Goal: Transaction & Acquisition: Purchase product/service

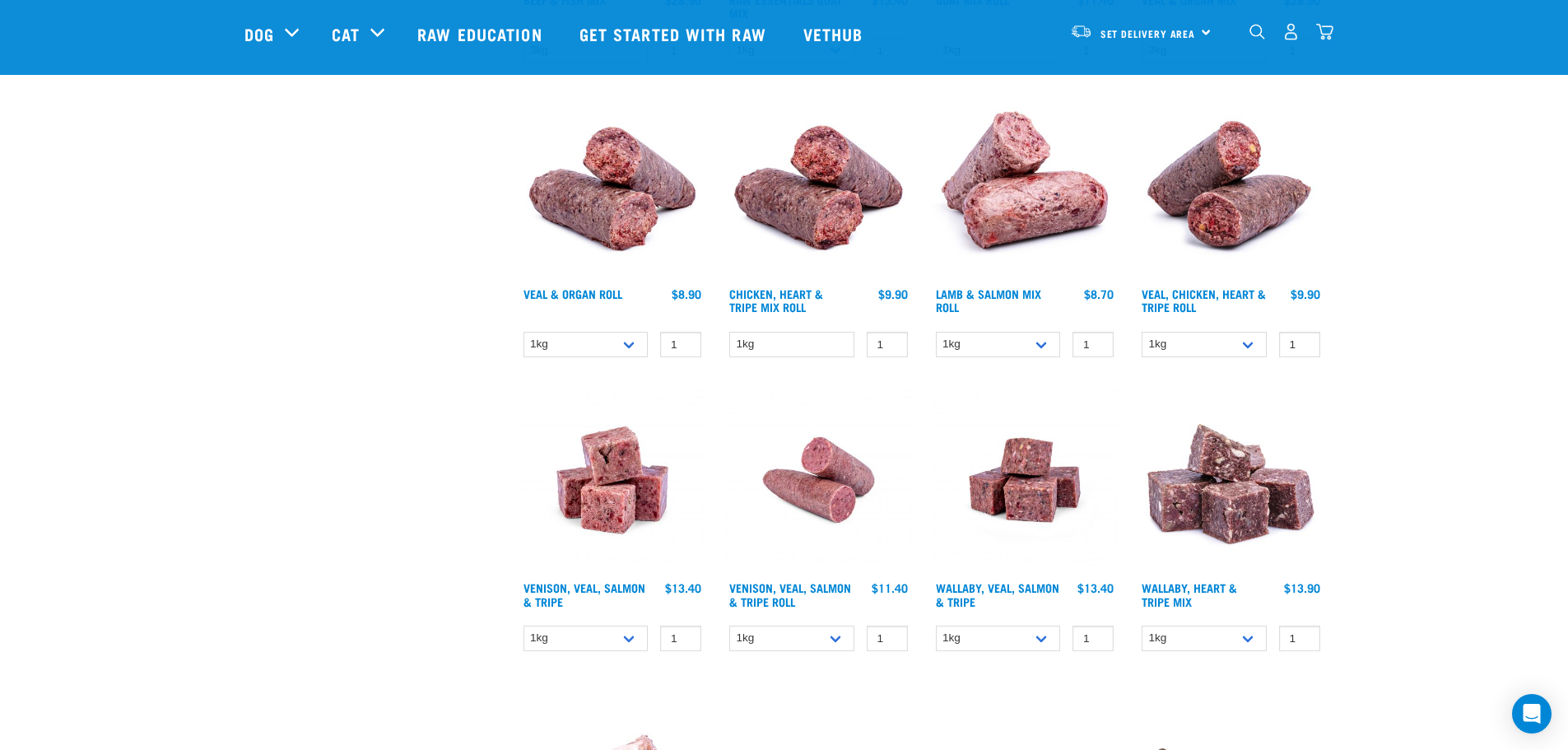
scroll to position [658, 0]
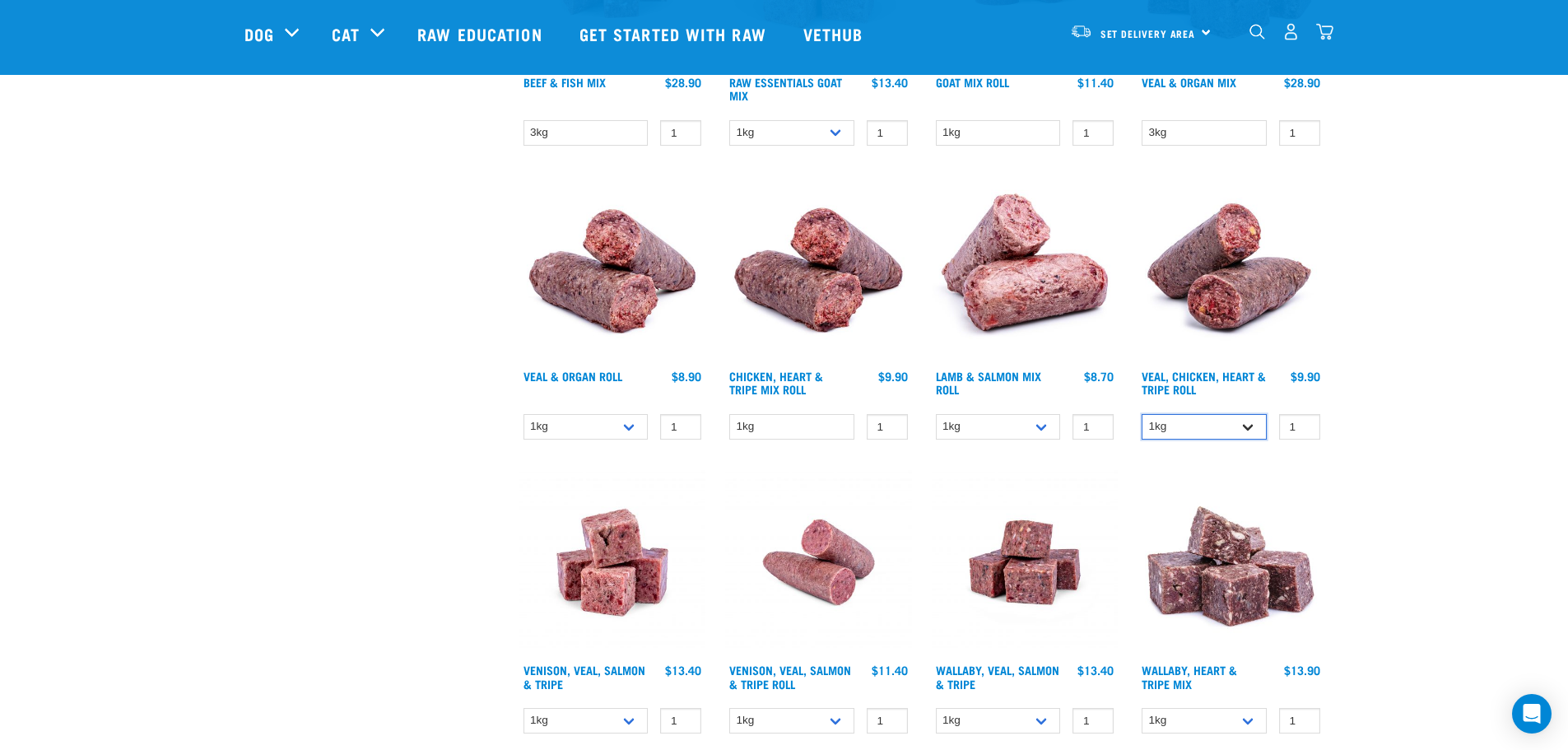
click at [1254, 423] on select "1kg Bulk (10kg)" at bounding box center [1203, 427] width 125 height 25
click at [1141, 414] on select "1kg Bulk (10kg)" at bounding box center [1203, 427] width 125 height 25
click at [1240, 427] on select "1kg Bulk (10kg)" at bounding box center [1203, 427] width 125 height 25
click at [1141, 414] on select "1kg Bulk (10kg)" at bounding box center [1203, 427] width 125 height 25
click at [1189, 424] on select "1kg Bulk (10kg)" at bounding box center [1203, 427] width 125 height 25
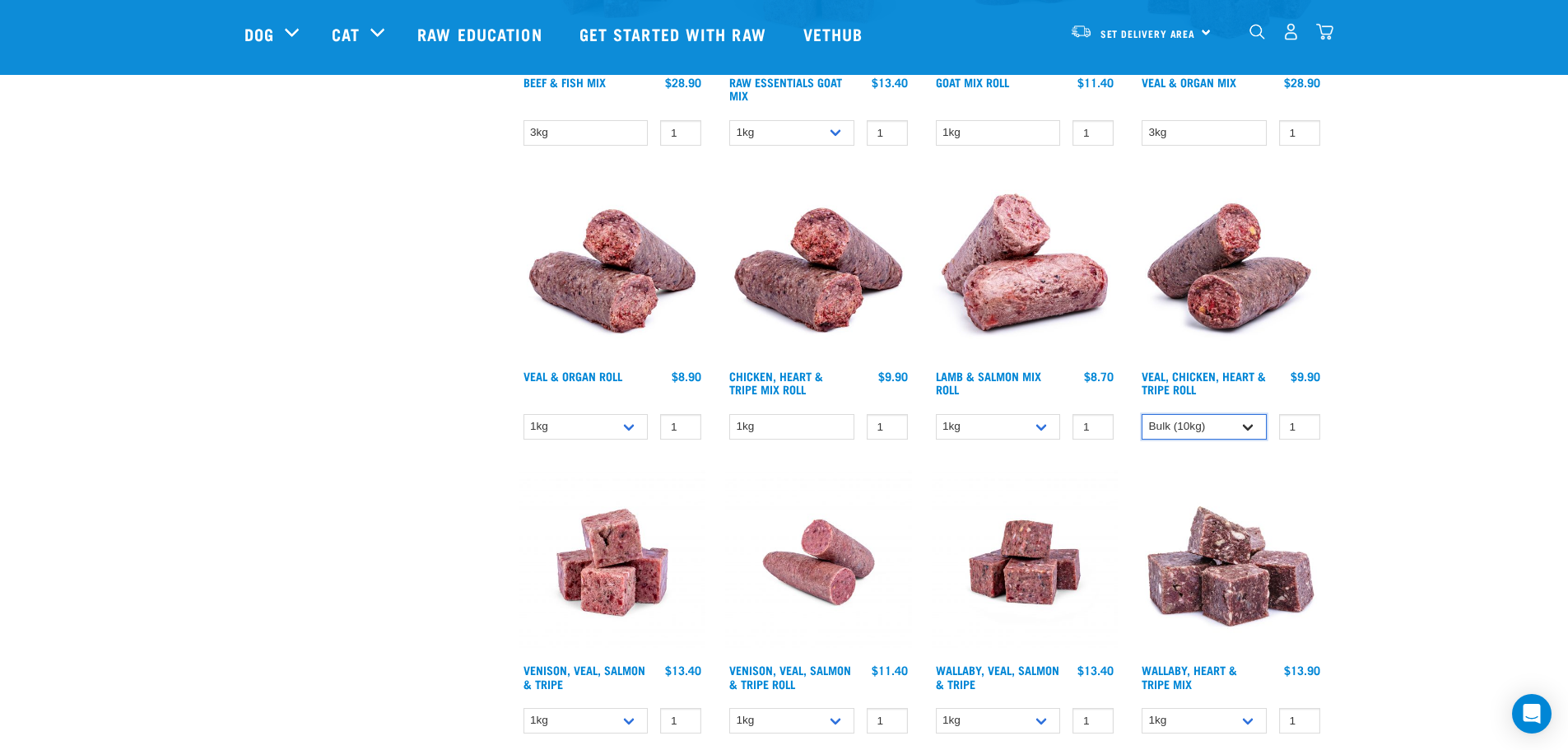
click at [1141, 414] on select "1kg Bulk (10kg)" at bounding box center [1203, 427] width 125 height 25
click at [1186, 428] on select "1kg Bulk (10kg)" at bounding box center [1203, 427] width 125 height 25
select select "43118"
click at [1141, 414] on select "1kg Bulk (10kg)" at bounding box center [1203, 427] width 125 height 25
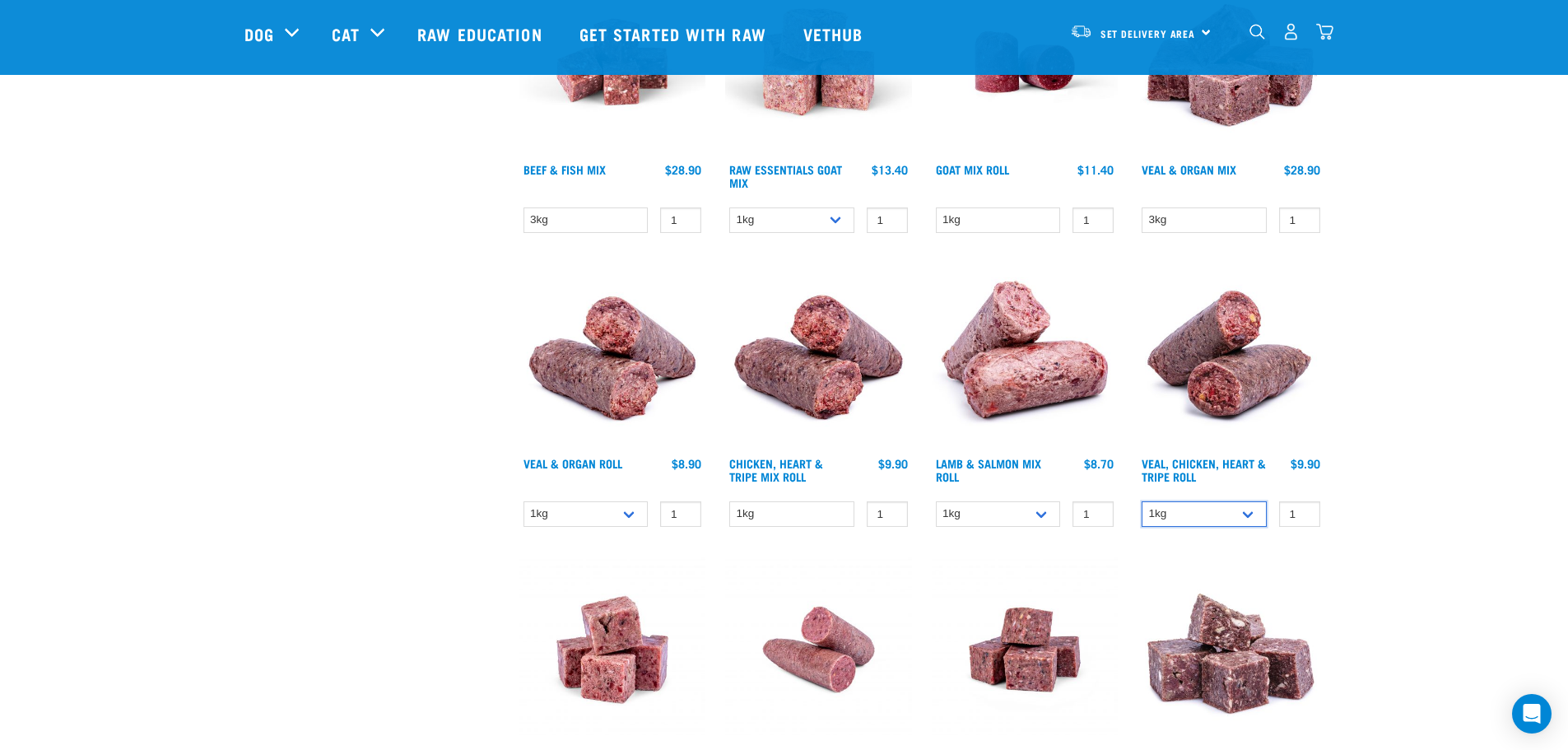
scroll to position [329, 0]
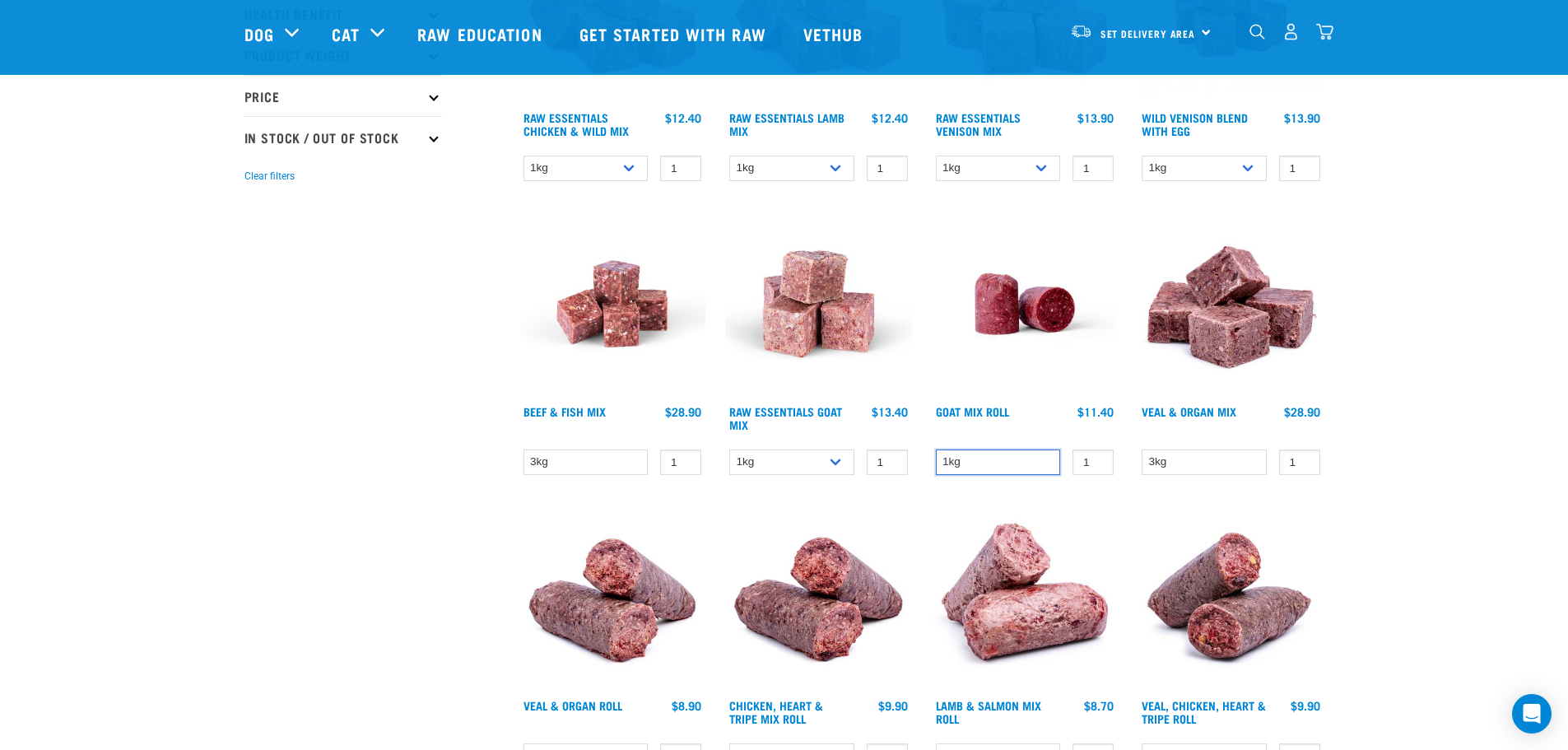
click at [1030, 460] on select "1kg" at bounding box center [998, 462] width 125 height 25
click at [1168, 513] on img at bounding box center [1230, 598] width 187 height 187
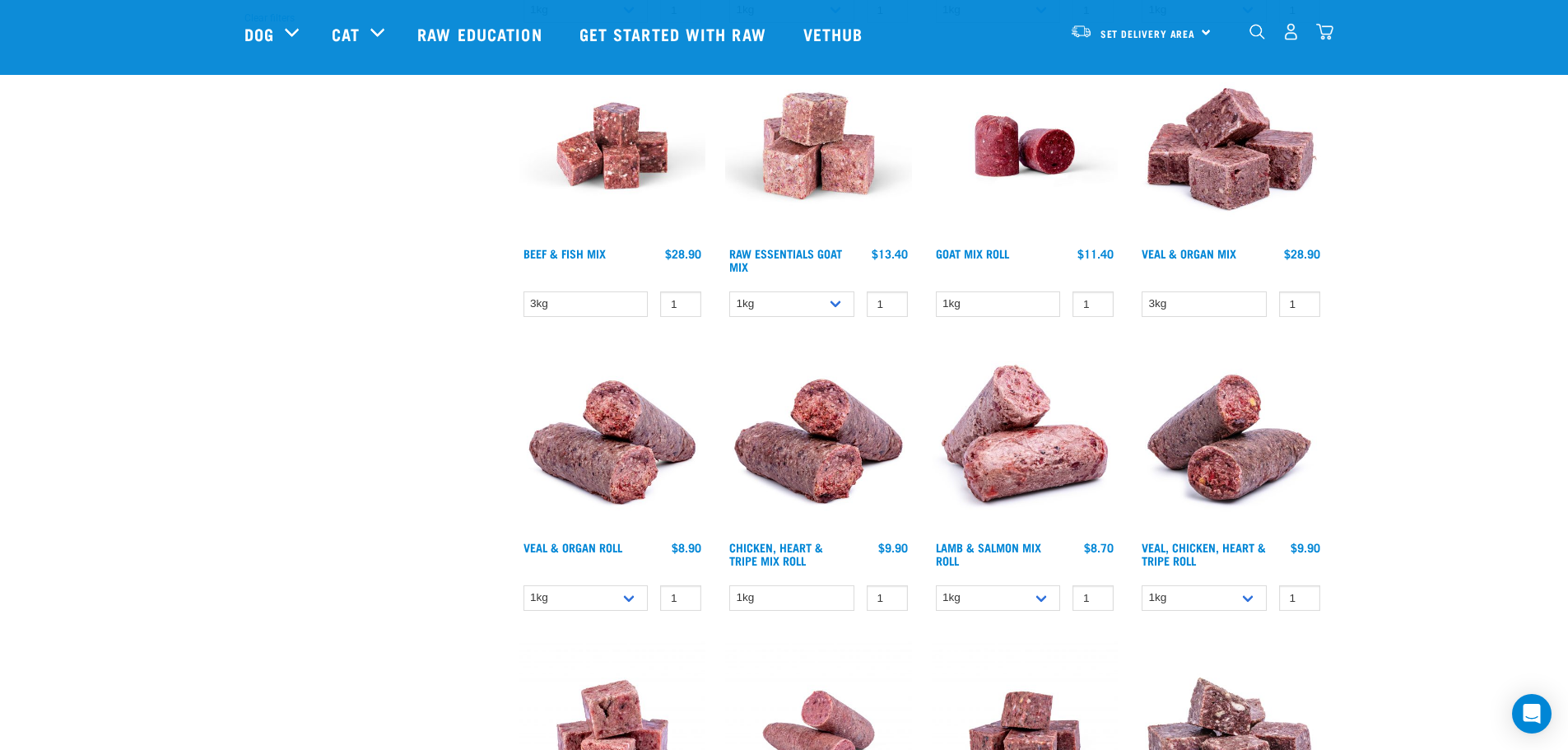
scroll to position [494, 0]
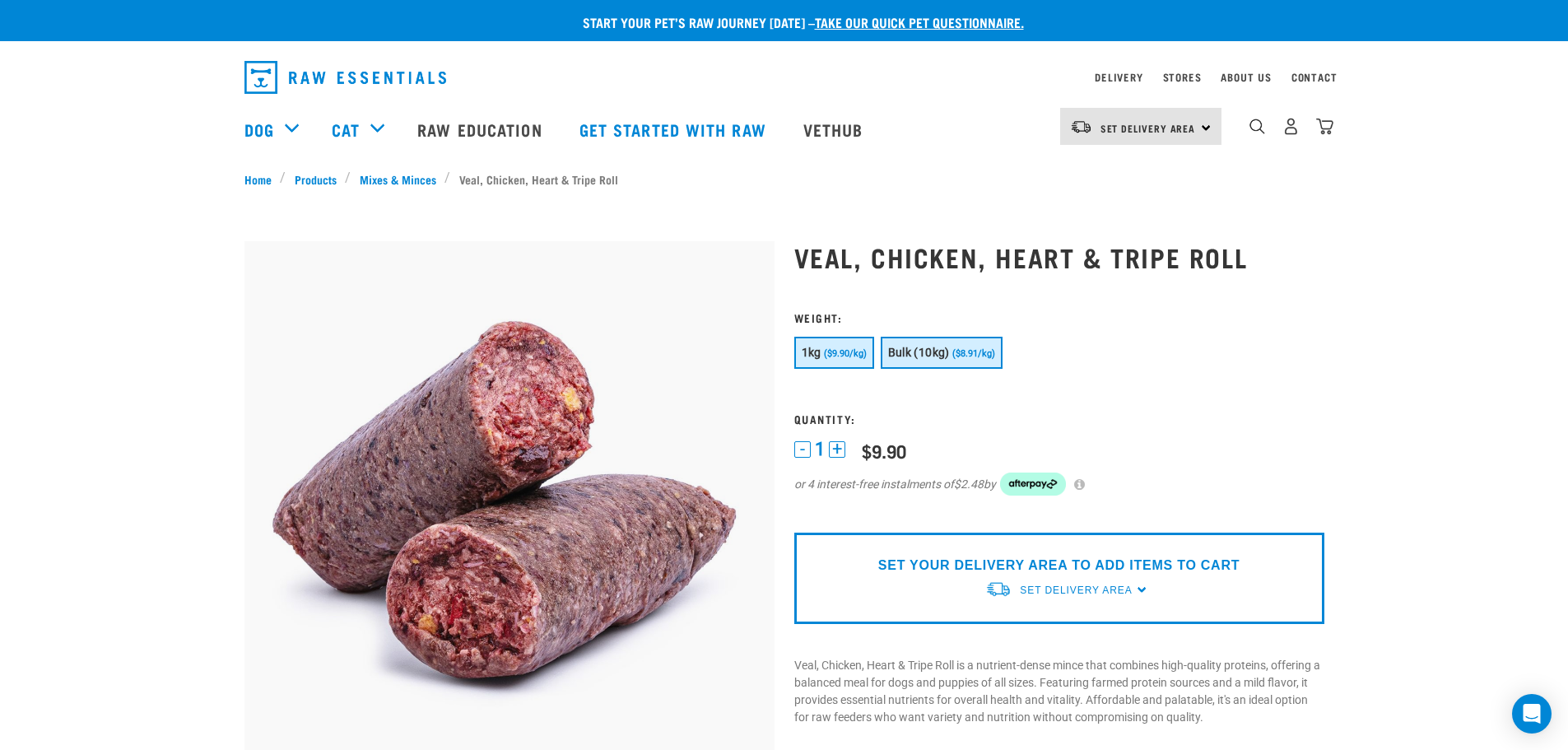
click at [943, 358] on span "Bulk (10kg)" at bounding box center [919, 352] width 62 height 14
click at [1060, 593] on span "Set Delivery Area" at bounding box center [1076, 590] width 112 height 12
click at [1022, 633] on link "[GEOGRAPHIC_DATA]" at bounding box center [1067, 629] width 164 height 27
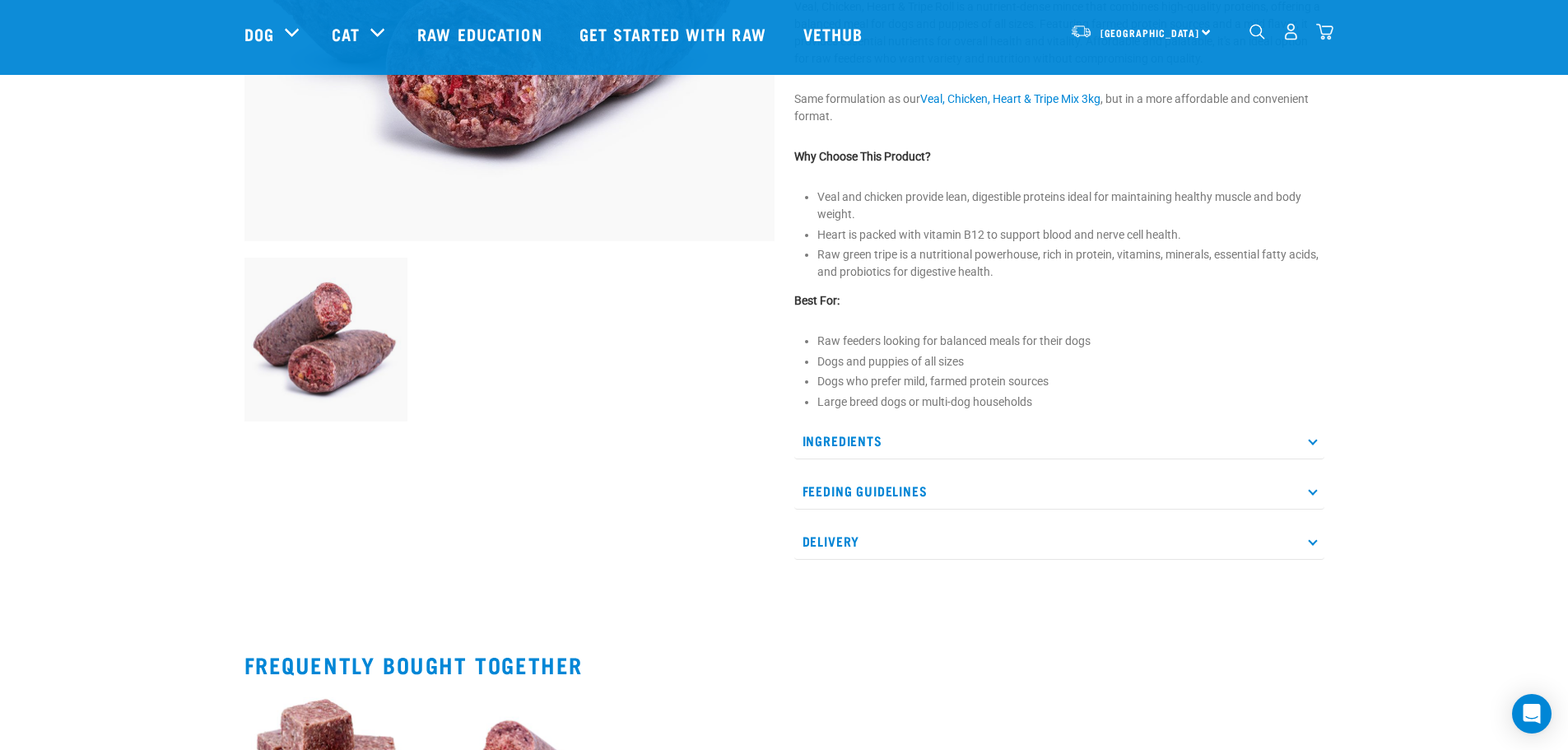
scroll to position [411, 0]
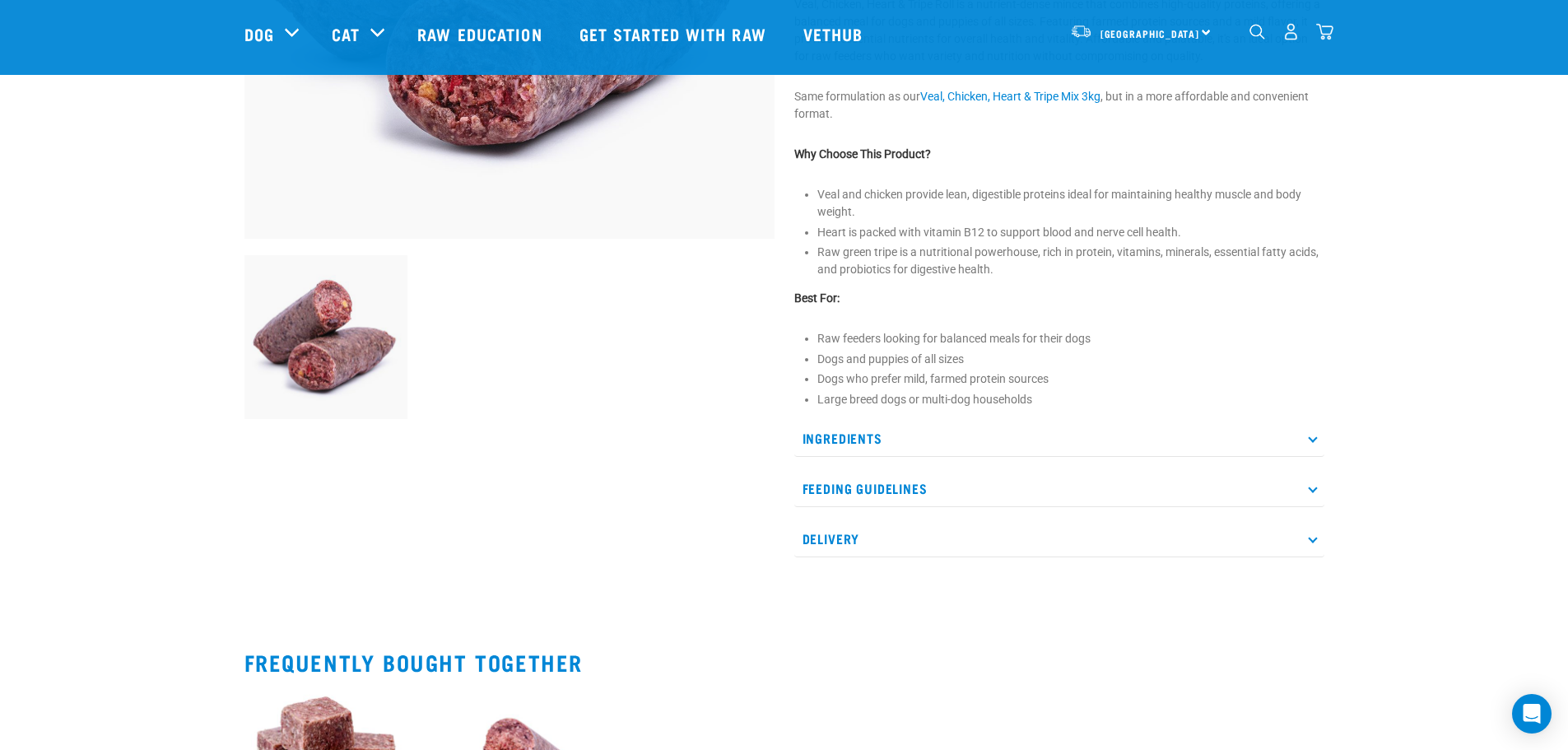
click at [1044, 543] on p "Delivery" at bounding box center [1059, 539] width 530 height 37
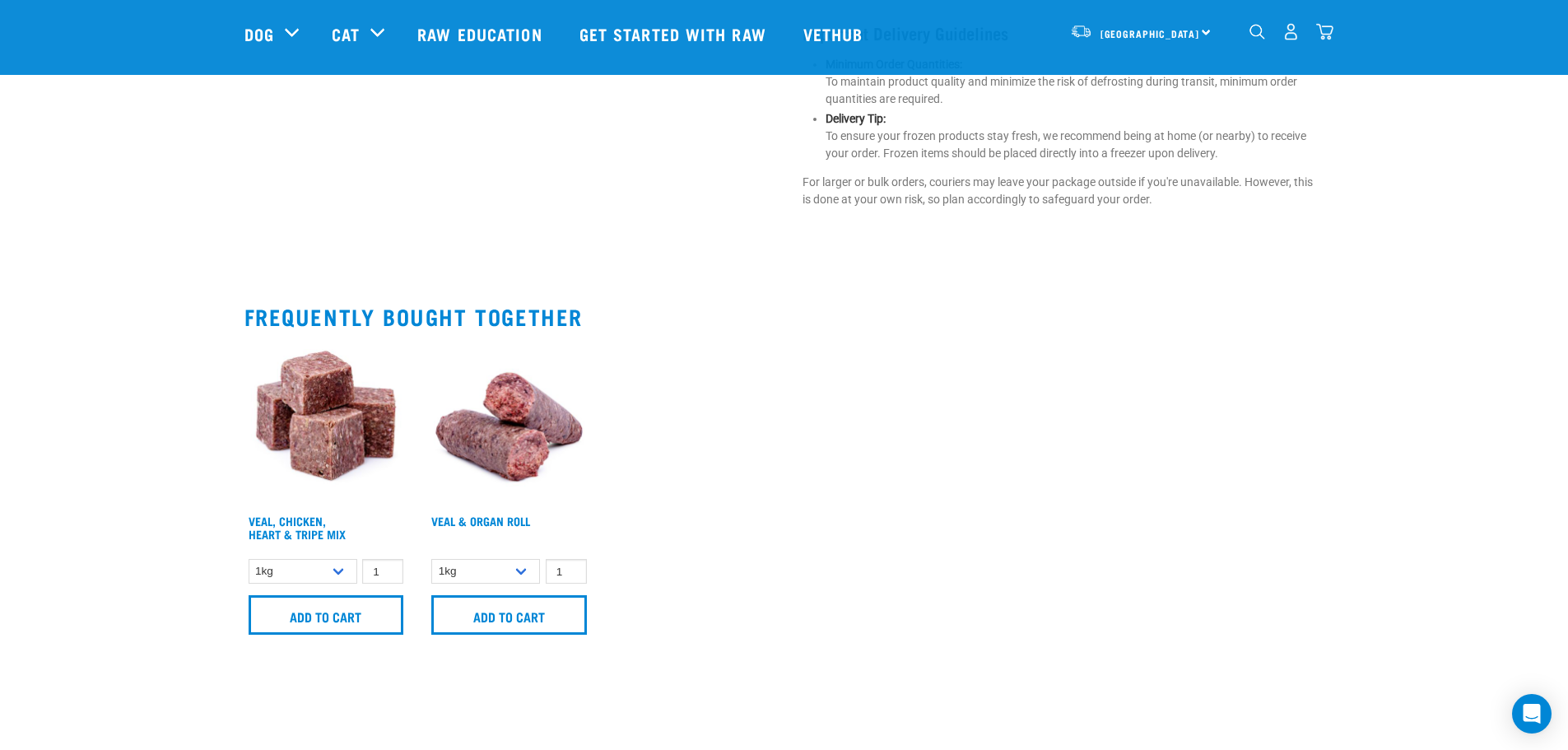
scroll to position [1317, 0]
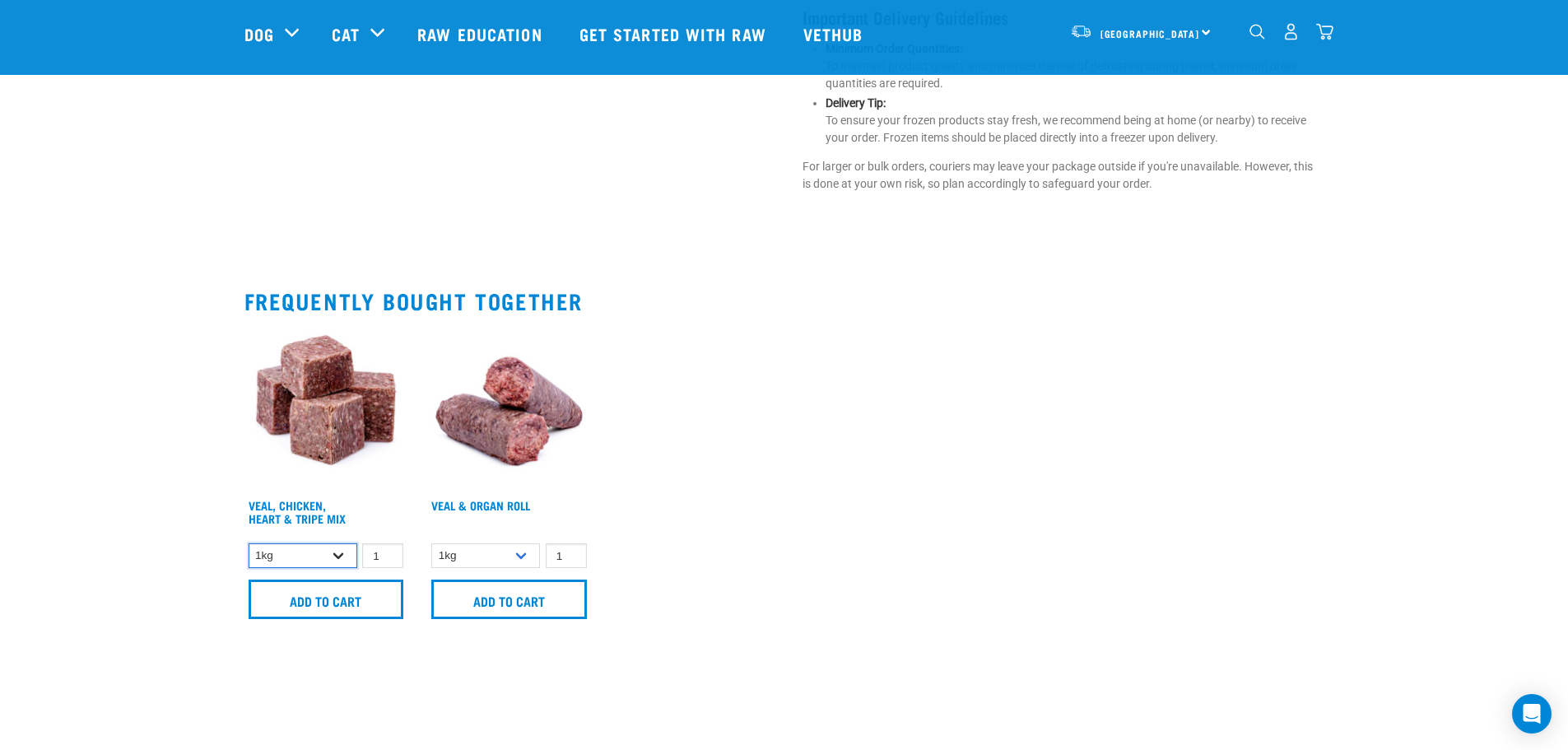
click at [341, 543] on select "1kg 3kg" at bounding box center [303, 556] width 109 height 25
click at [339, 543] on select "1kg 3kg" at bounding box center [303, 556] width 109 height 25
click at [480, 543] on select "1kg Bulk (10kg)" at bounding box center [485, 556] width 109 height 25
click at [888, 473] on div "Veal, Chicken, Heart & Tripe Mix $12.50 $35.90 1 0 100 0 0" at bounding box center [784, 477] width 1100 height 322
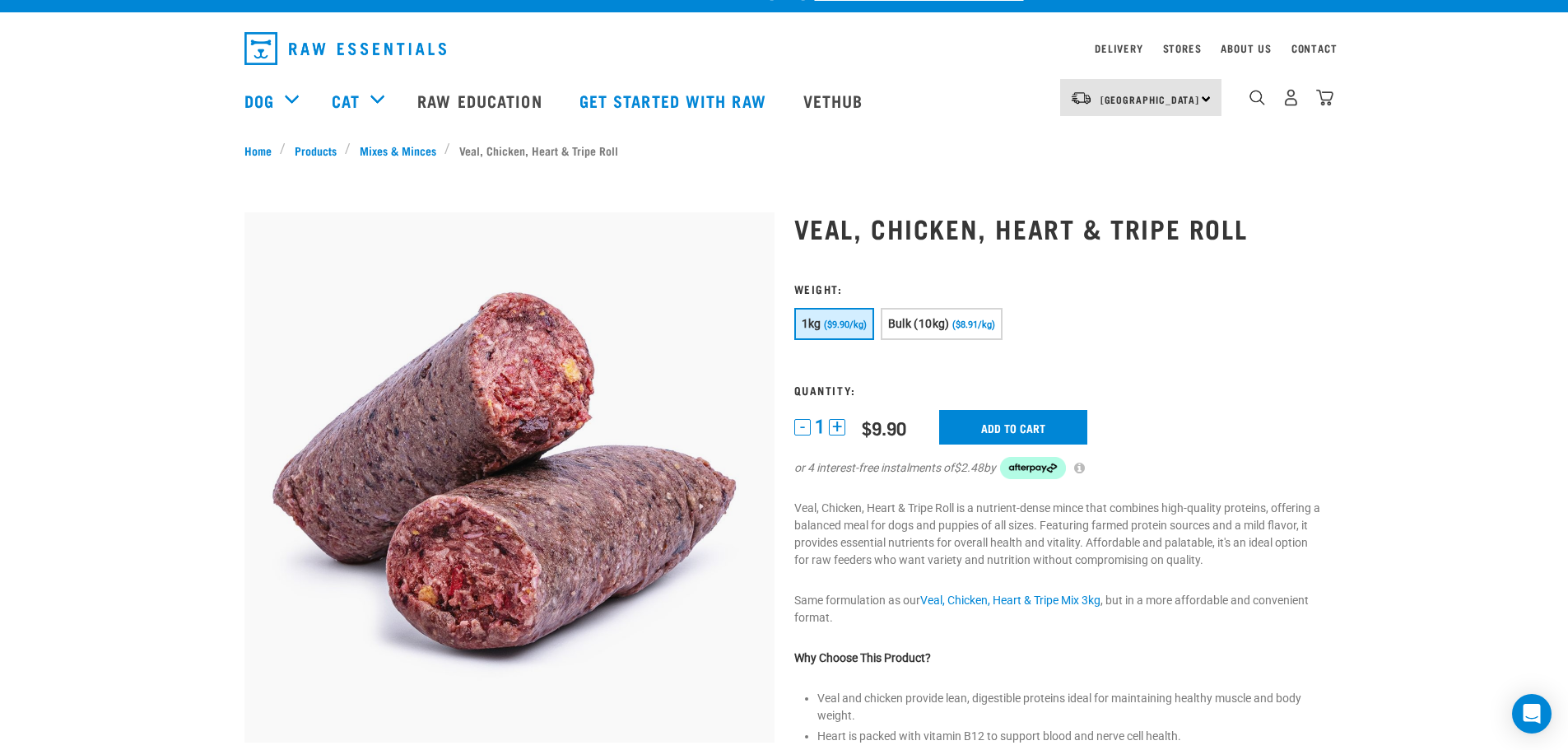
scroll to position [0, 0]
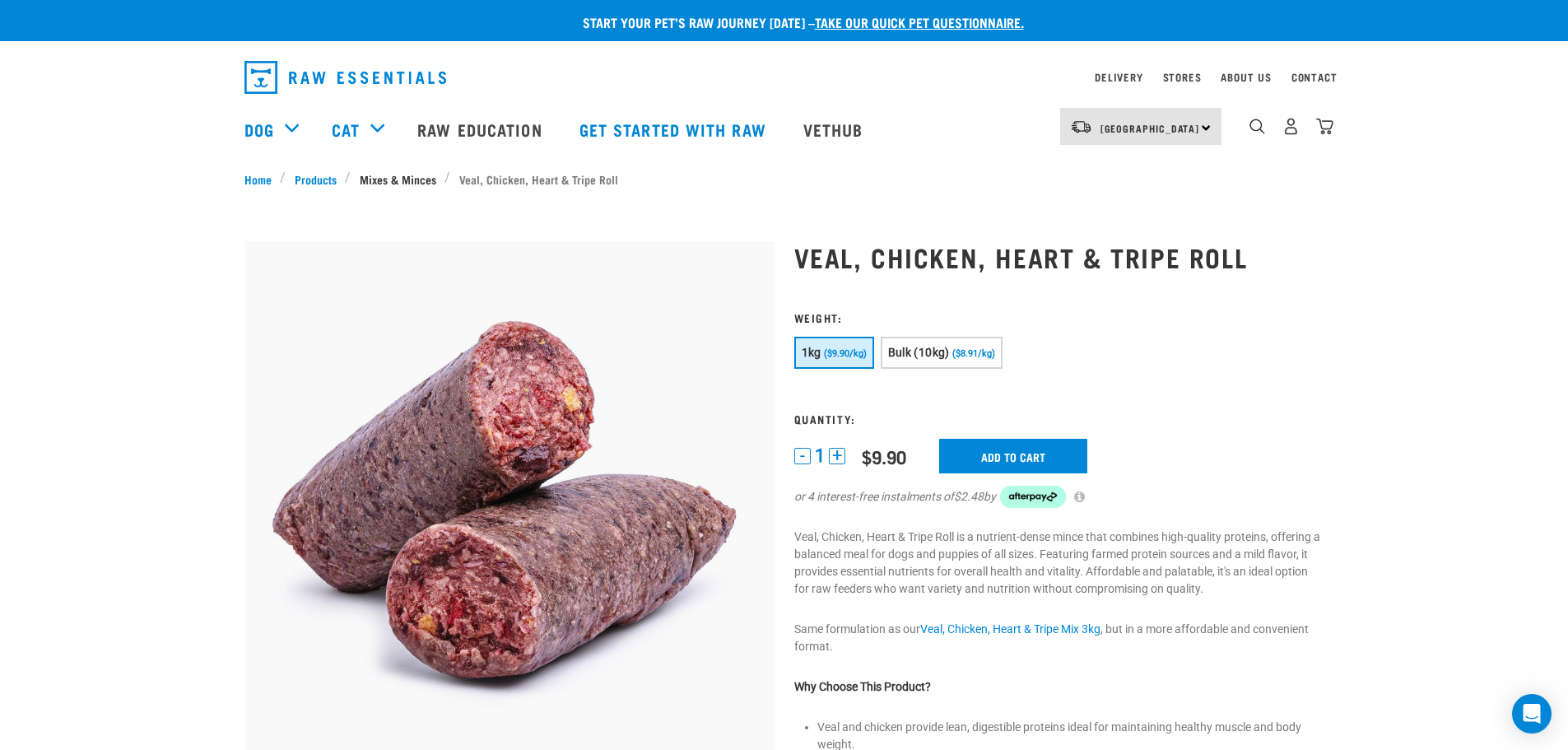
click at [388, 177] on link "Mixes & Minces" at bounding box center [397, 179] width 94 height 17
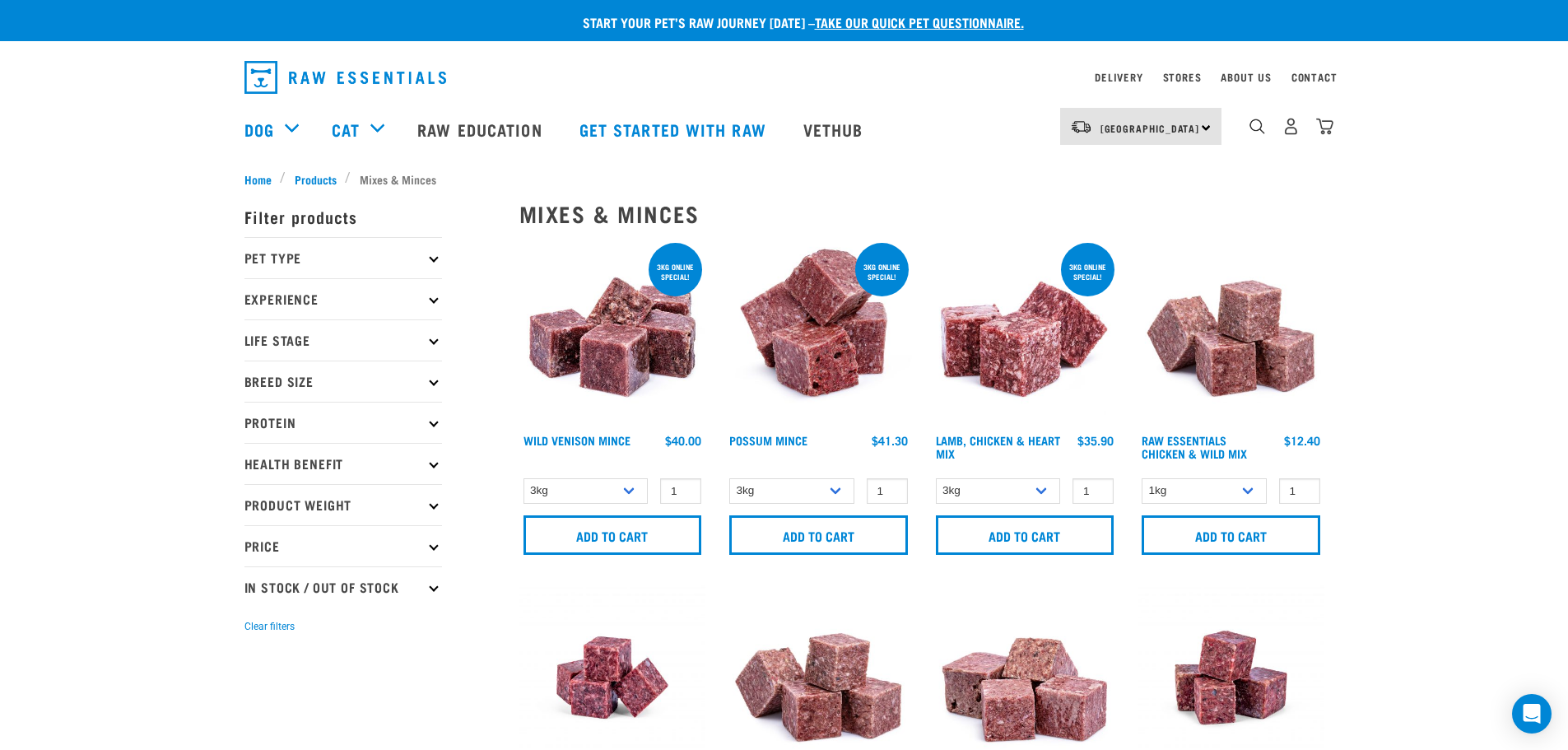
click at [433, 341] on icon at bounding box center [433, 340] width 9 height 9
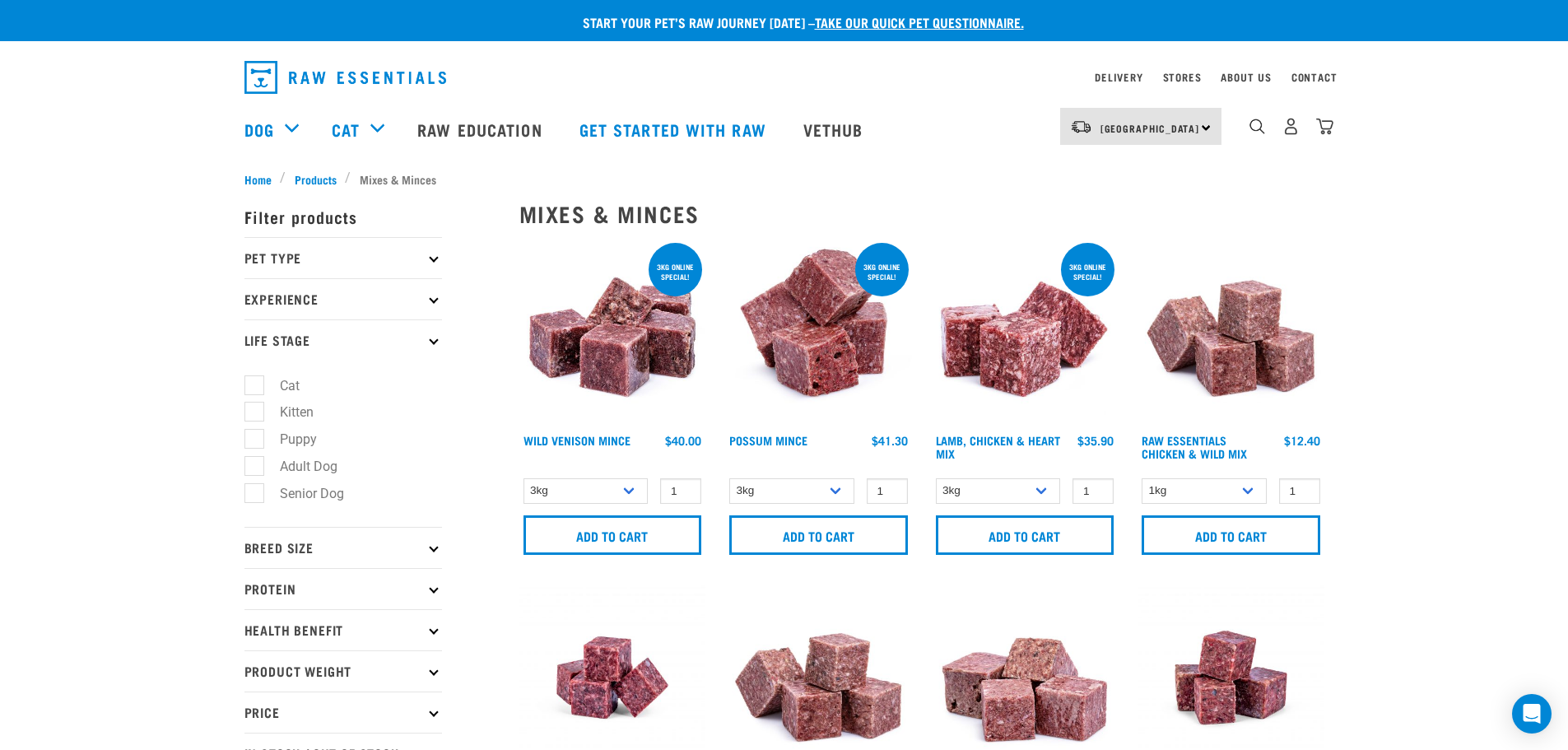
click at [292, 494] on label "Senior Dog" at bounding box center [302, 493] width 97 height 20
click at [255, 494] on input "Senior Dog" at bounding box center [249, 490] width 11 height 11
checkbox input "true"
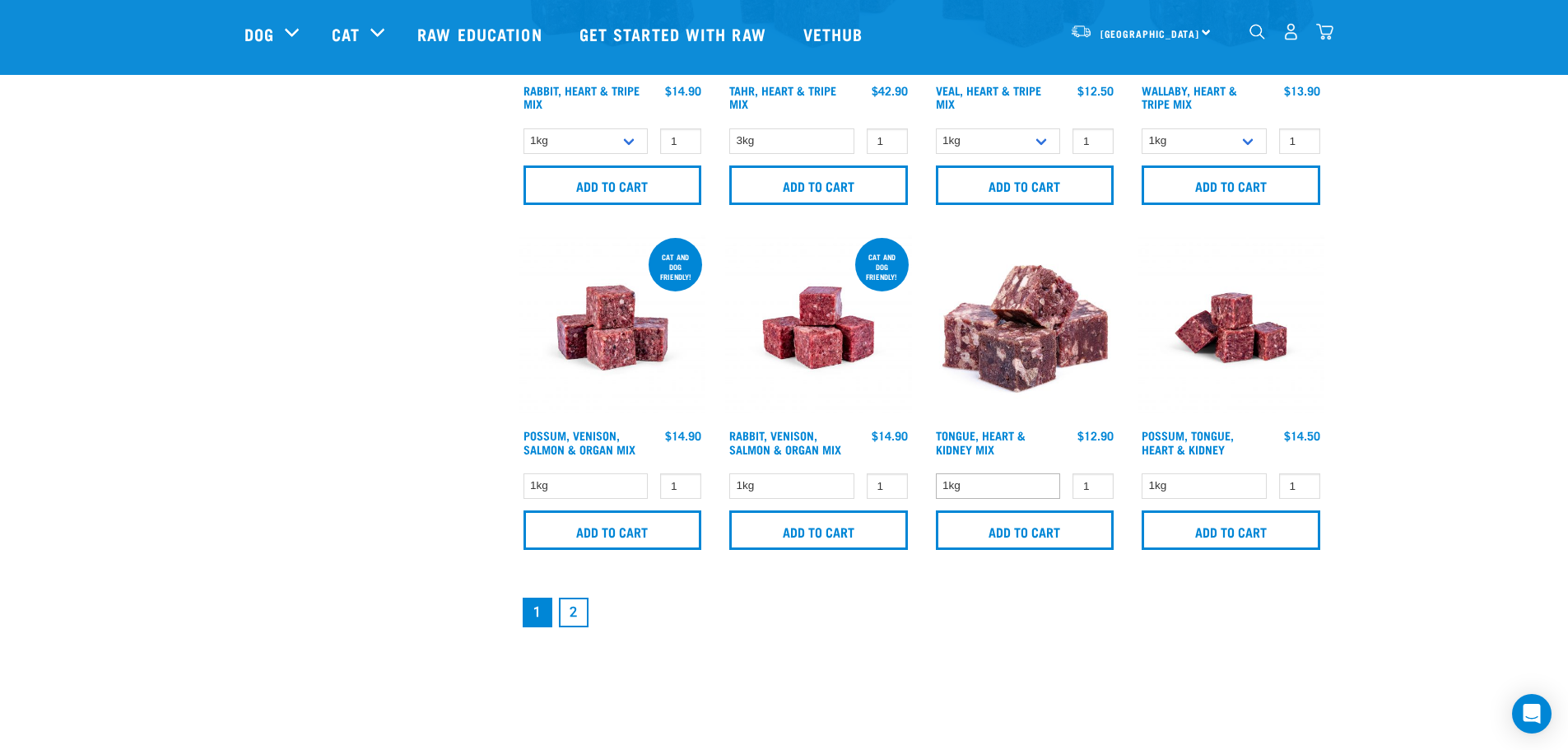
scroll to position [2304, 0]
click at [574, 614] on link "2" at bounding box center [574, 613] width 30 height 30
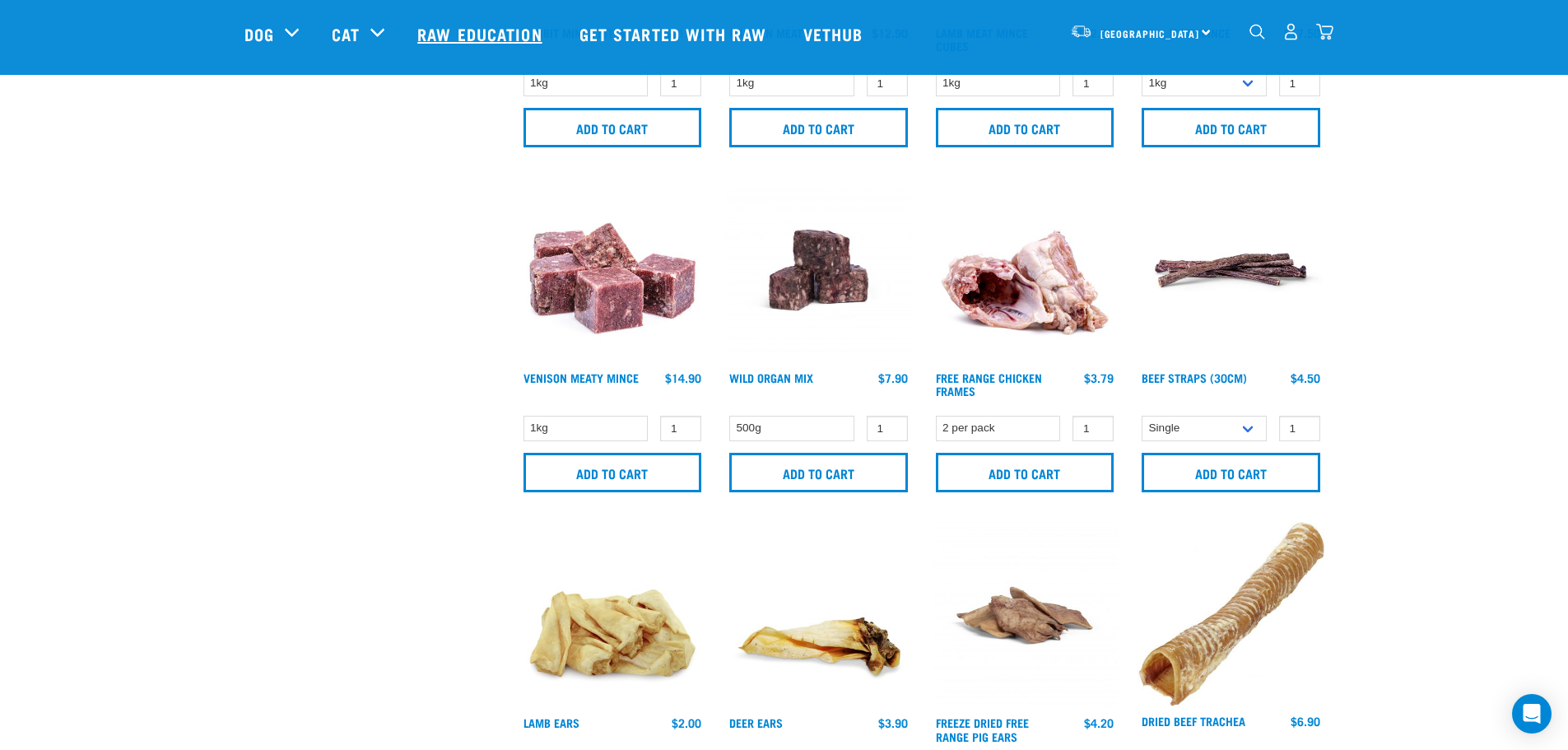
scroll to position [576, 0]
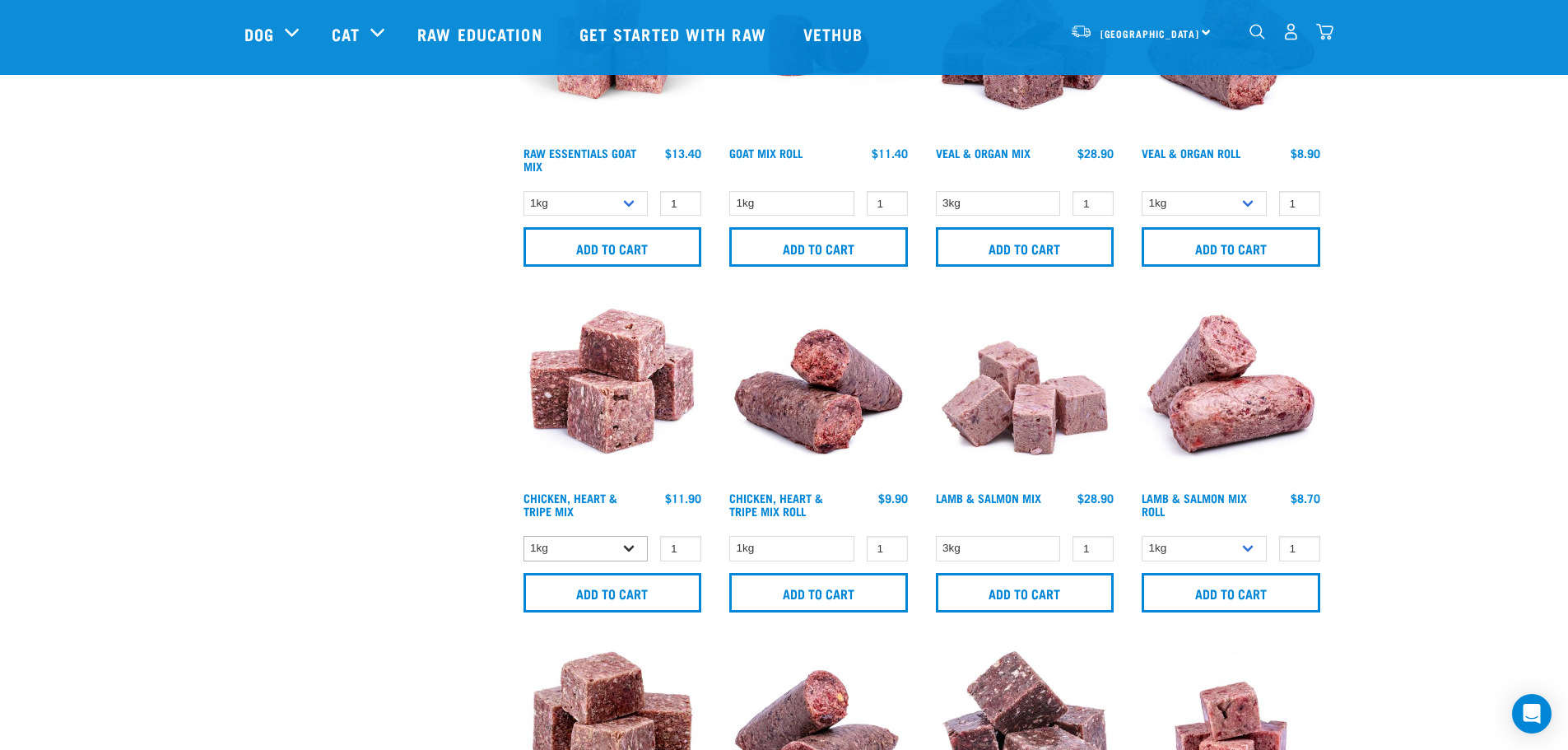
scroll to position [861, 0]
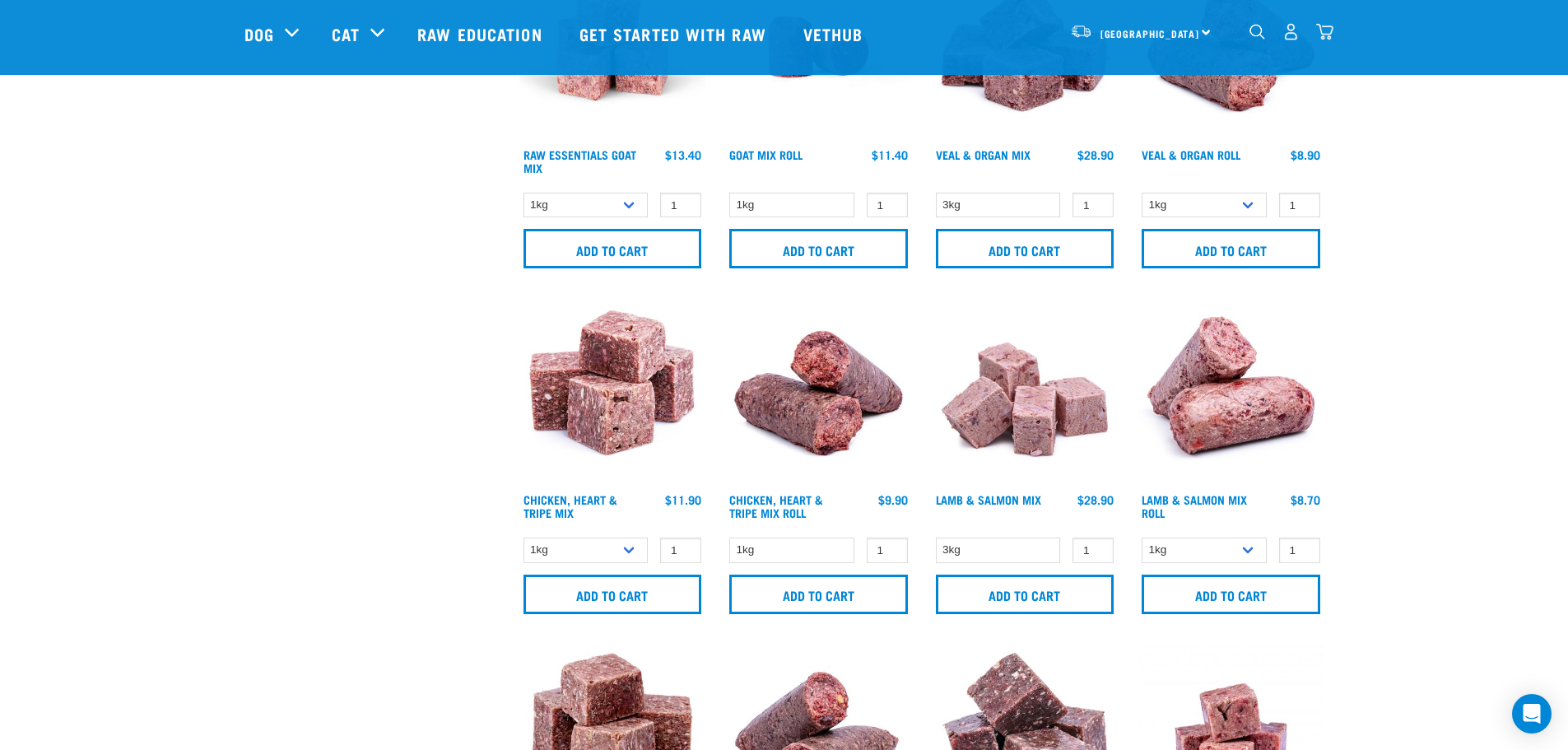
click at [1229, 383] on img at bounding box center [1230, 391] width 187 height 187
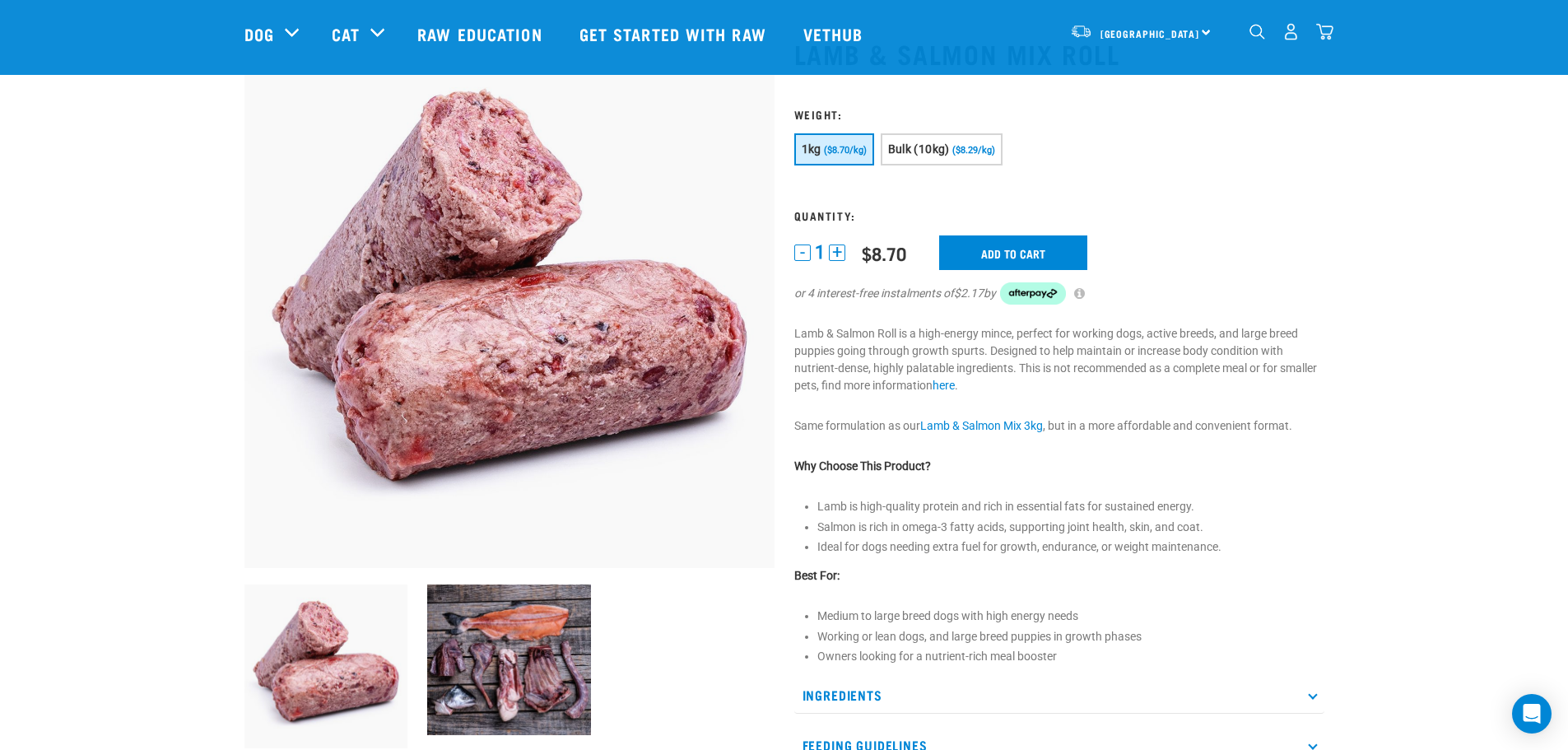
scroll to position [165, 0]
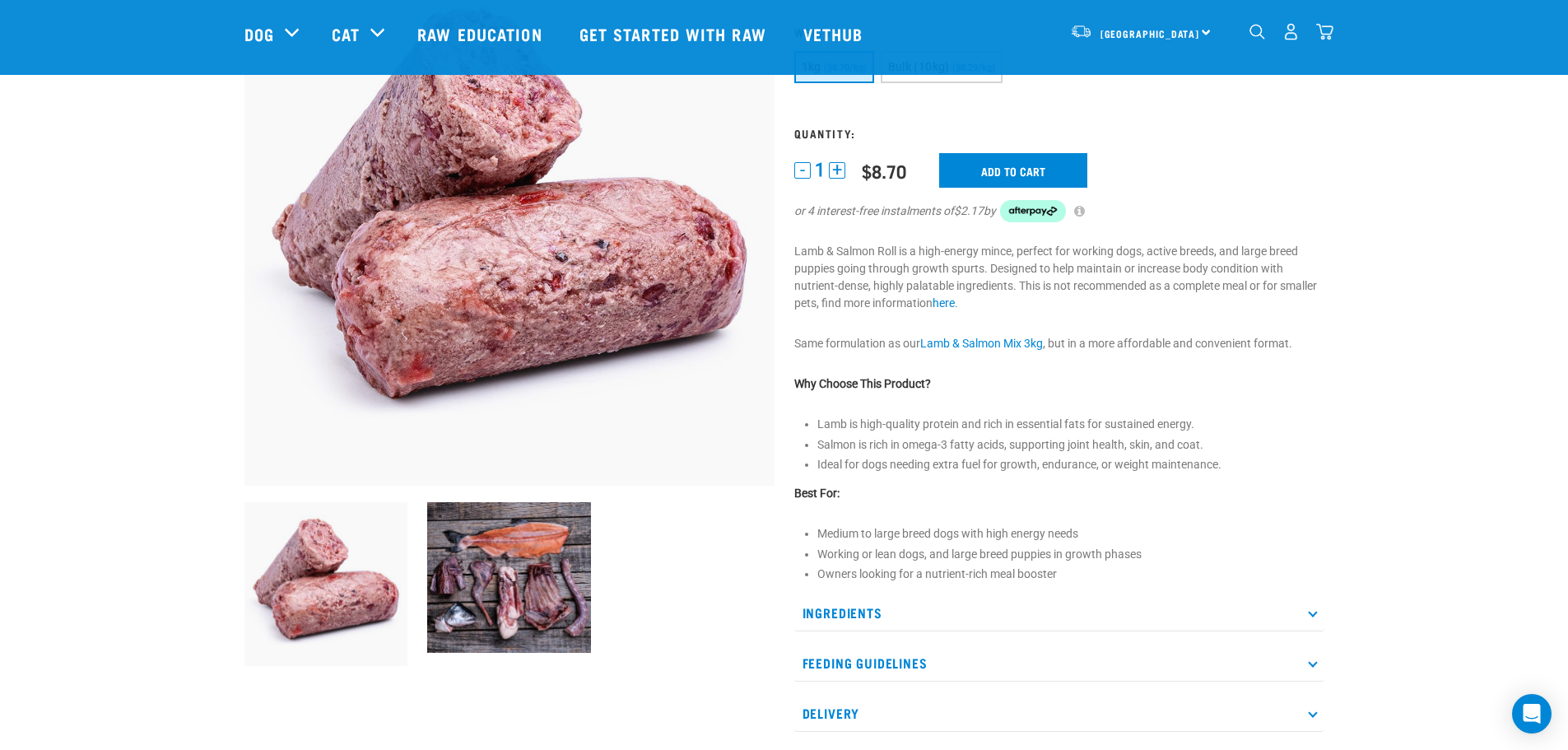
click at [887, 611] on p "Ingredients" at bounding box center [1059, 613] width 530 height 37
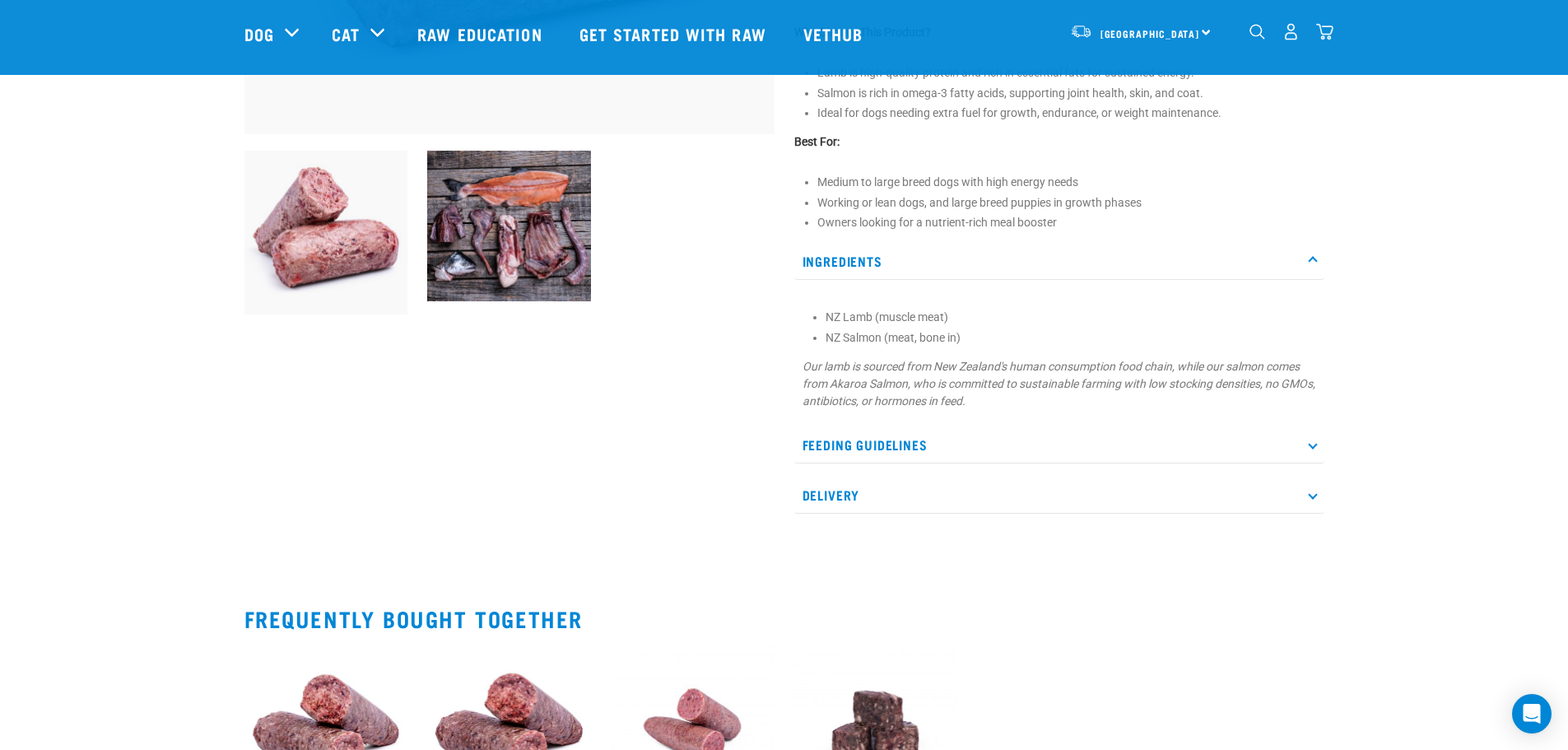
scroll to position [576, 0]
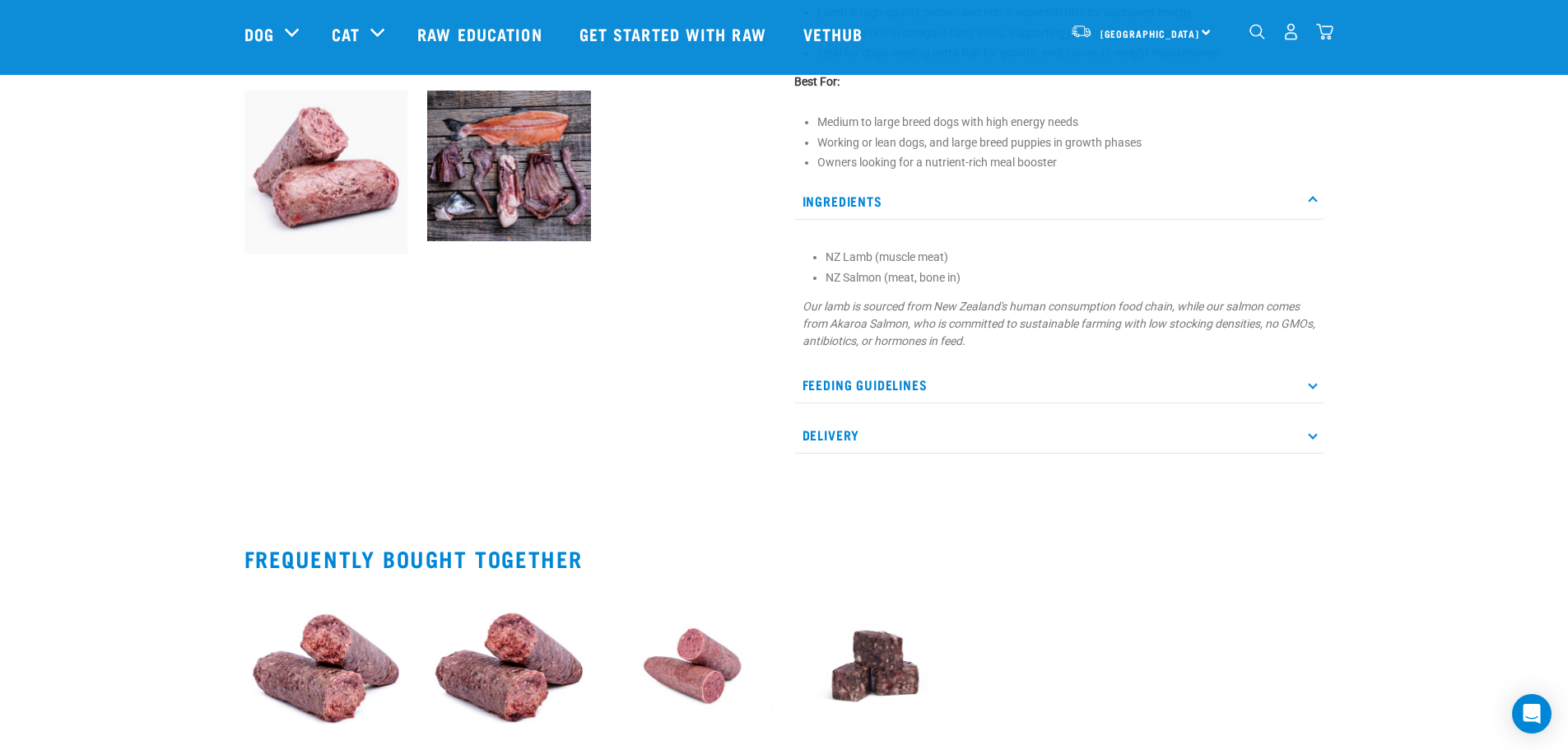
click at [933, 377] on p "Feeding Guidelines" at bounding box center [1059, 385] width 530 height 37
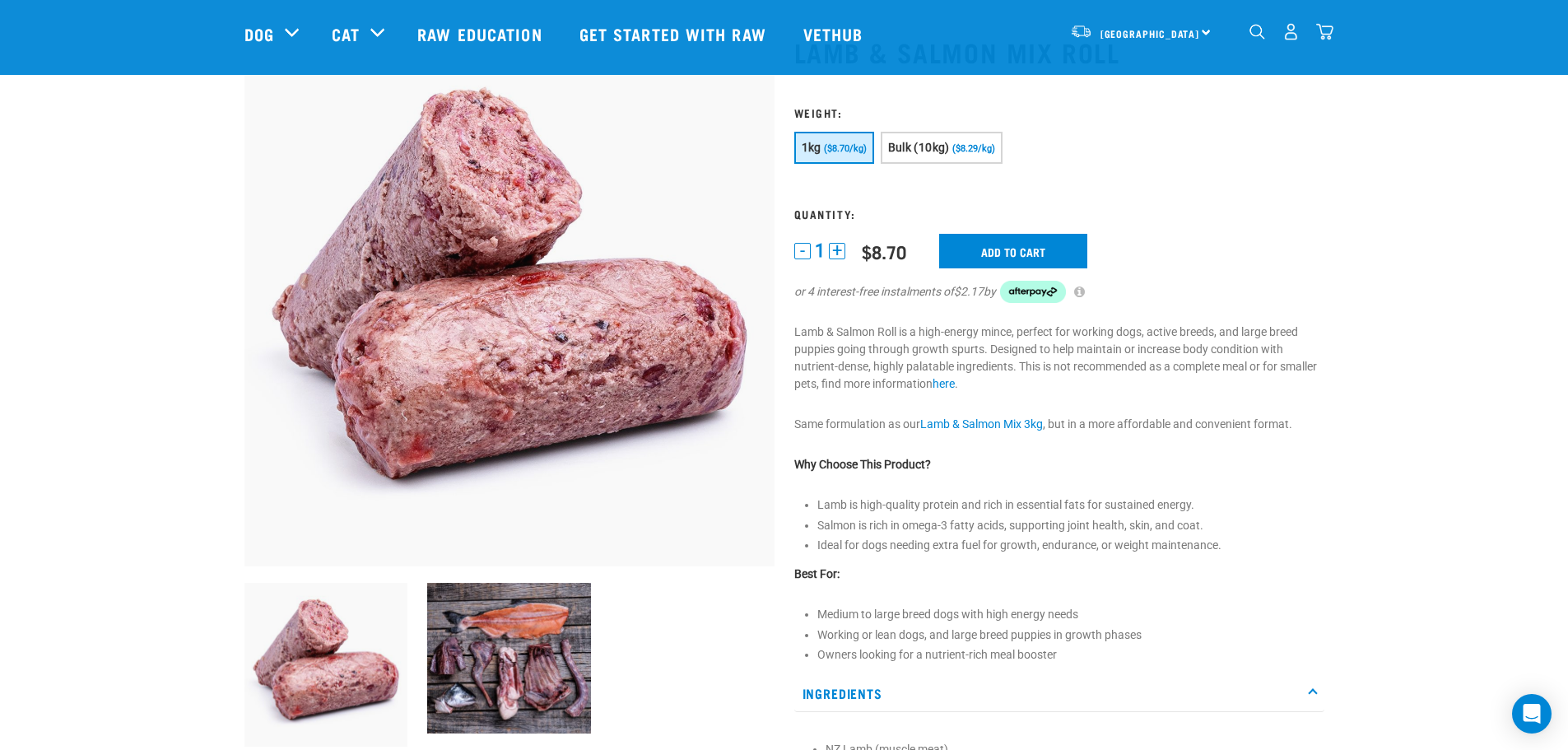
scroll to position [82, 0]
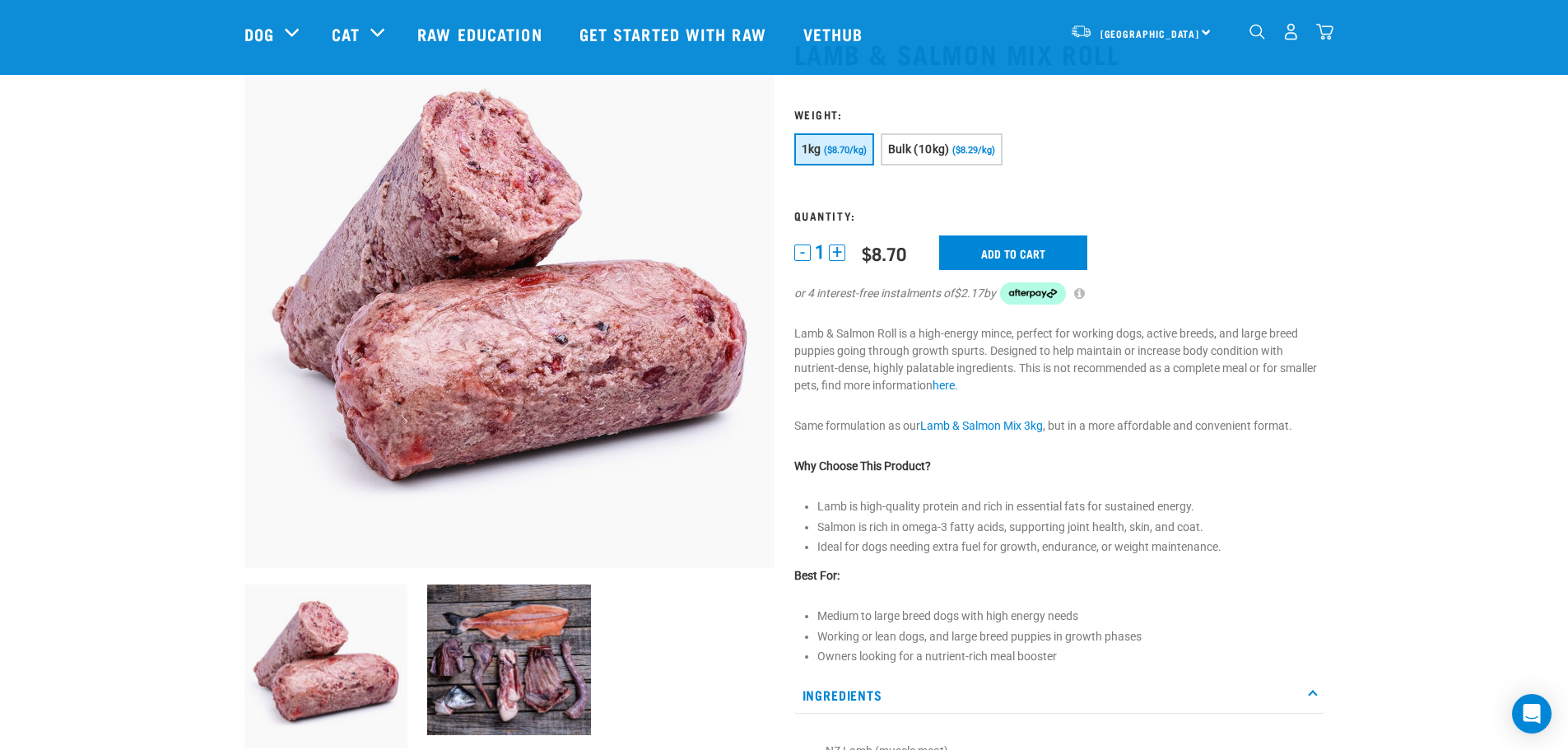
click at [461, 656] on img at bounding box center [508, 659] width 164 height 150
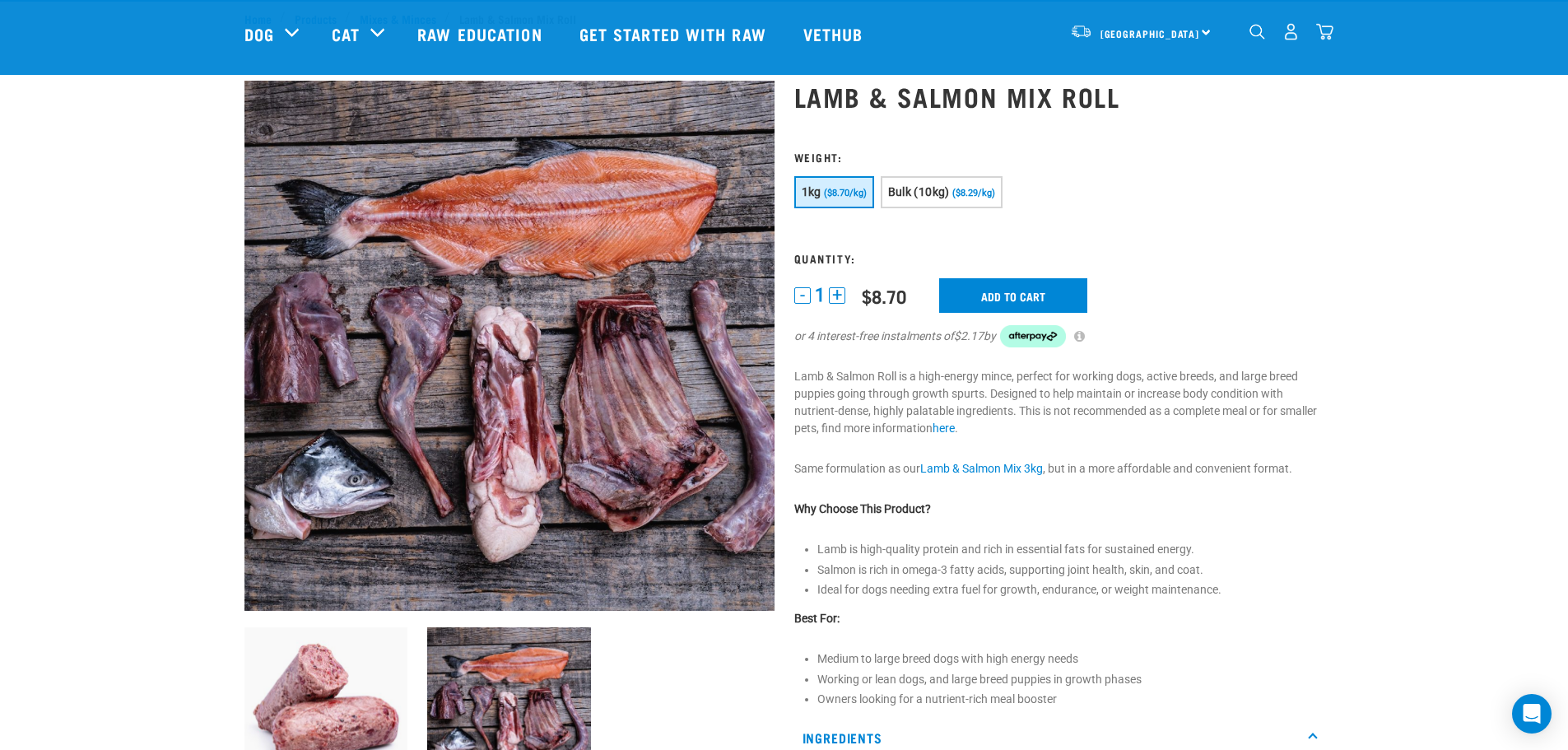
scroll to position [0, 0]
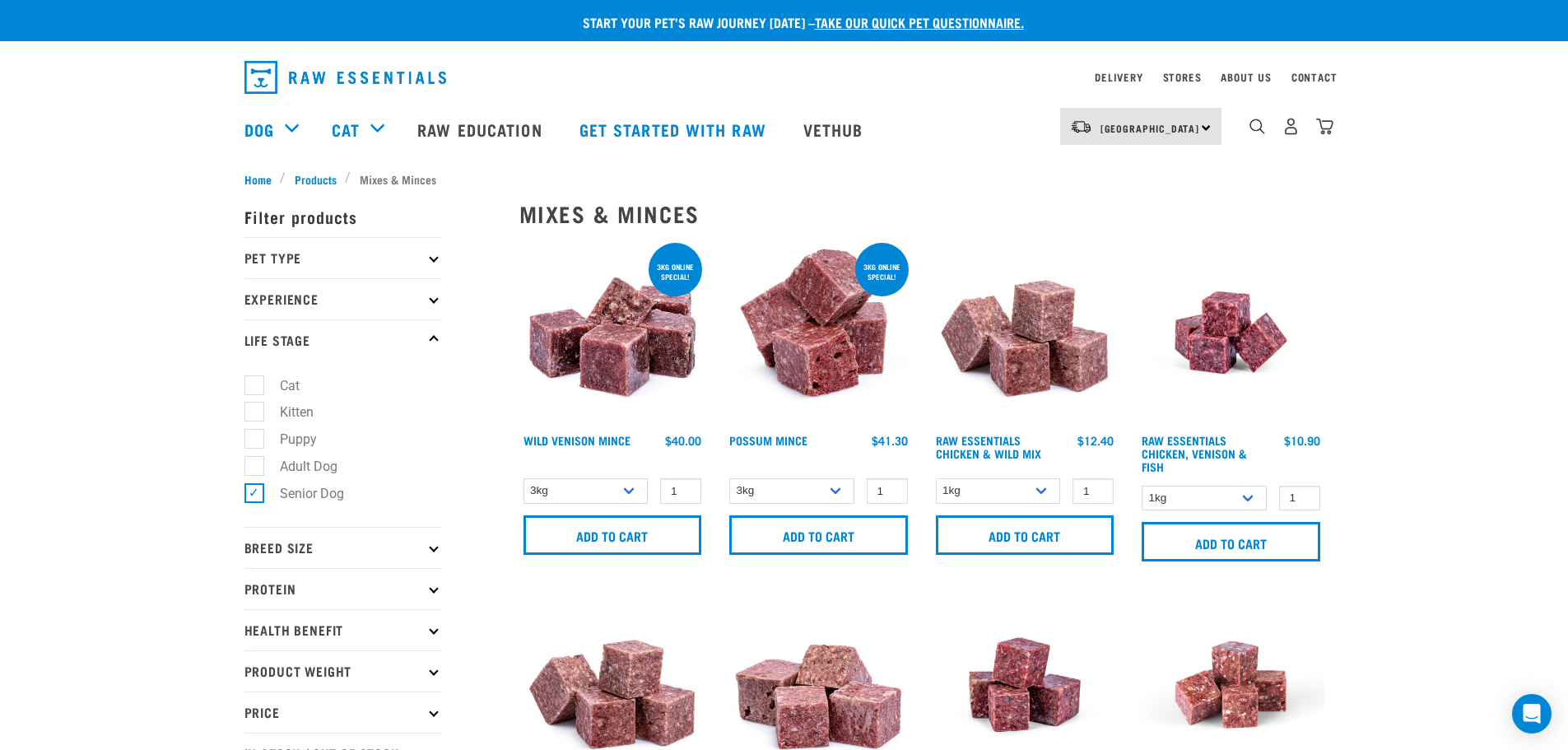
click at [434, 304] on p "Experience" at bounding box center [343, 299] width 198 height 41
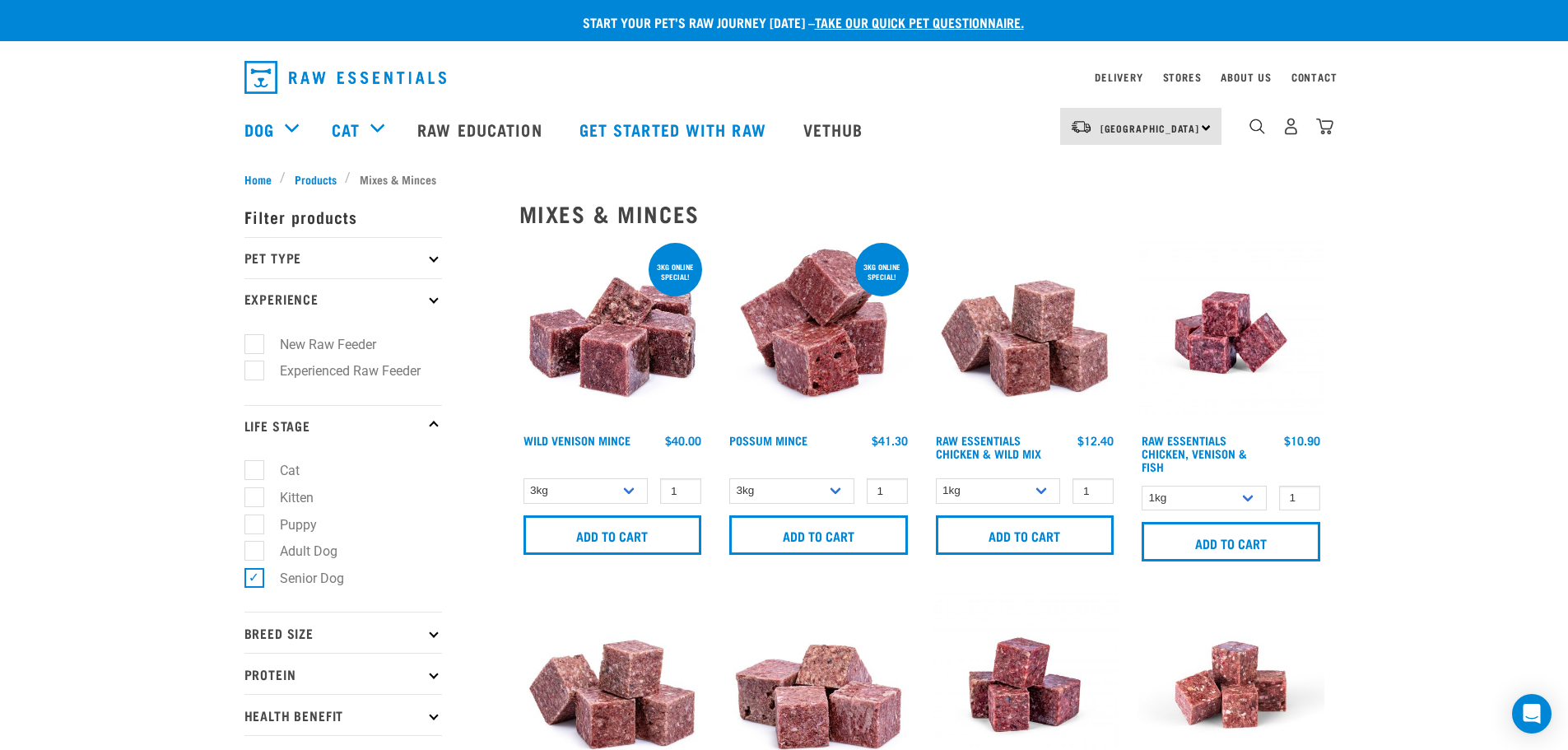
click at [328, 341] on label "New Raw Feeder" at bounding box center [318, 344] width 129 height 20
click at [255, 341] on input "New Raw Feeder" at bounding box center [249, 341] width 11 height 11
checkbox input "true"
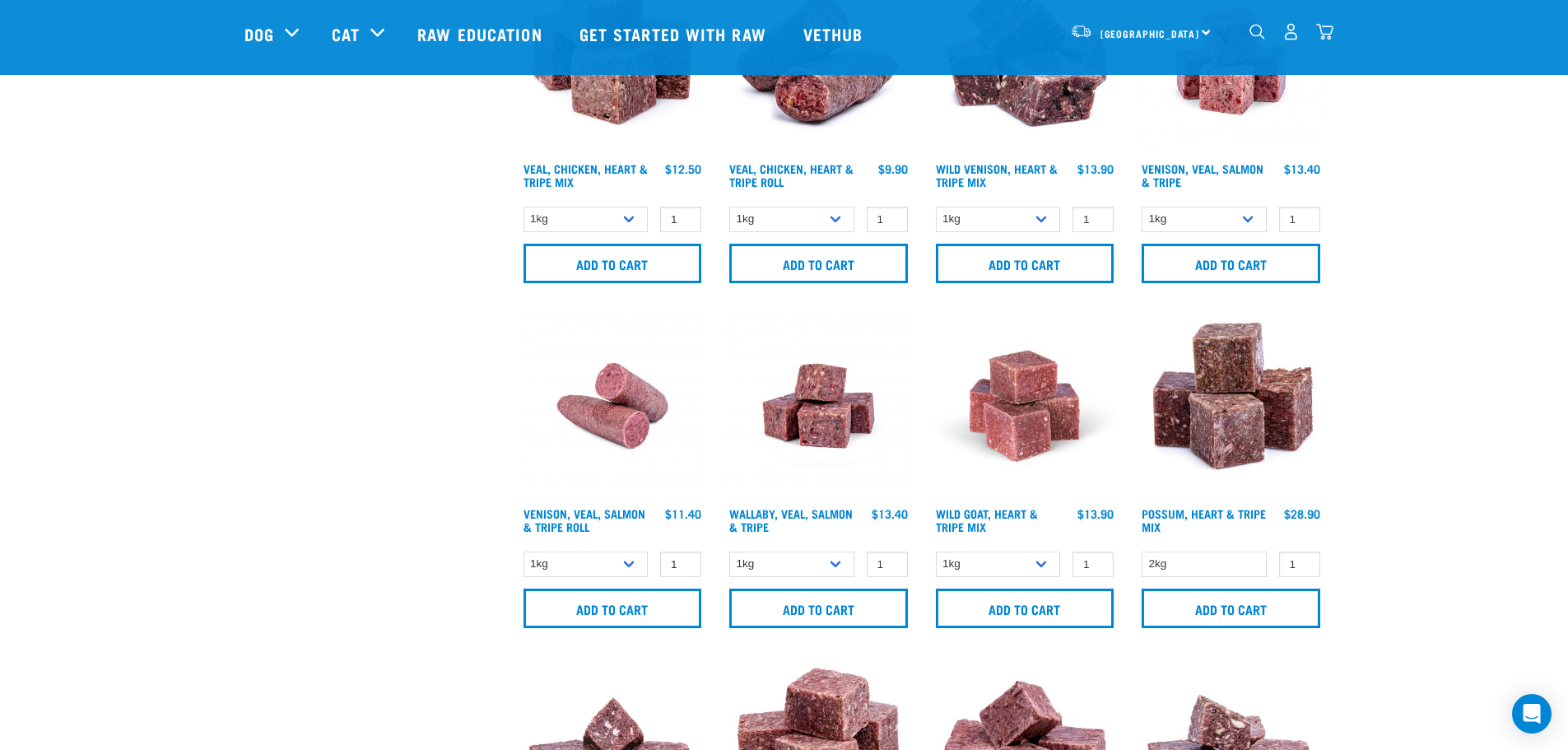
scroll to position [1564, 0]
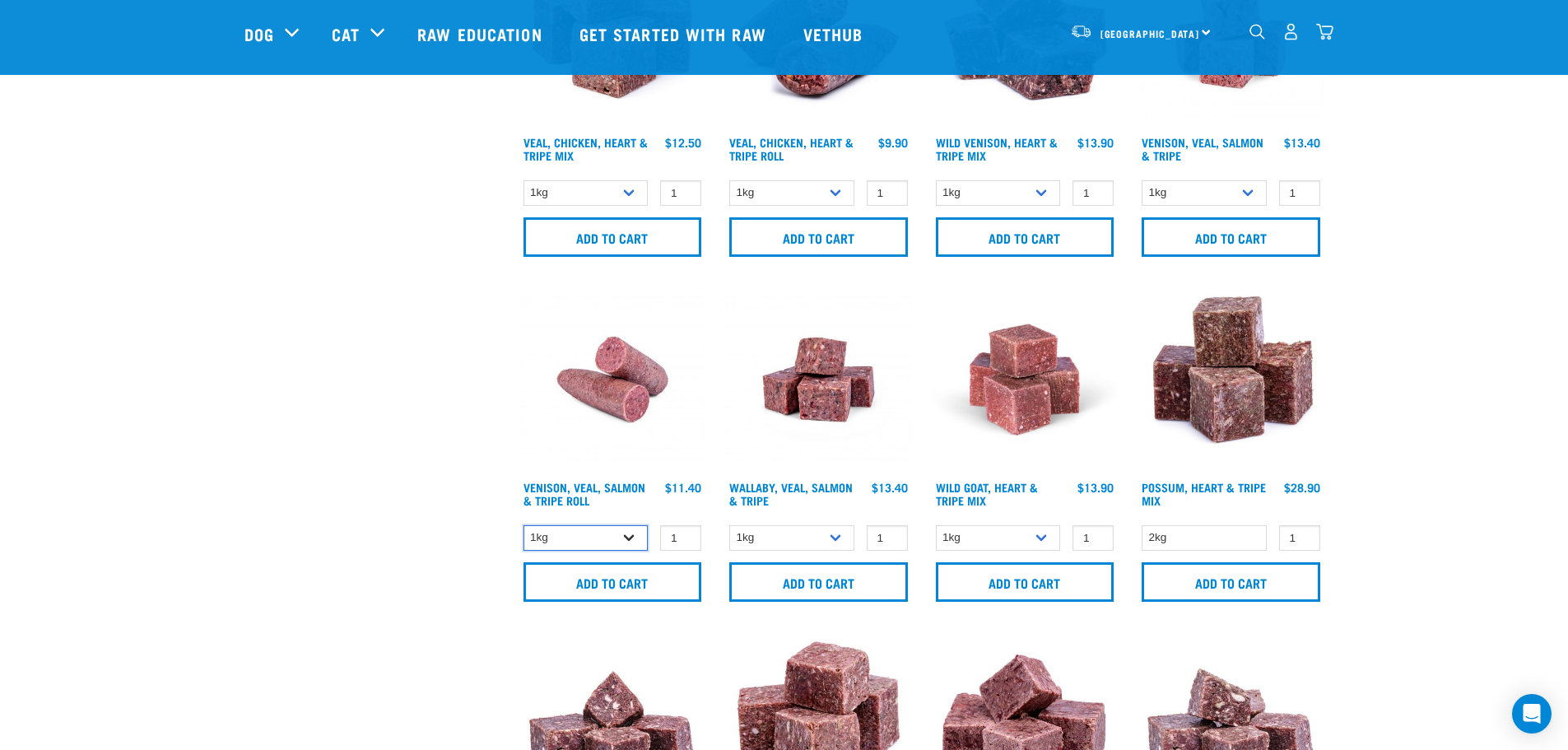
click at [603, 535] on select "1kg Bulk (10kg)" at bounding box center [585, 538] width 125 height 25
select select "336057"
click at [524, 525] on select "1kg Bulk (10kg)" at bounding box center [585, 538] width 125 height 25
click at [564, 489] on link "Venison, Veal, Salmon & Tripe Roll" at bounding box center [585, 493] width 122 height 19
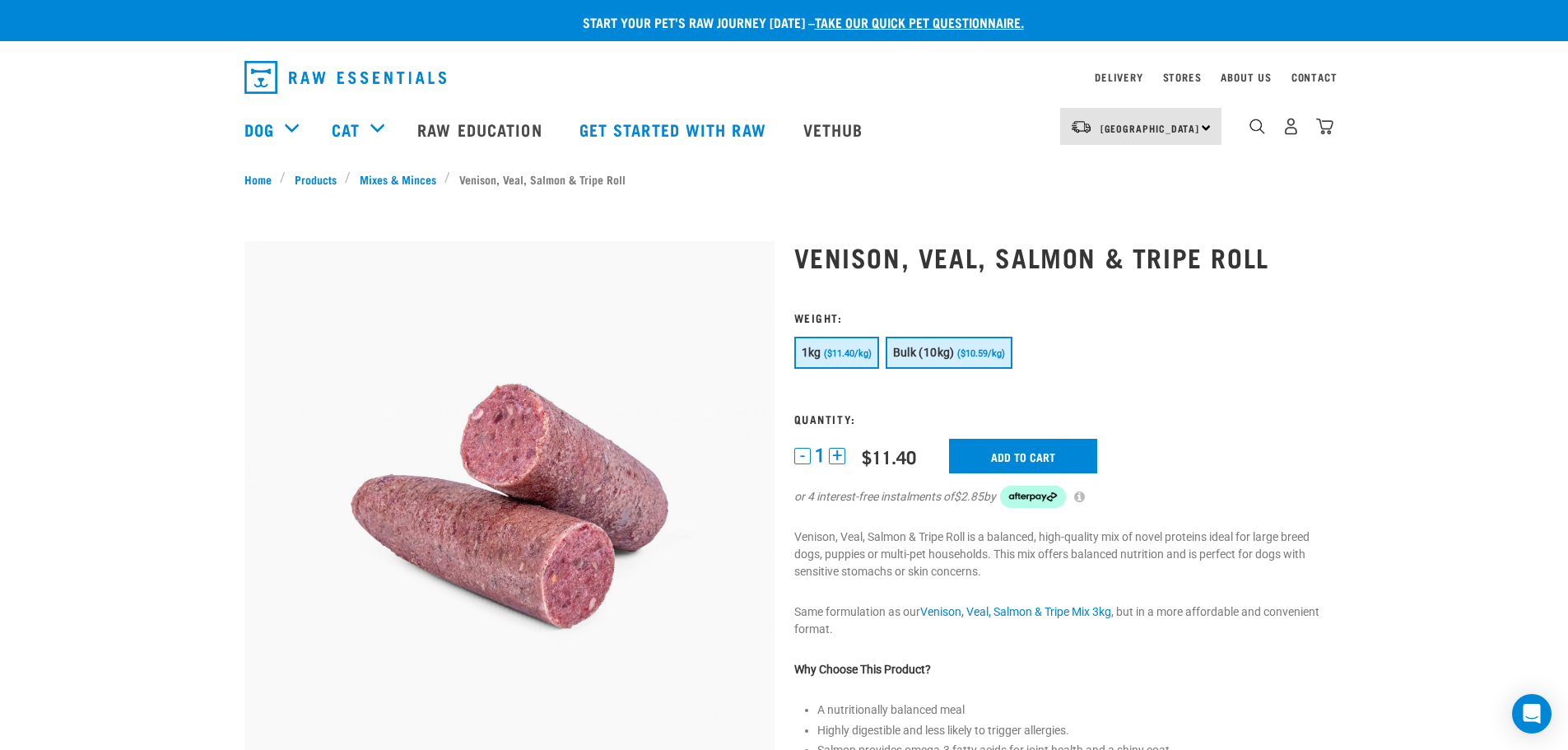
click at [951, 357] on span "Bulk (10kg)" at bounding box center [923, 352] width 62 height 14
click at [1022, 458] on input "Add to cart" at bounding box center [1033, 456] width 148 height 35
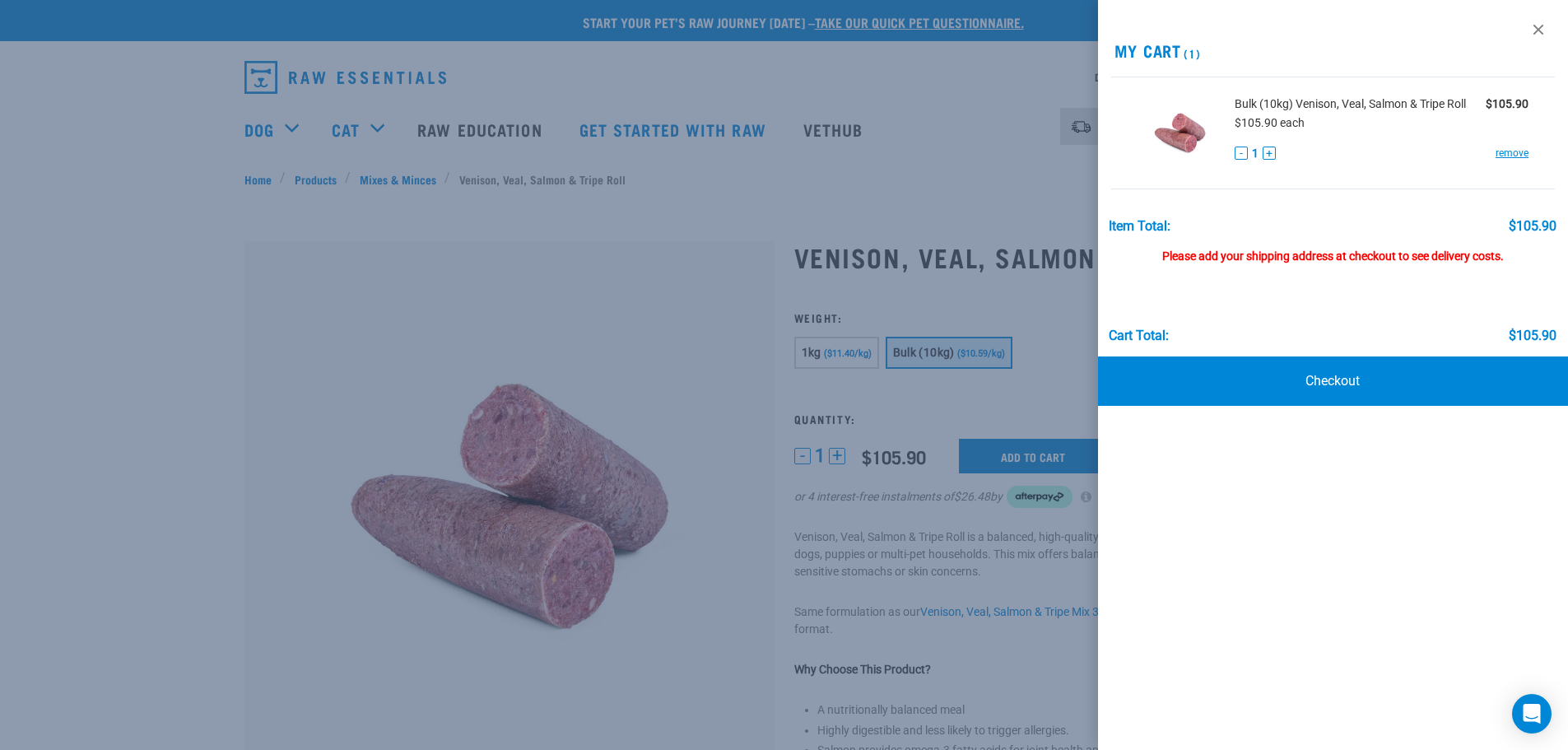
click at [1230, 256] on div "Please add your shipping address at checkout to see delivery costs." at bounding box center [1332, 248] width 448 height 30
click at [1543, 27] on link at bounding box center [1537, 29] width 26 height 26
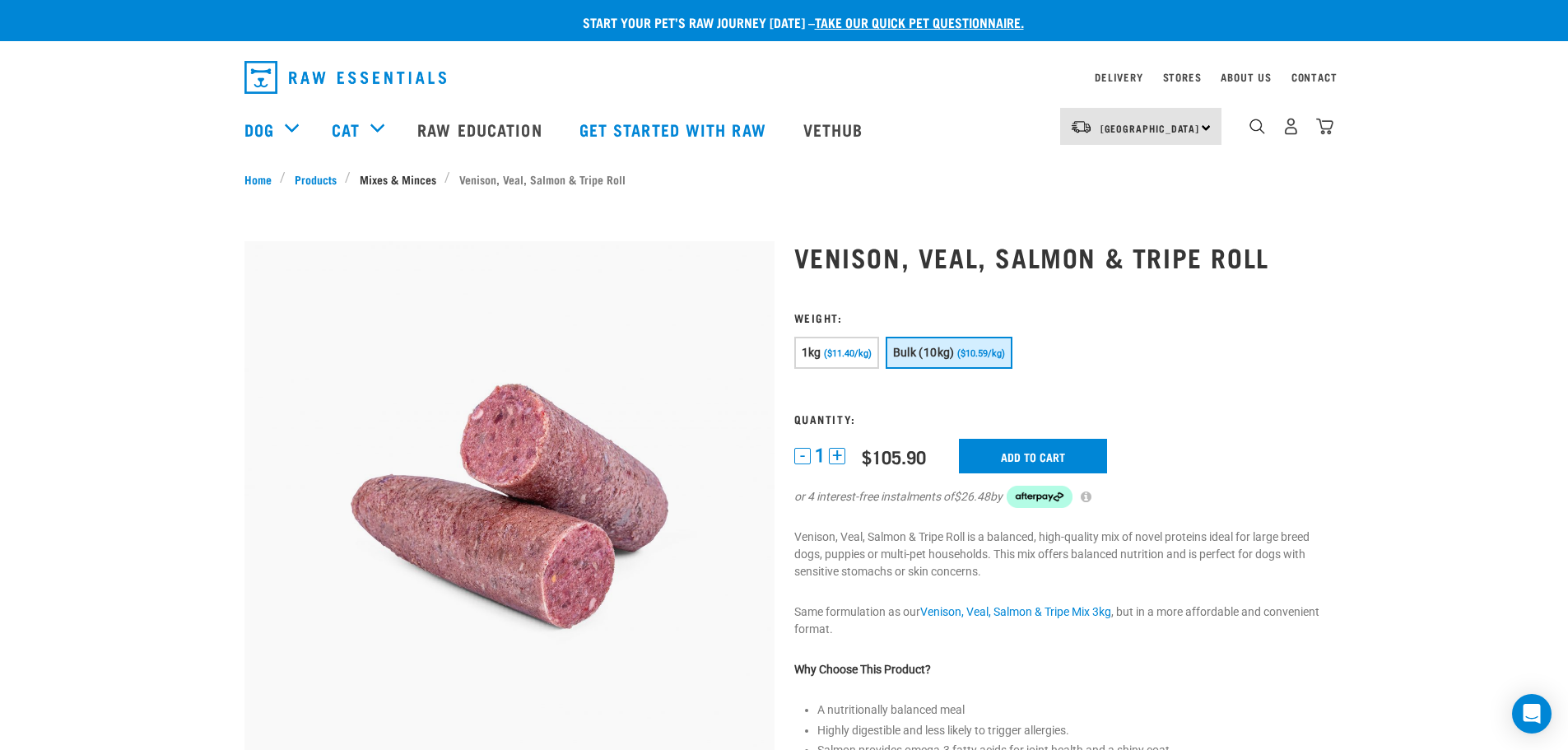
click at [385, 182] on link "Mixes & Minces" at bounding box center [397, 179] width 94 height 17
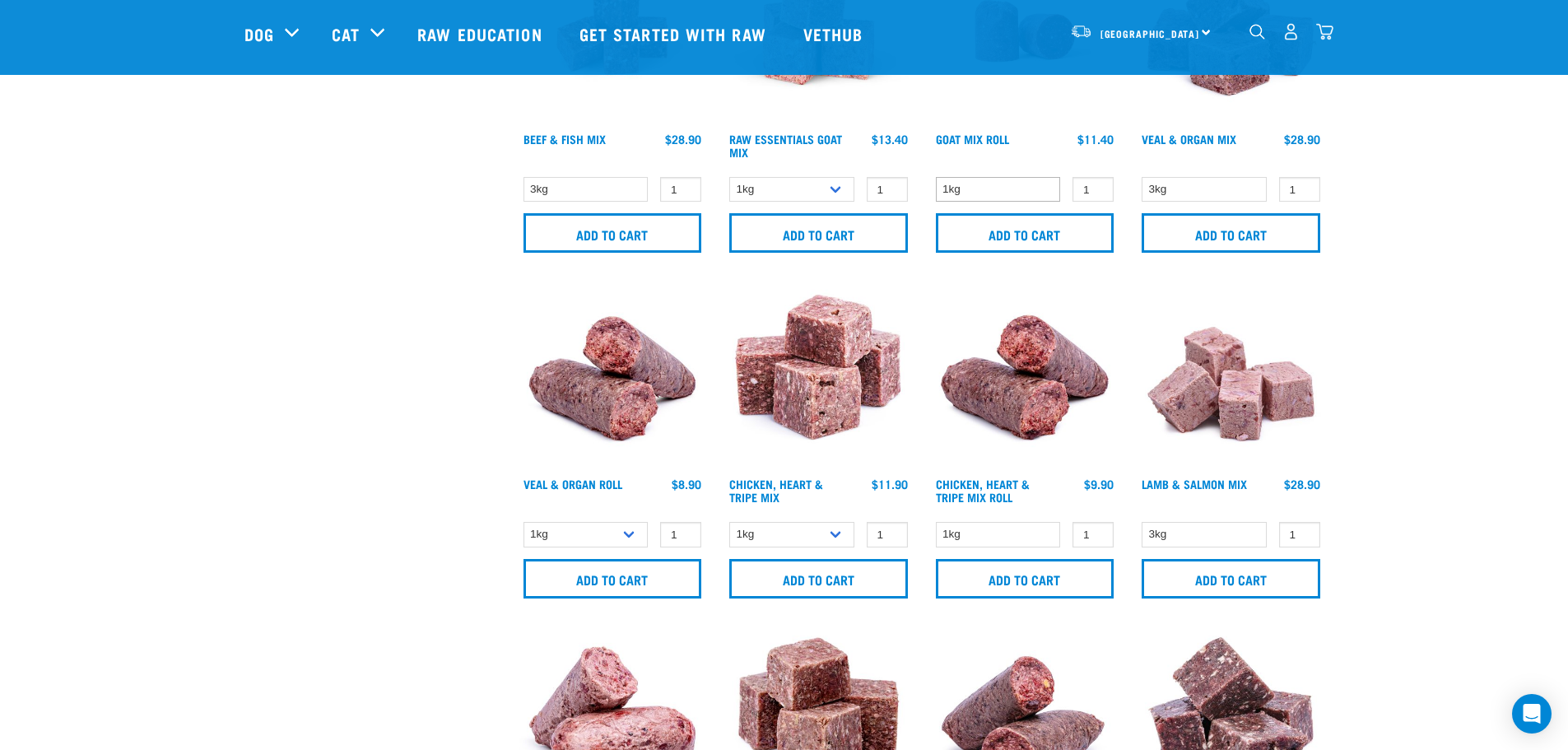
scroll to position [905, 0]
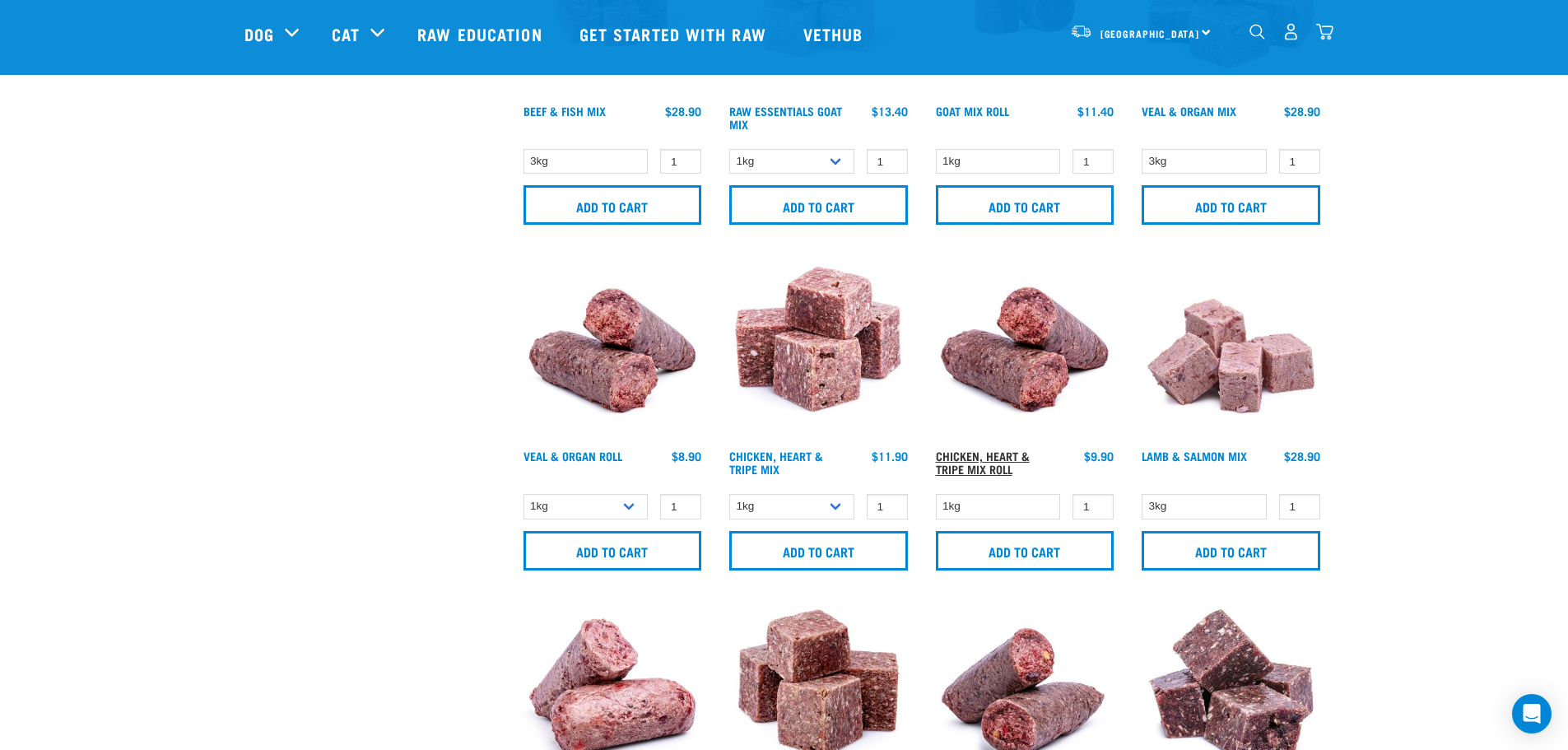
click at [982, 462] on link "Chicken, Heart & Tripe Mix Roll" at bounding box center [983, 462] width 94 height 19
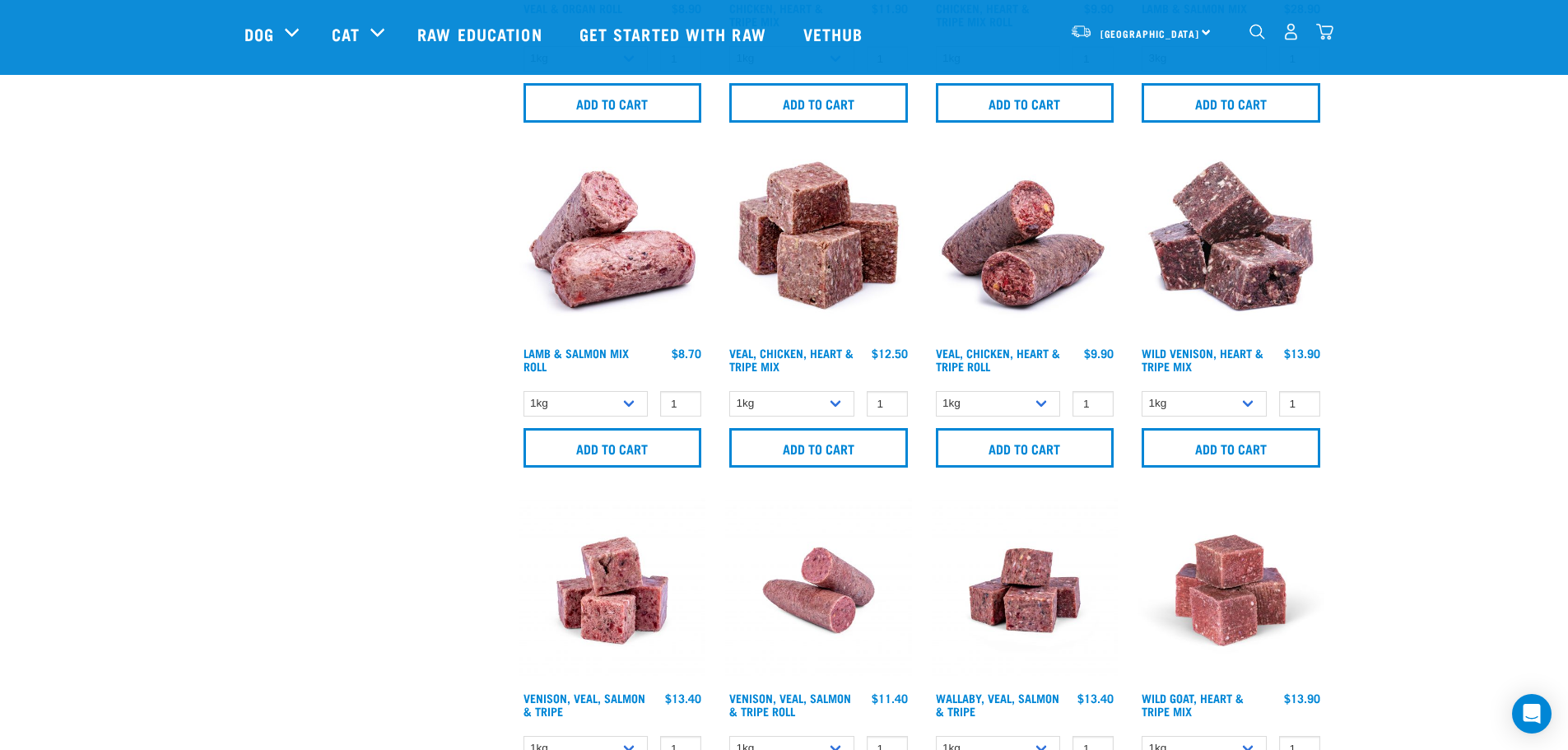
scroll to position [1355, 0]
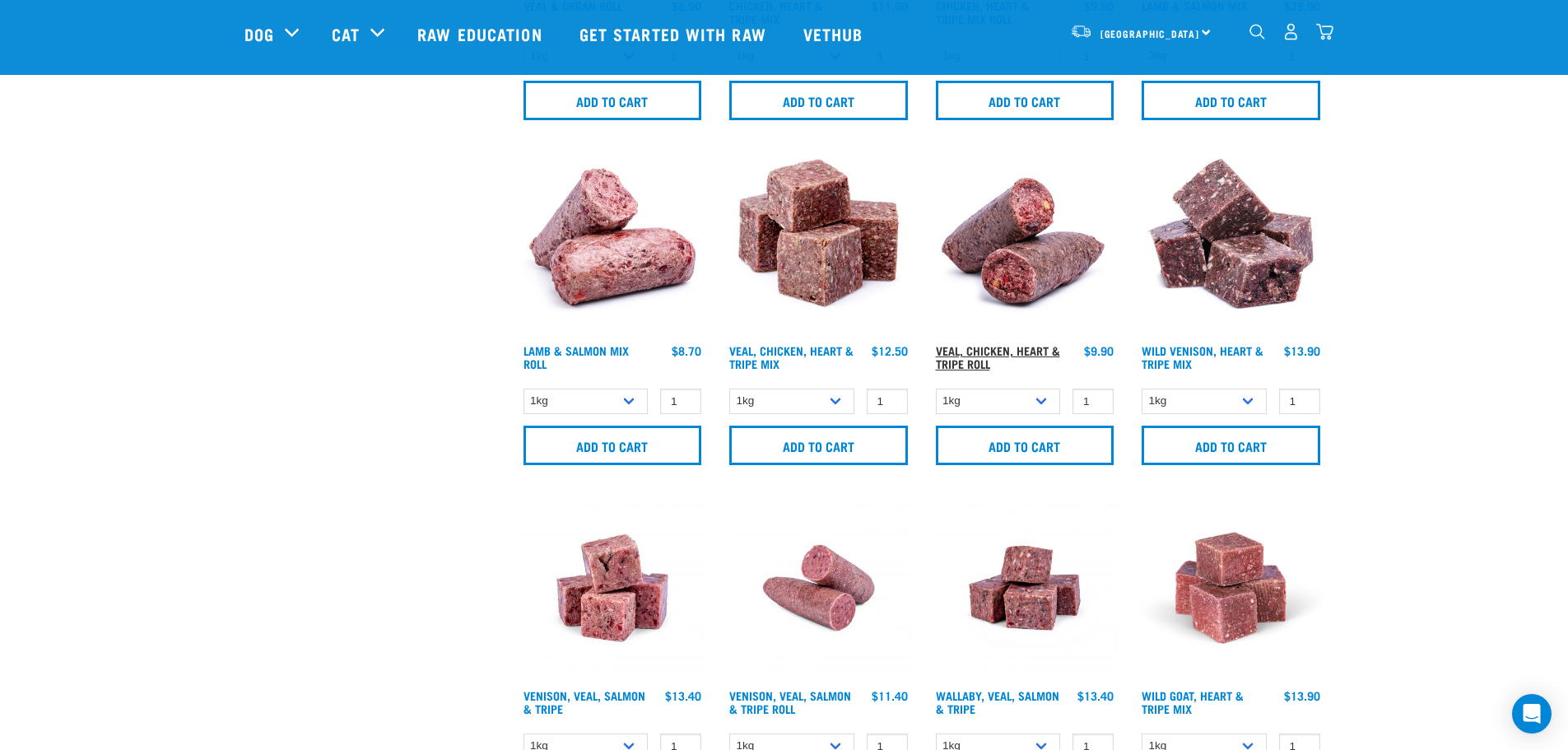
click at [1000, 350] on link "Veal, Chicken, Heart & Tripe Roll" at bounding box center [998, 356] width 124 height 19
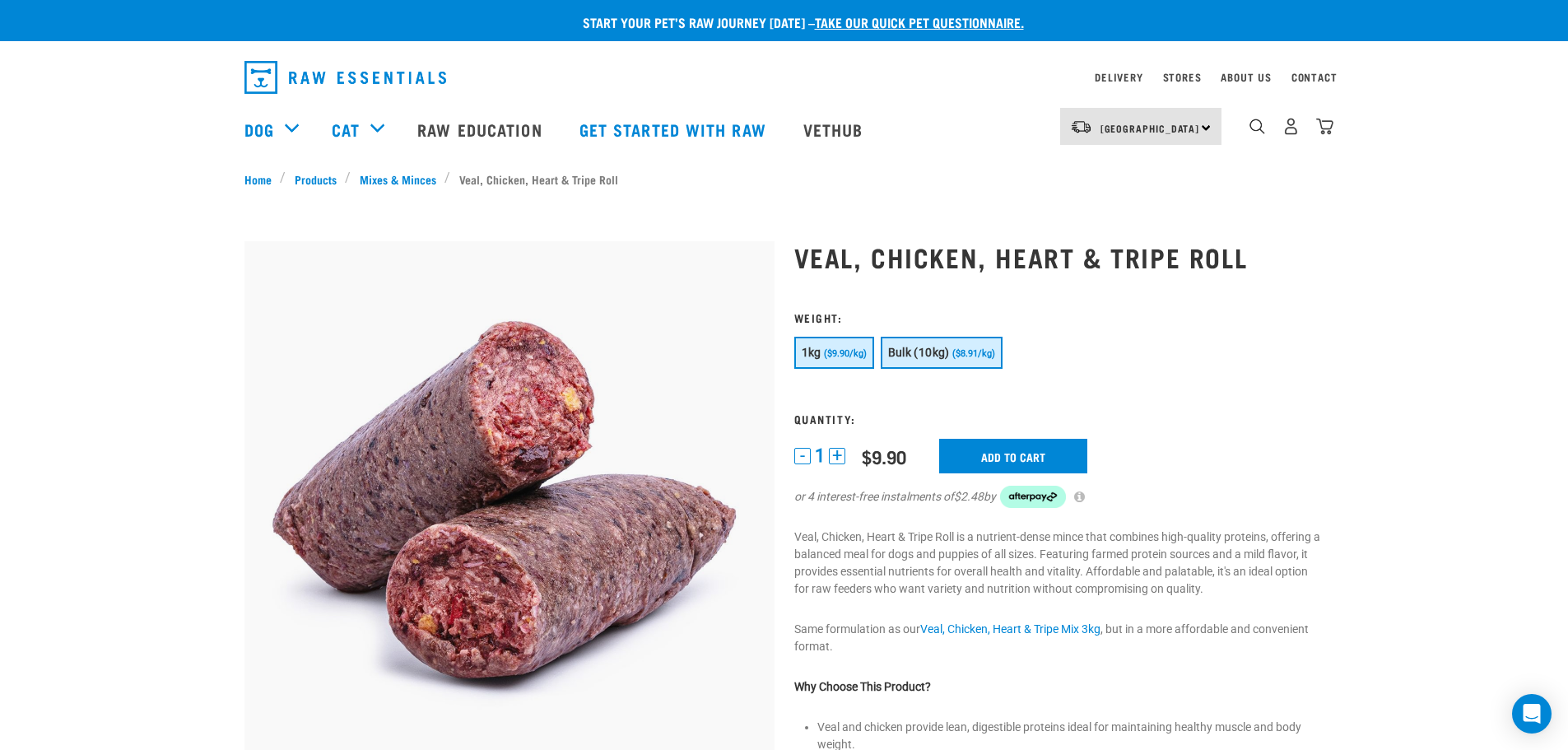
click at [944, 354] on span "Bulk (10kg)" at bounding box center [919, 352] width 62 height 14
click at [1025, 452] on input "Add to cart" at bounding box center [1022, 456] width 148 height 35
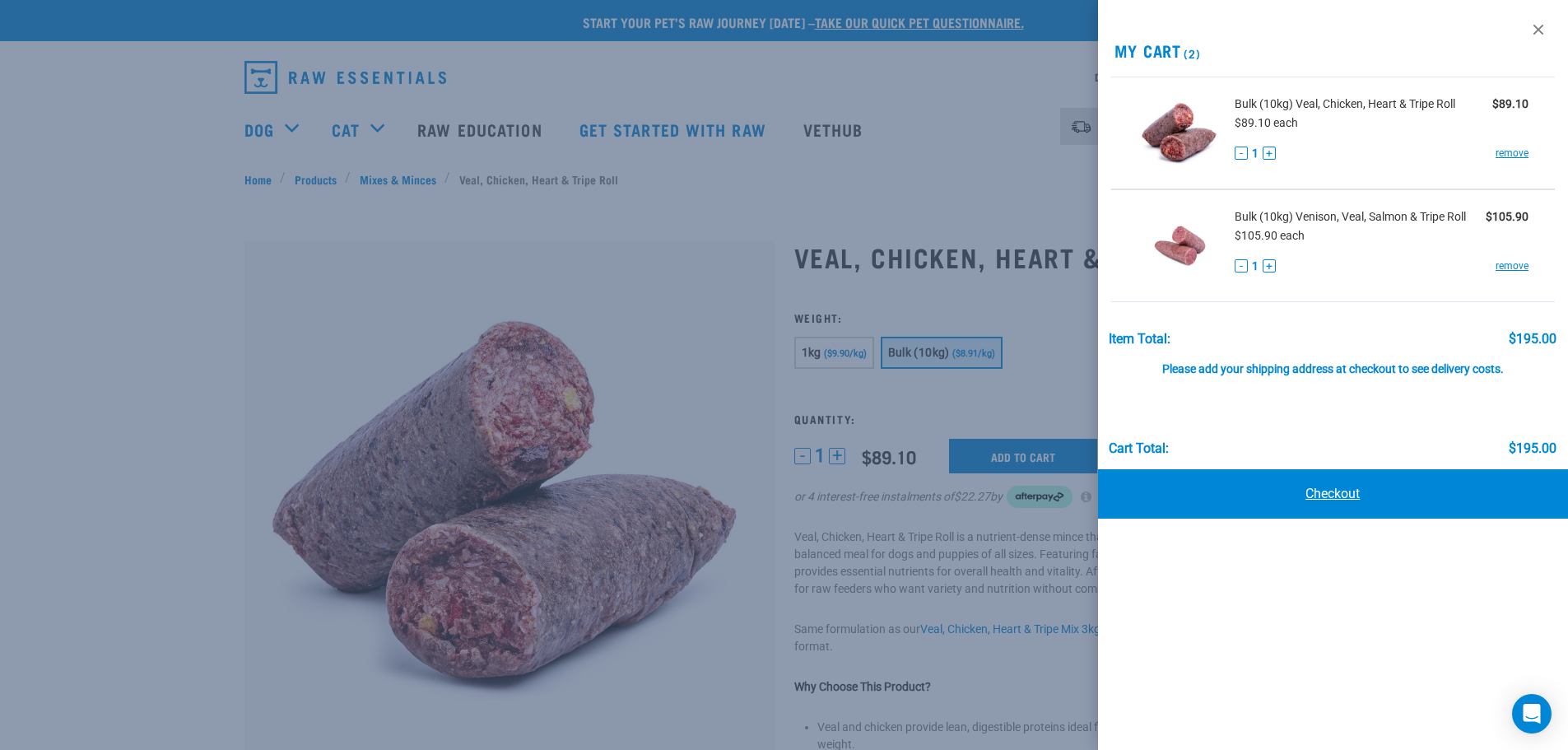
click at [1335, 493] on link "Checkout" at bounding box center [1333, 494] width 471 height 49
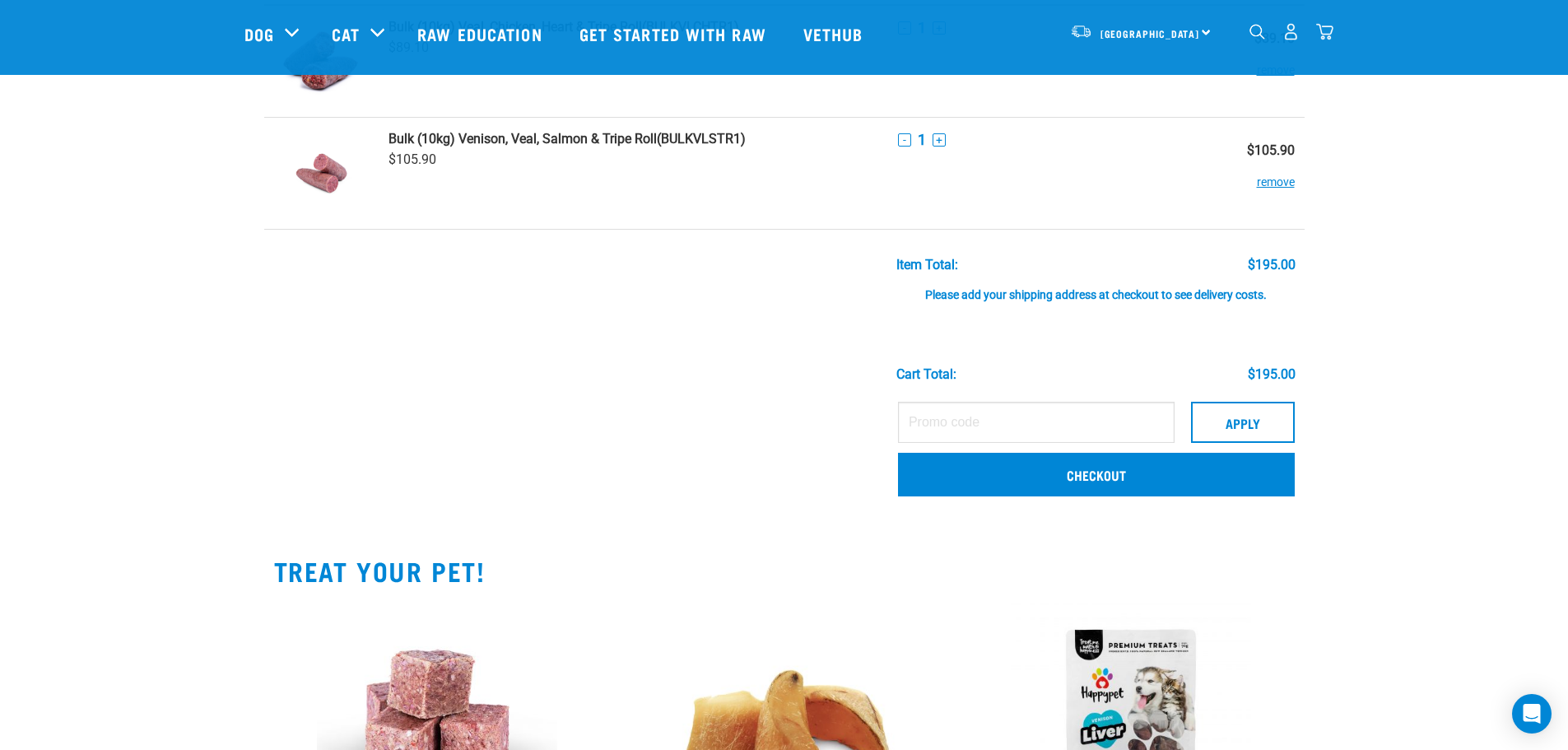
scroll to position [82, 0]
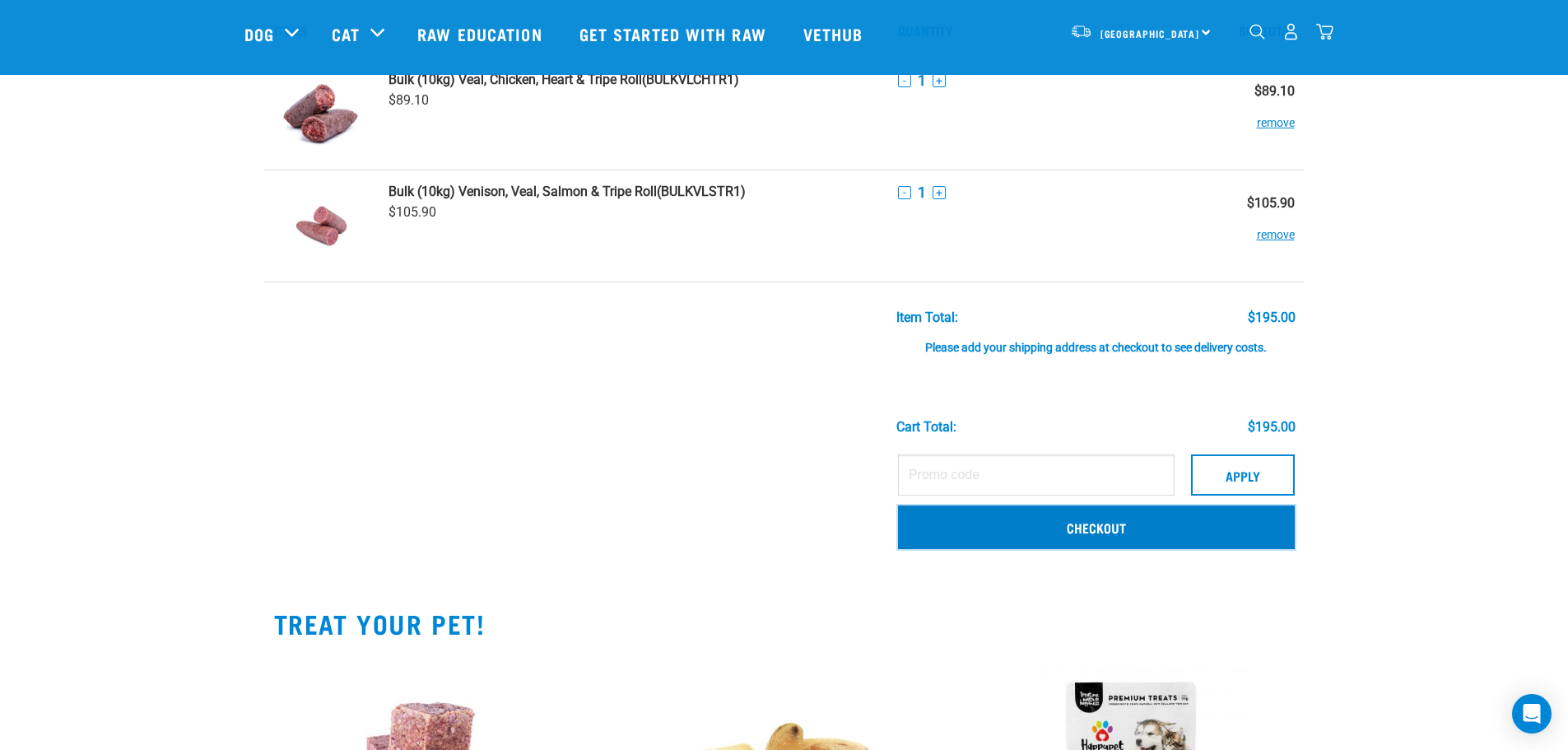
click at [1097, 528] on link "Checkout" at bounding box center [1095, 527] width 396 height 42
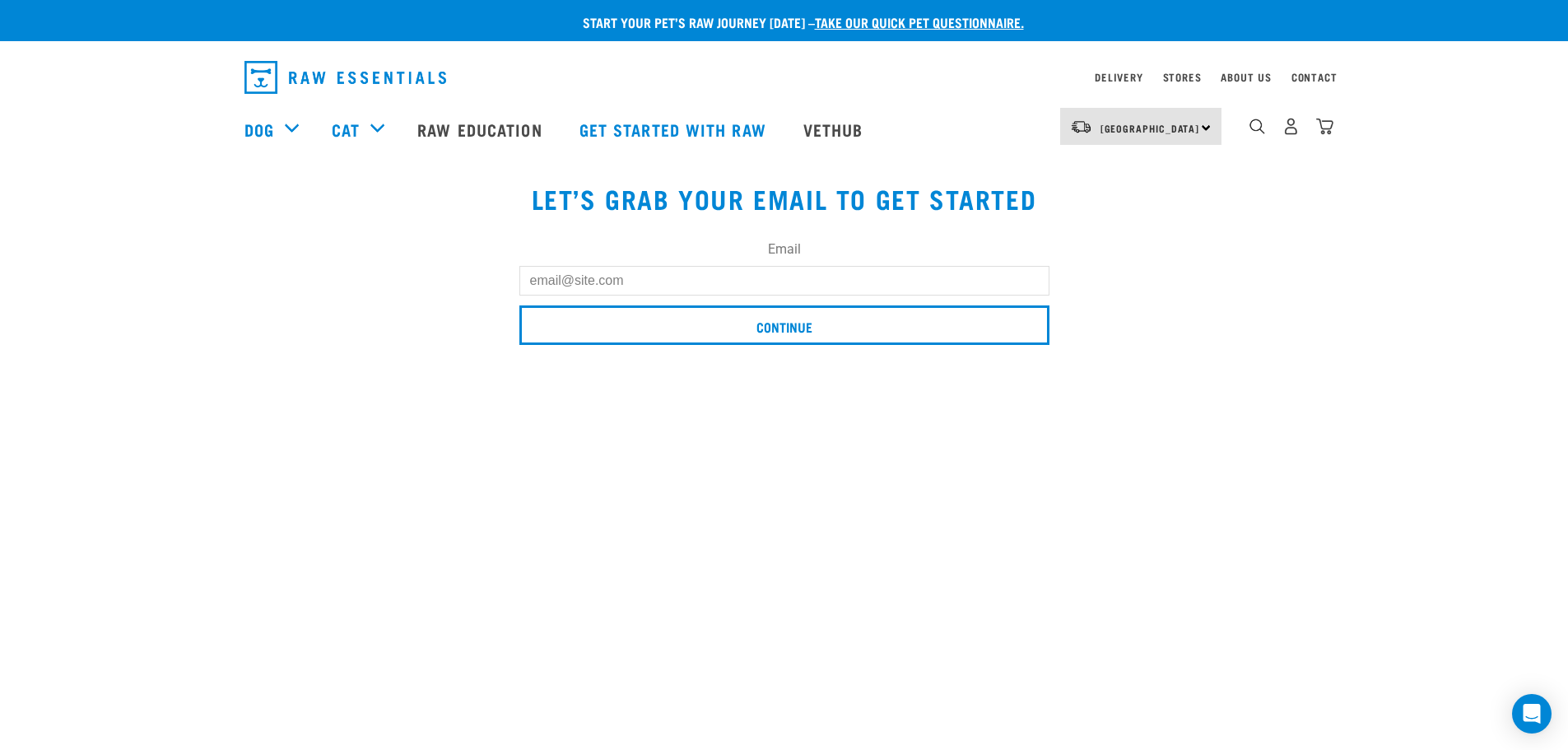
click at [636, 287] on input "Email" at bounding box center [784, 280] width 530 height 30
type input "evmegan@gmail.com"
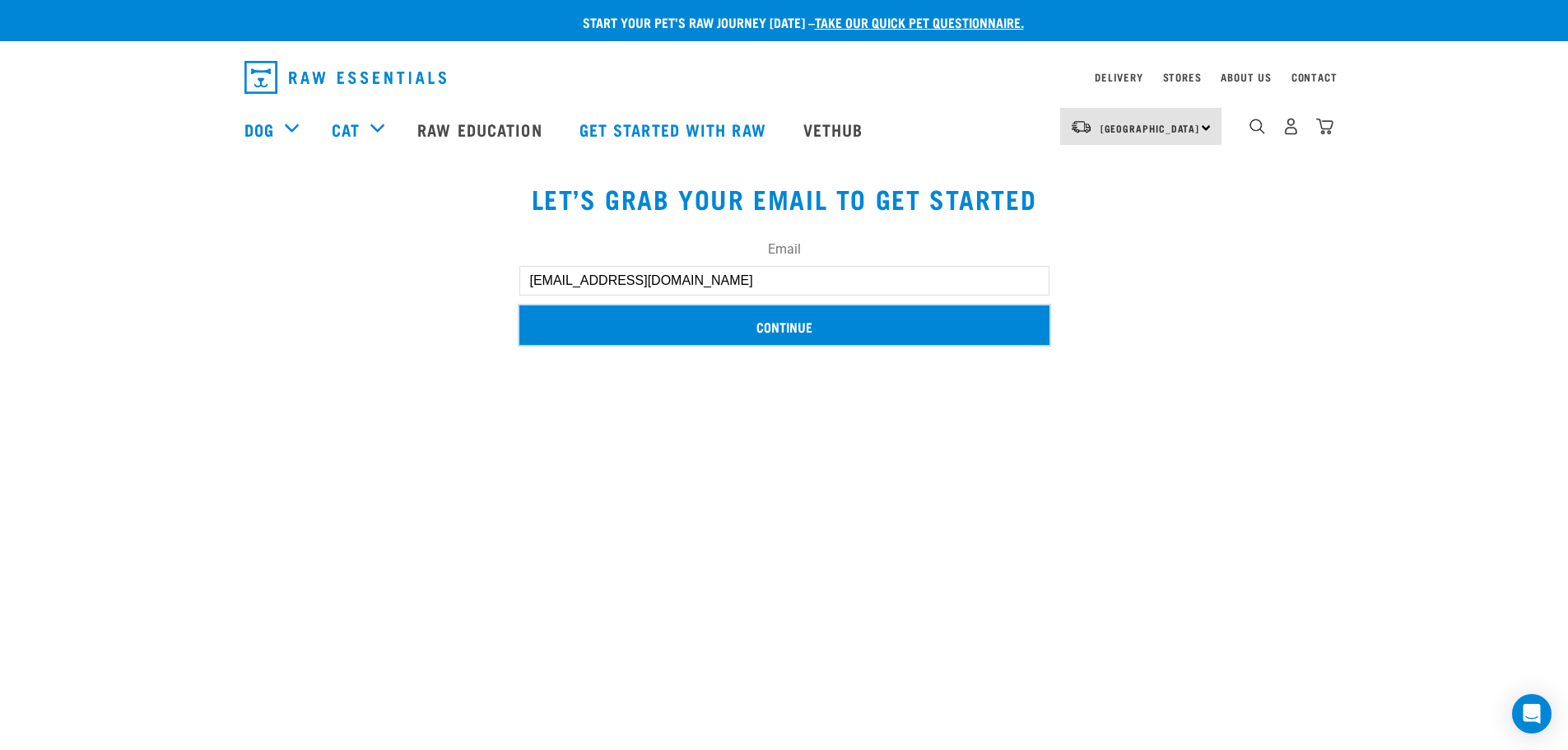
click at [708, 330] on input "Continue" at bounding box center [784, 325] width 530 height 40
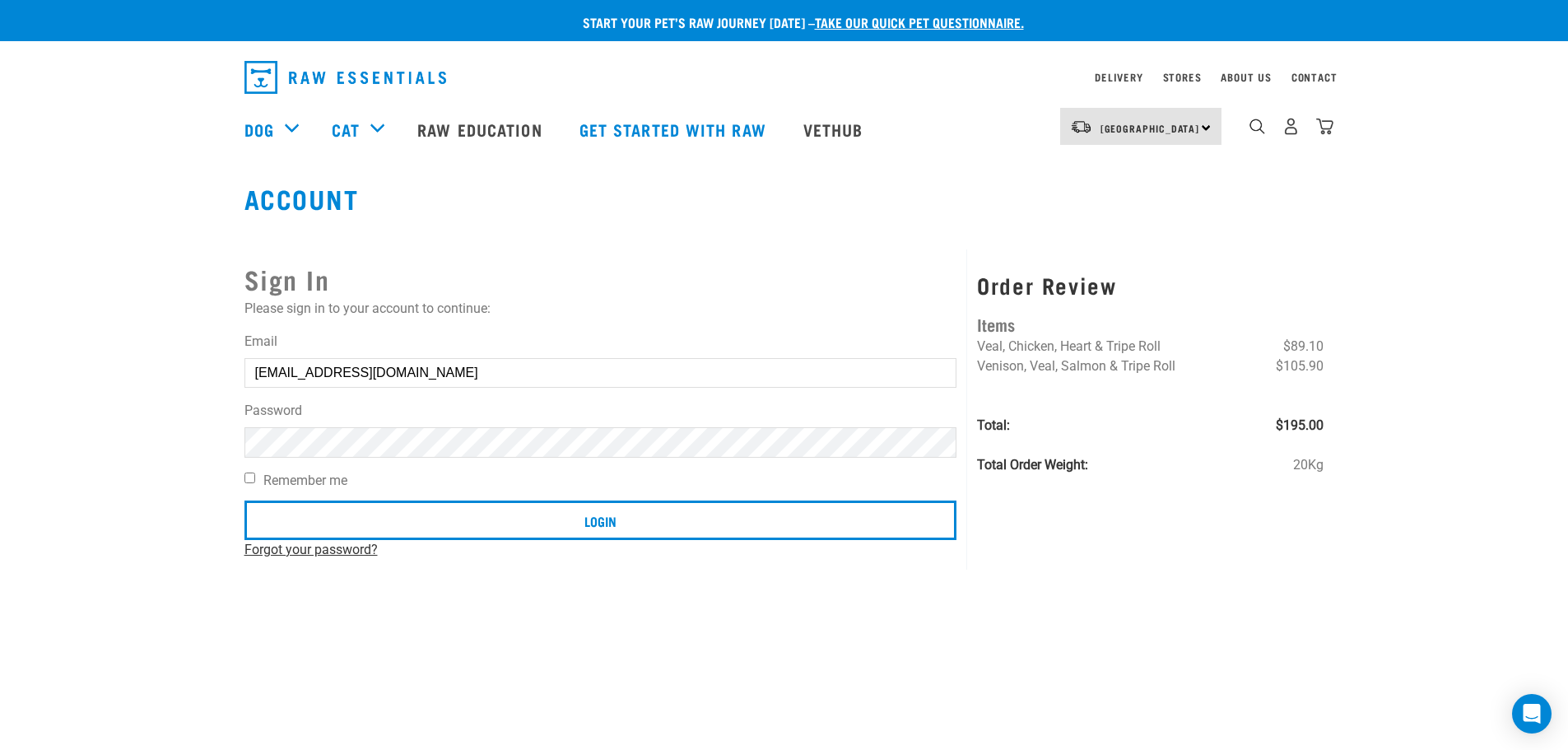
click at [293, 551] on link "Forgot your password?" at bounding box center [311, 549] width 133 height 15
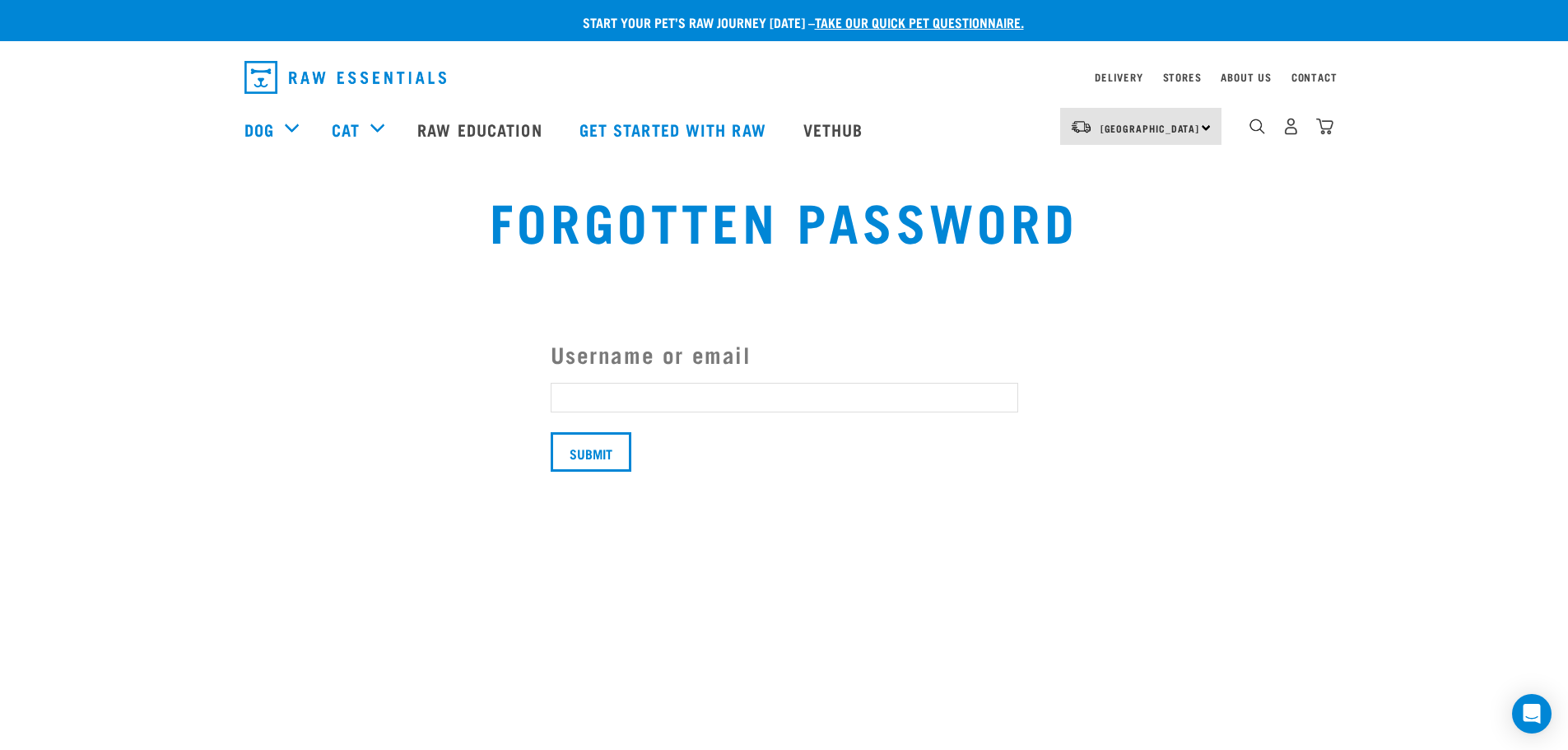
click at [666, 389] on input "Username or email" at bounding box center [784, 397] width 468 height 30
type input "evmegan@gmail.com"
click at [606, 455] on input "Submit" at bounding box center [591, 451] width 81 height 40
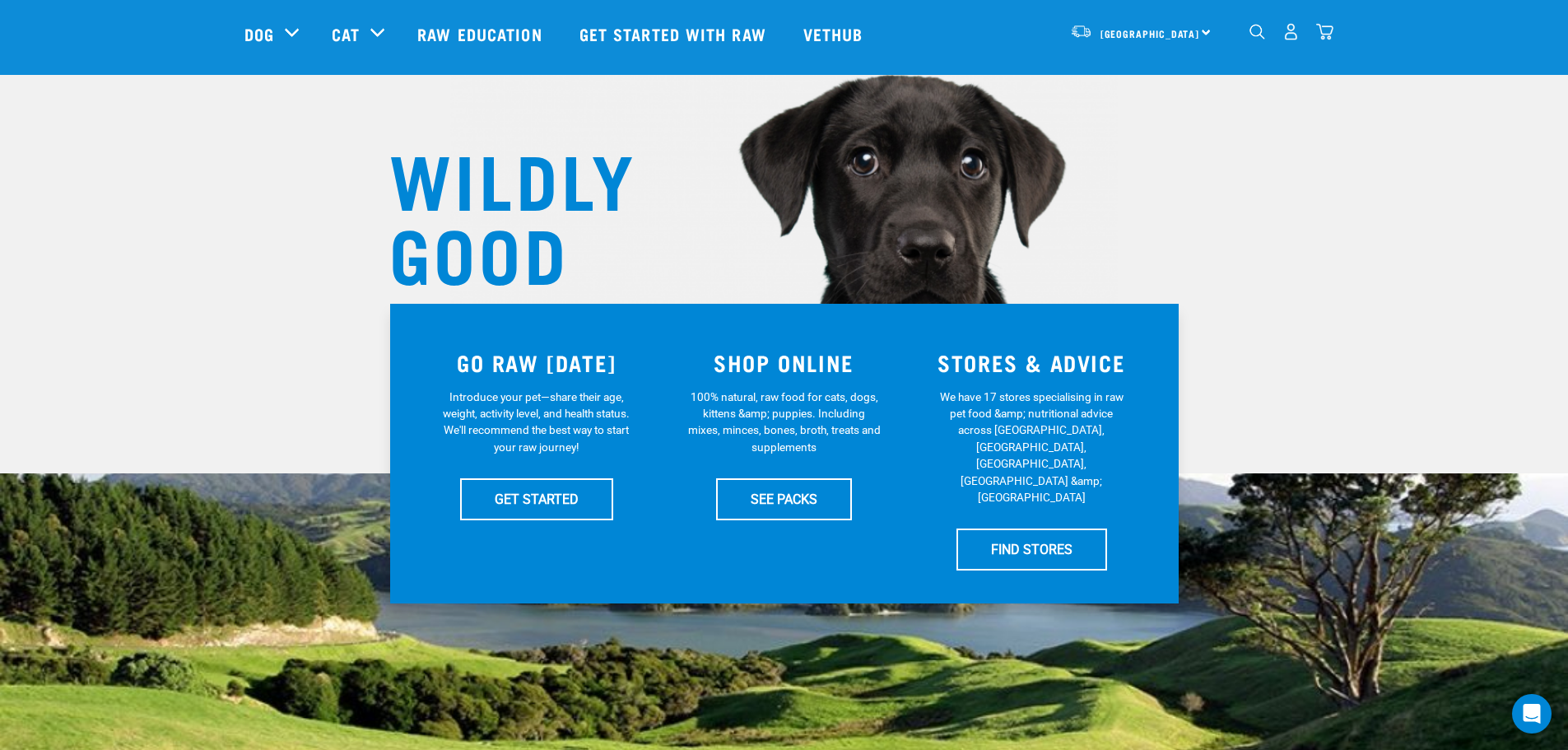
scroll to position [82, 0]
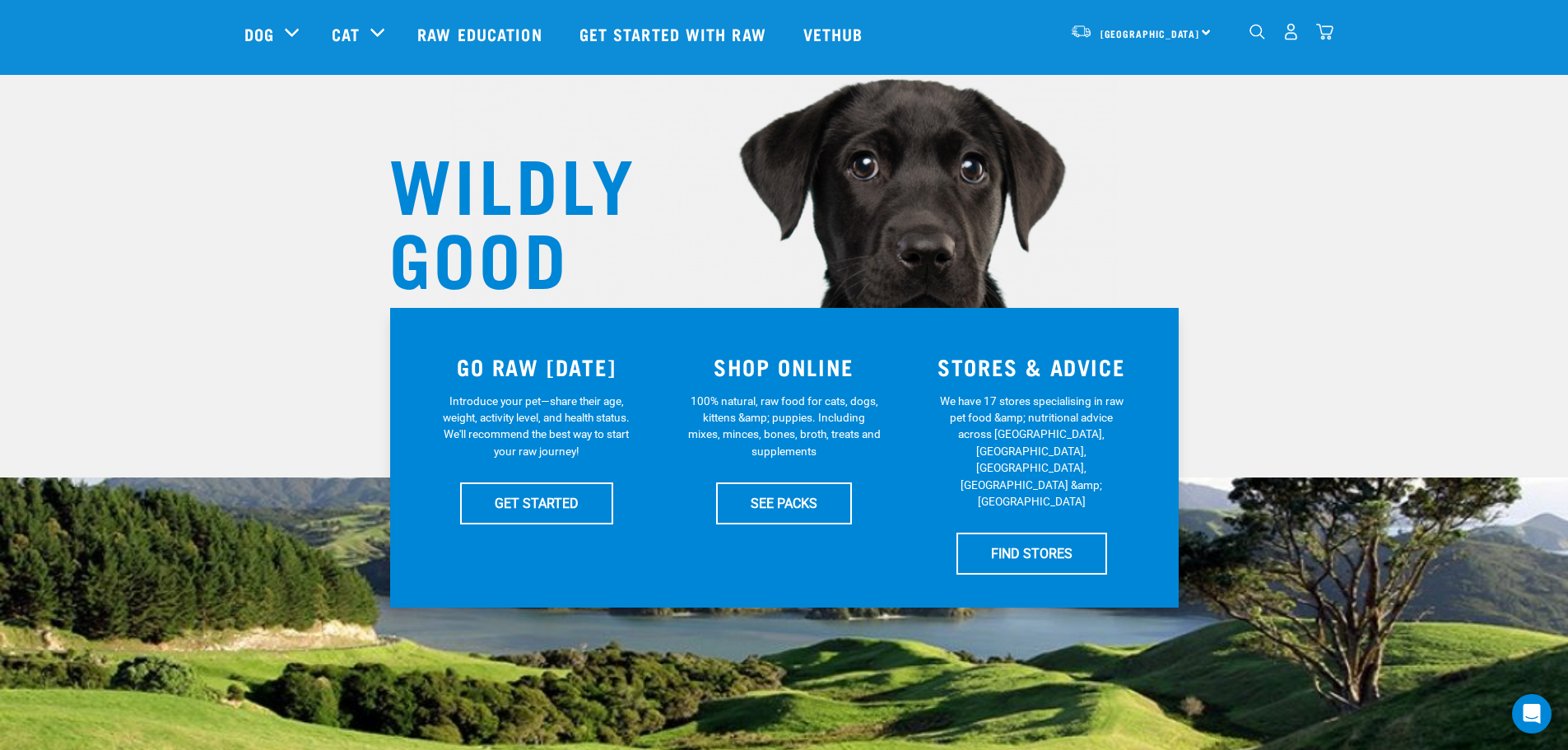
click at [1285, 38] on img "dropdown navigation" at bounding box center [1291, 31] width 17 height 17
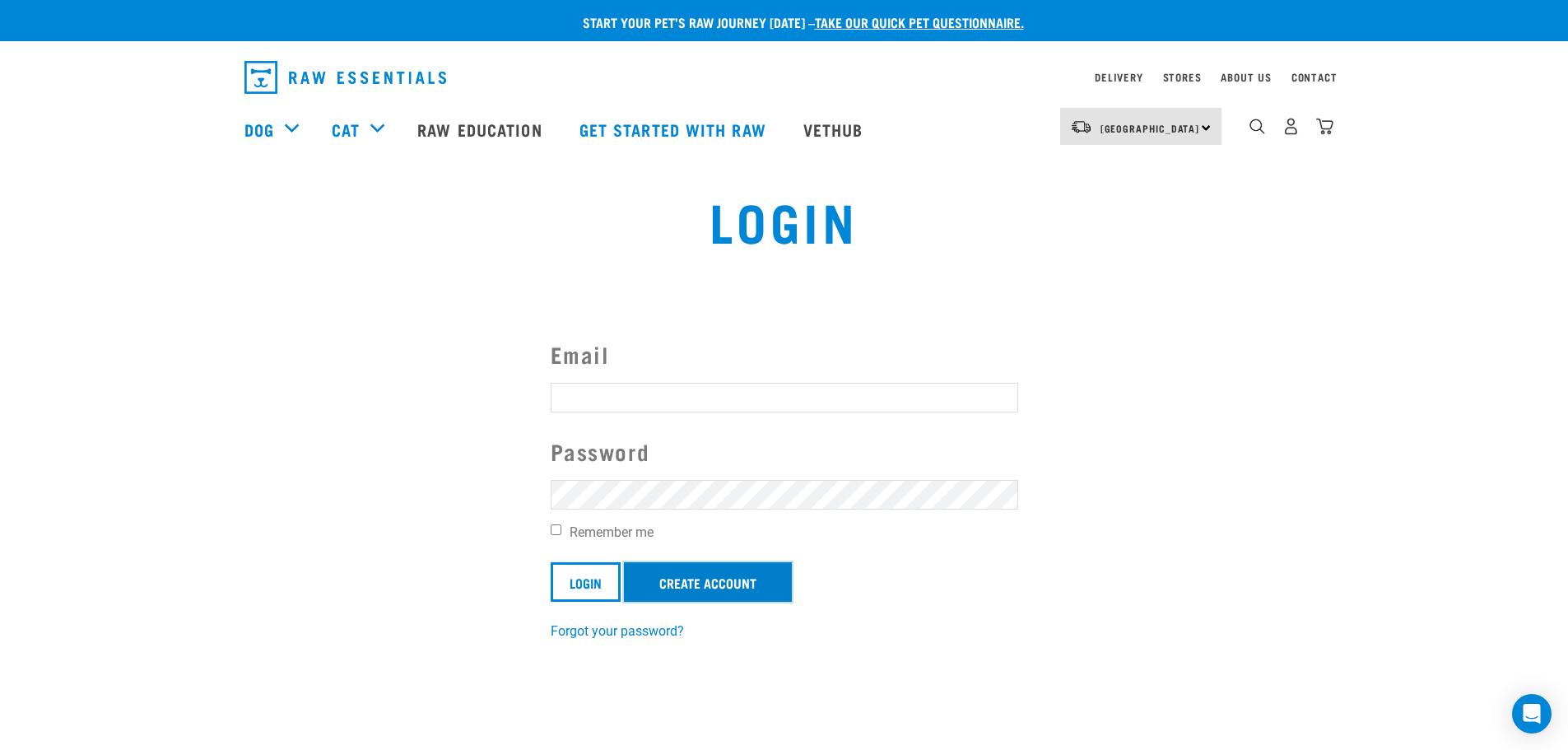
click at [733, 578] on link "Create Account" at bounding box center [708, 581] width 168 height 40
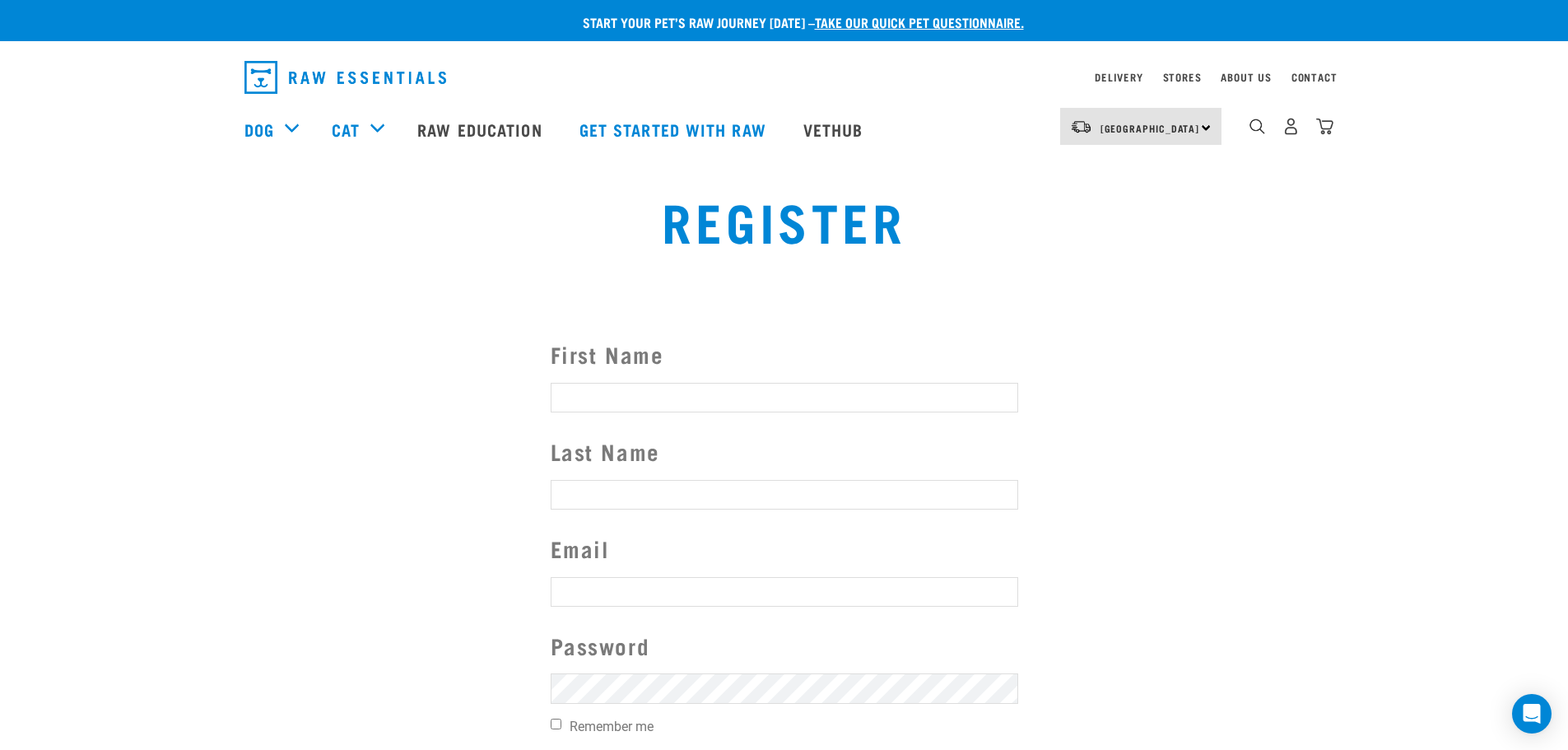
click at [694, 396] on input "First Name" at bounding box center [784, 397] width 468 height 30
type input "Megan"
click at [648, 488] on input "Last Name" at bounding box center [784, 494] width 468 height 30
type input "Austen"
type input "evmegan@gmail.com"
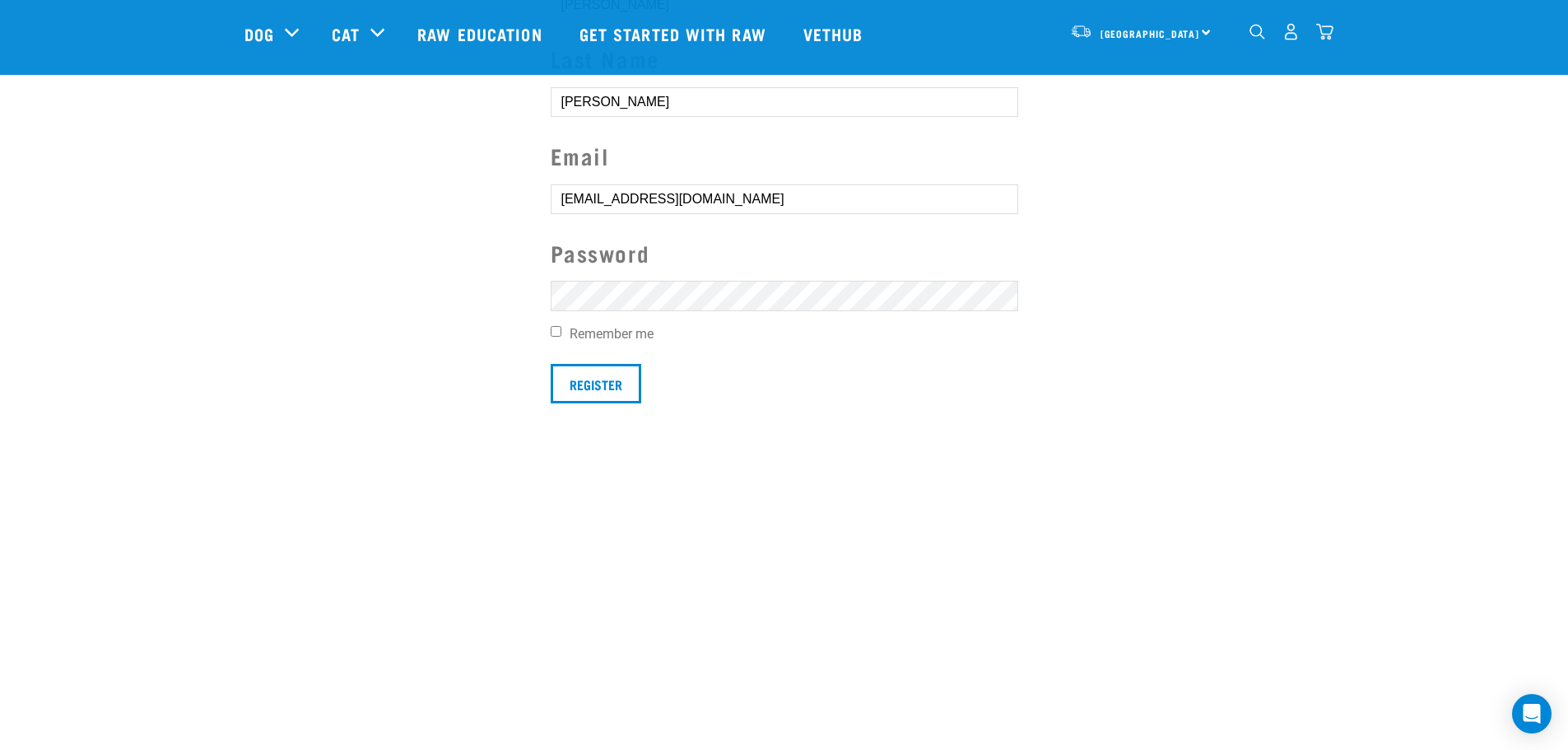
scroll to position [247, 0]
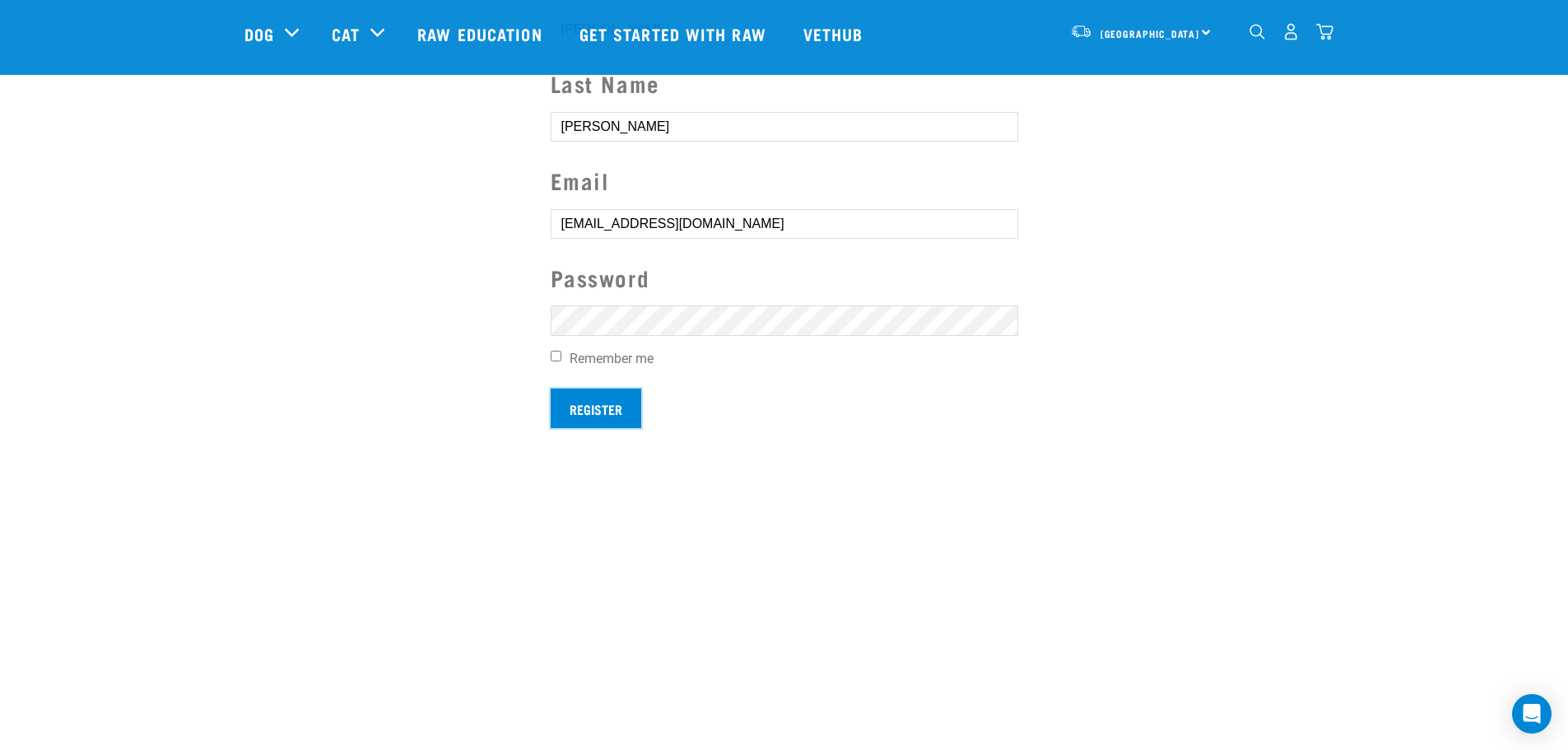
click at [579, 411] on input "Register" at bounding box center [596, 408] width 91 height 40
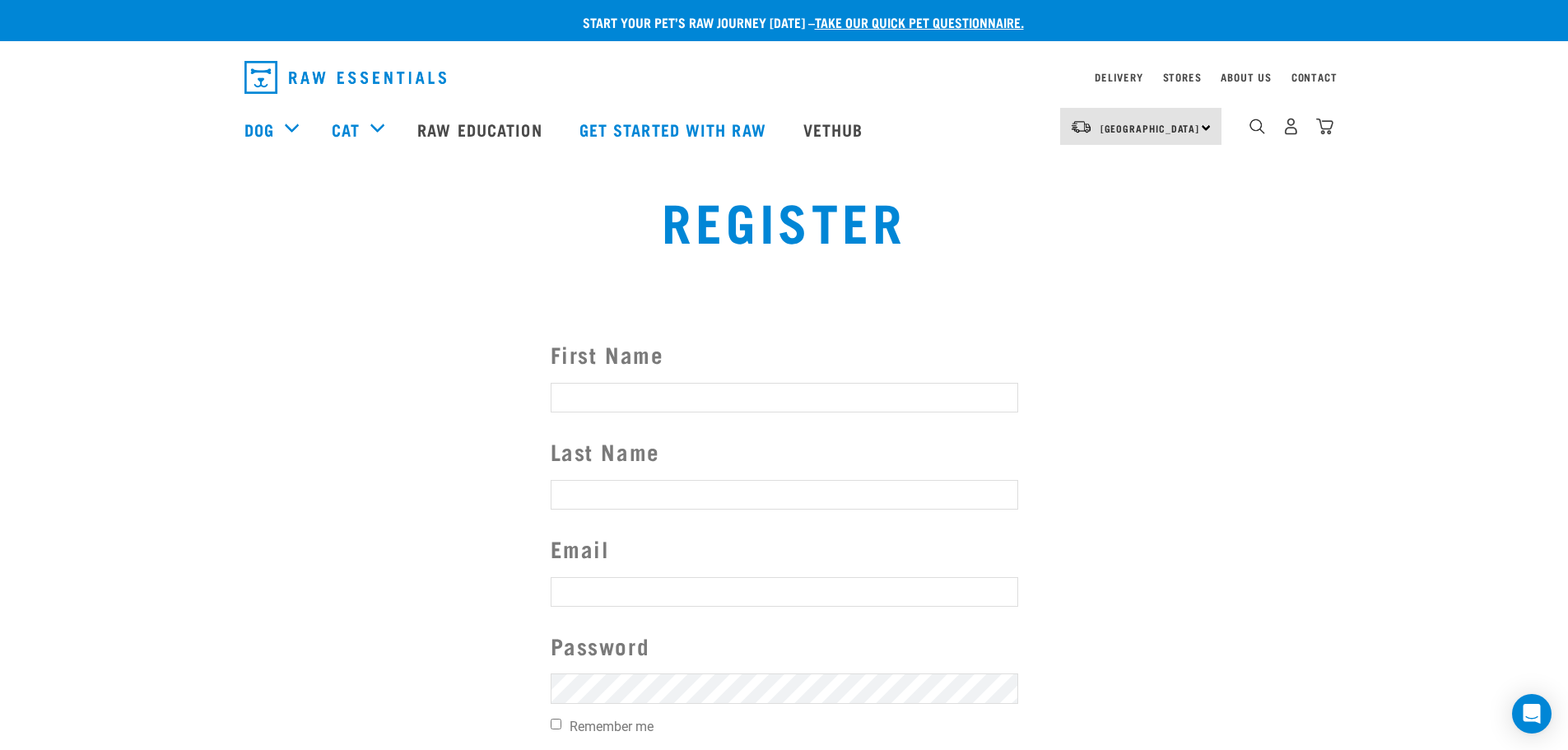
click at [271, 397] on section "First Name Last Name Email Password Remember me Register" at bounding box center [784, 565] width 1568 height 540
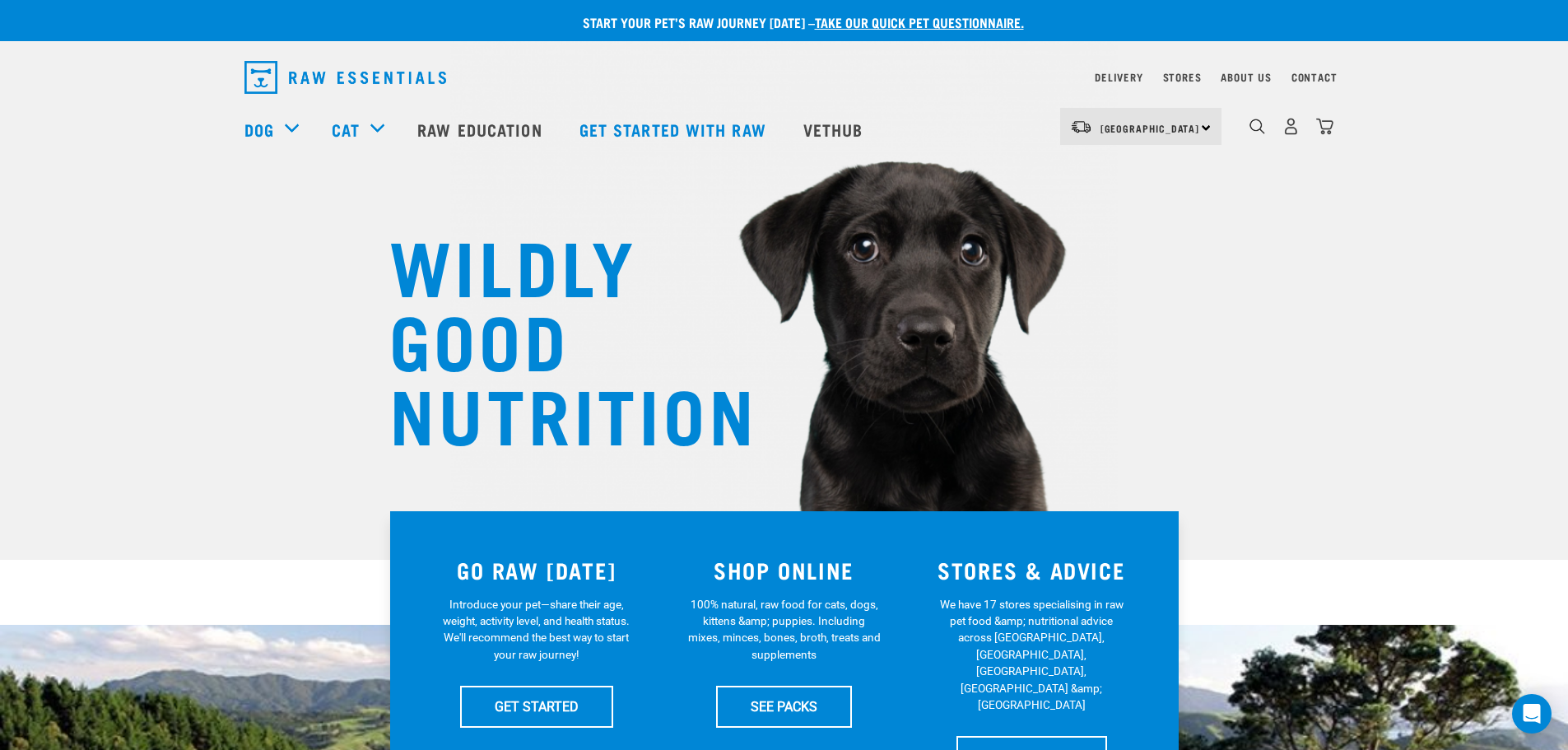
drag, startPoint x: 1315, startPoint y: 420, endPoint x: 1317, endPoint y: 408, distance: 12.2
click at [1315, 420] on div "WILDLY GOOD NUTRITION" at bounding box center [784, 280] width 1568 height 560
click at [1295, 133] on img "dropdown navigation" at bounding box center [1291, 126] width 17 height 17
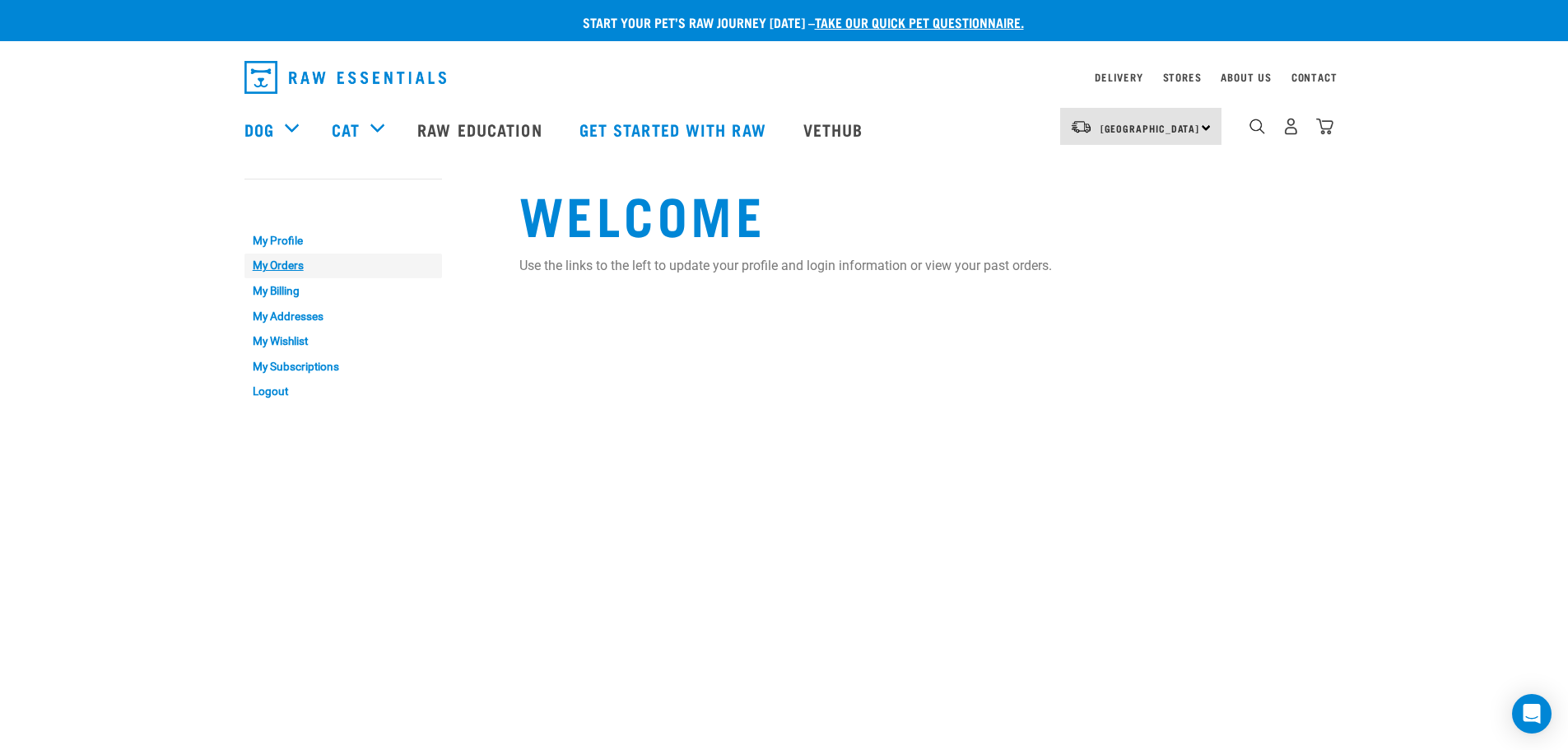
click at [260, 261] on link "My Orders" at bounding box center [343, 266] width 198 height 25
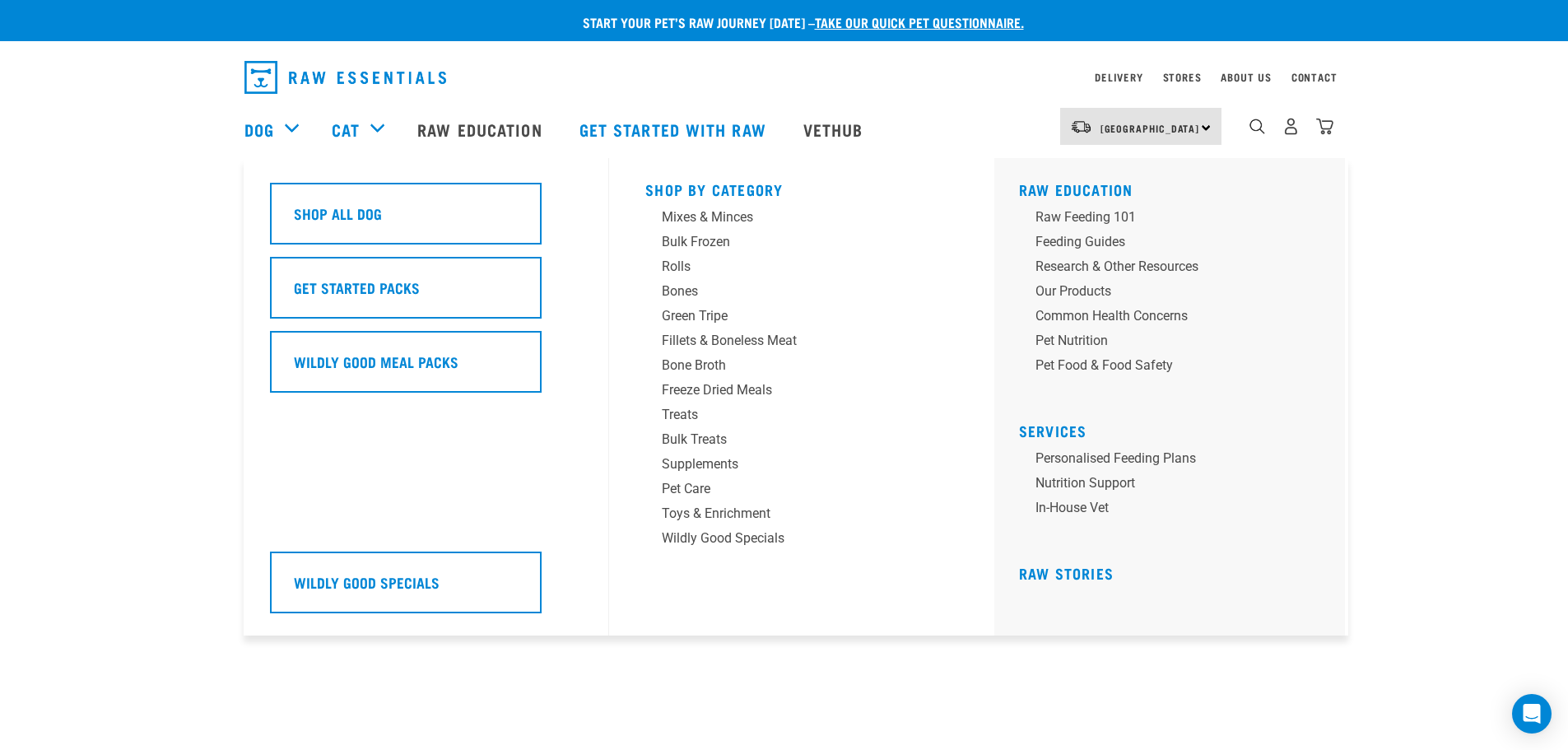
click at [280, 127] on div "Dog" at bounding box center [279, 129] width 70 height 66
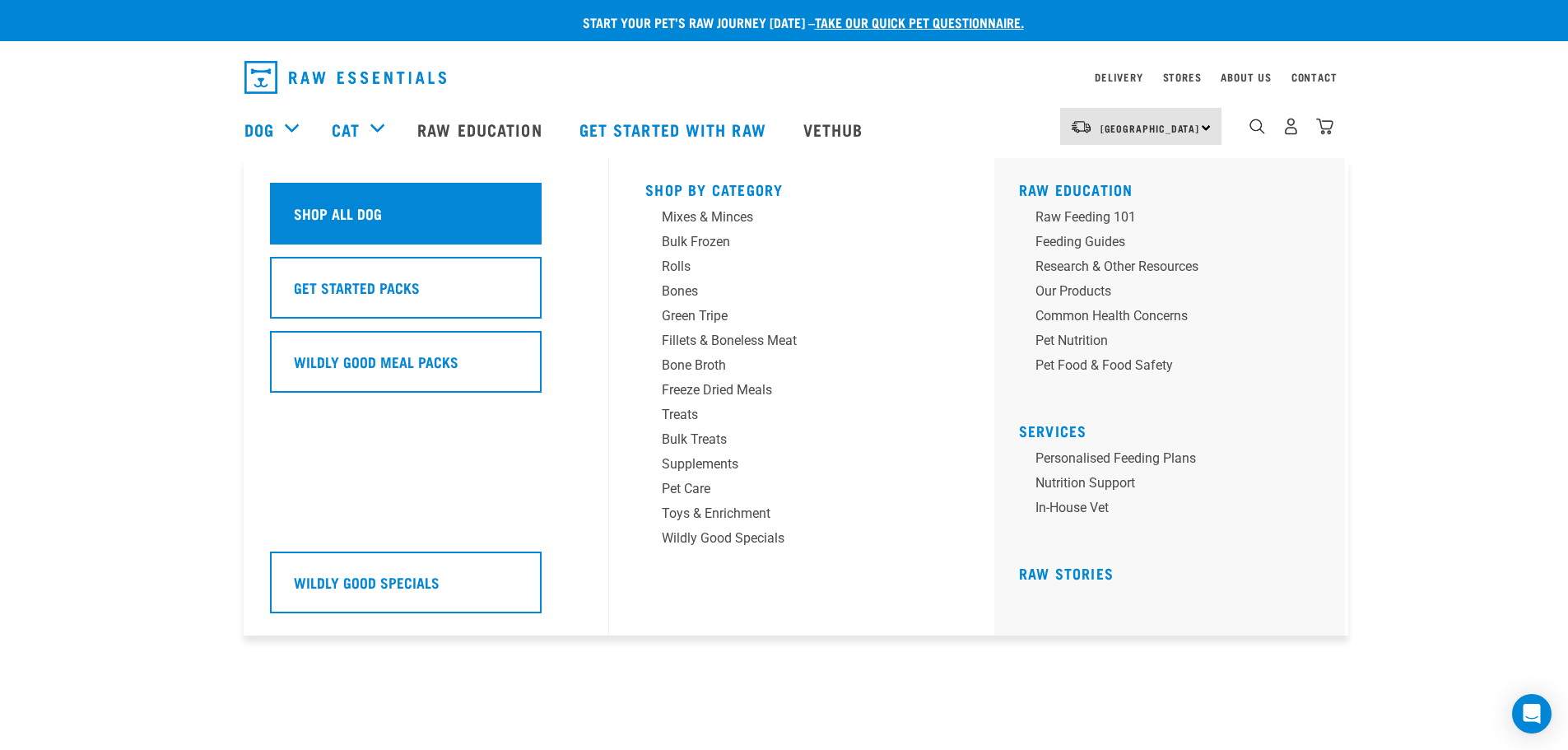
click at [344, 212] on h5 "Shop All Dog" at bounding box center [338, 213] width 88 height 21
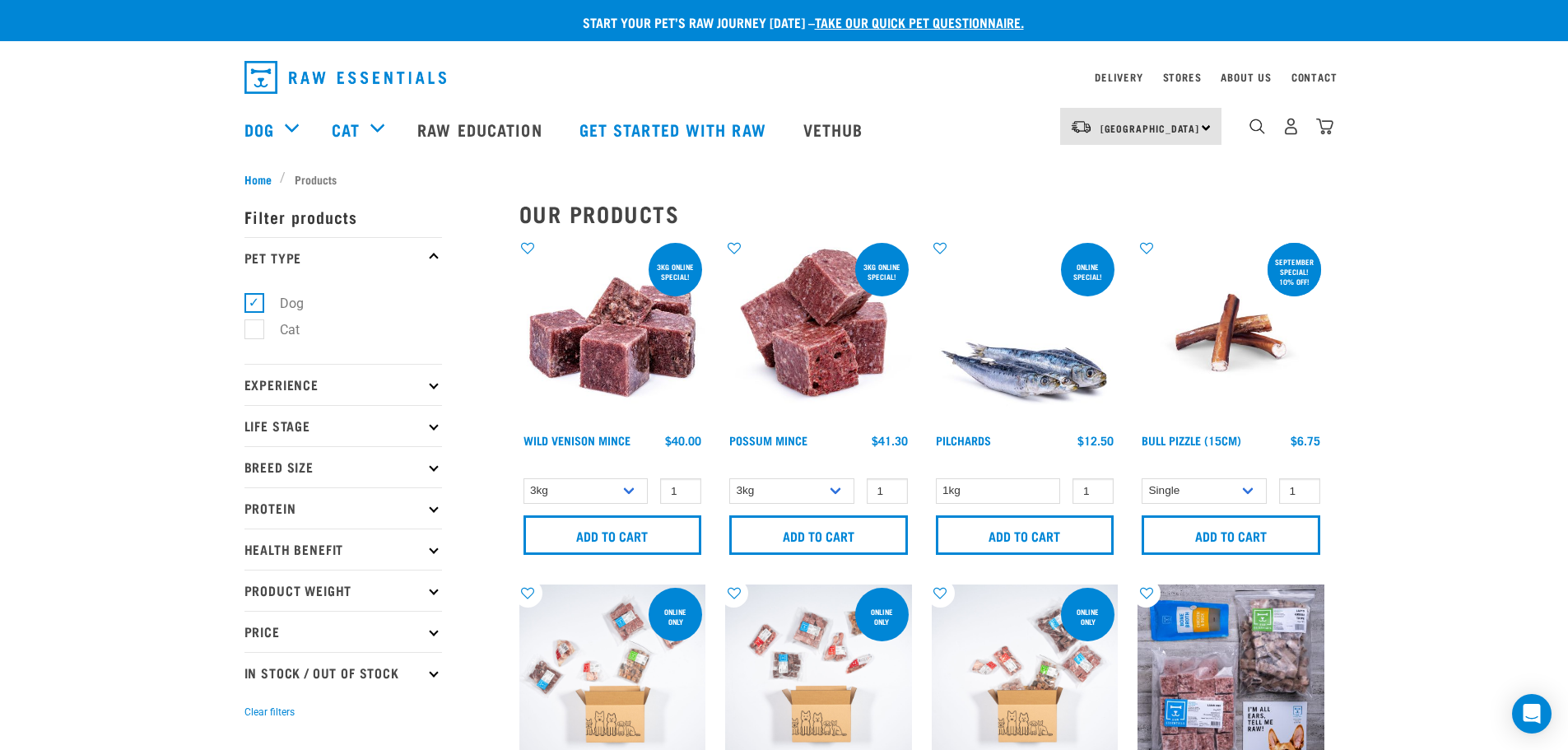
click at [287, 430] on p "Life Stage" at bounding box center [343, 425] width 198 height 41
click at [254, 574] on label "Senior Dog" at bounding box center [302, 578] width 97 height 20
click at [251, 574] on input "Senior Dog" at bounding box center [249, 575] width 11 height 11
checkbox input "true"
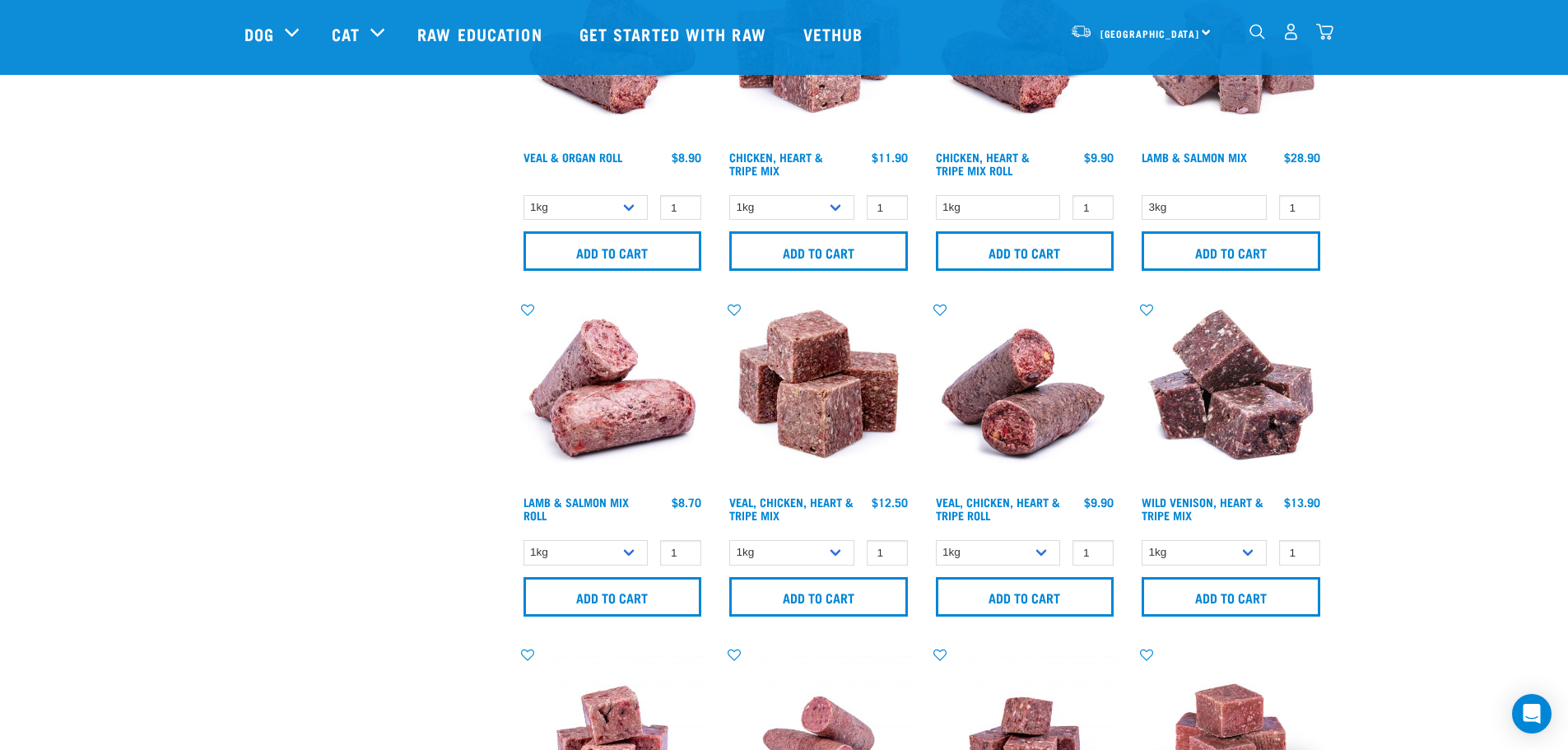
scroll to position [1564, 0]
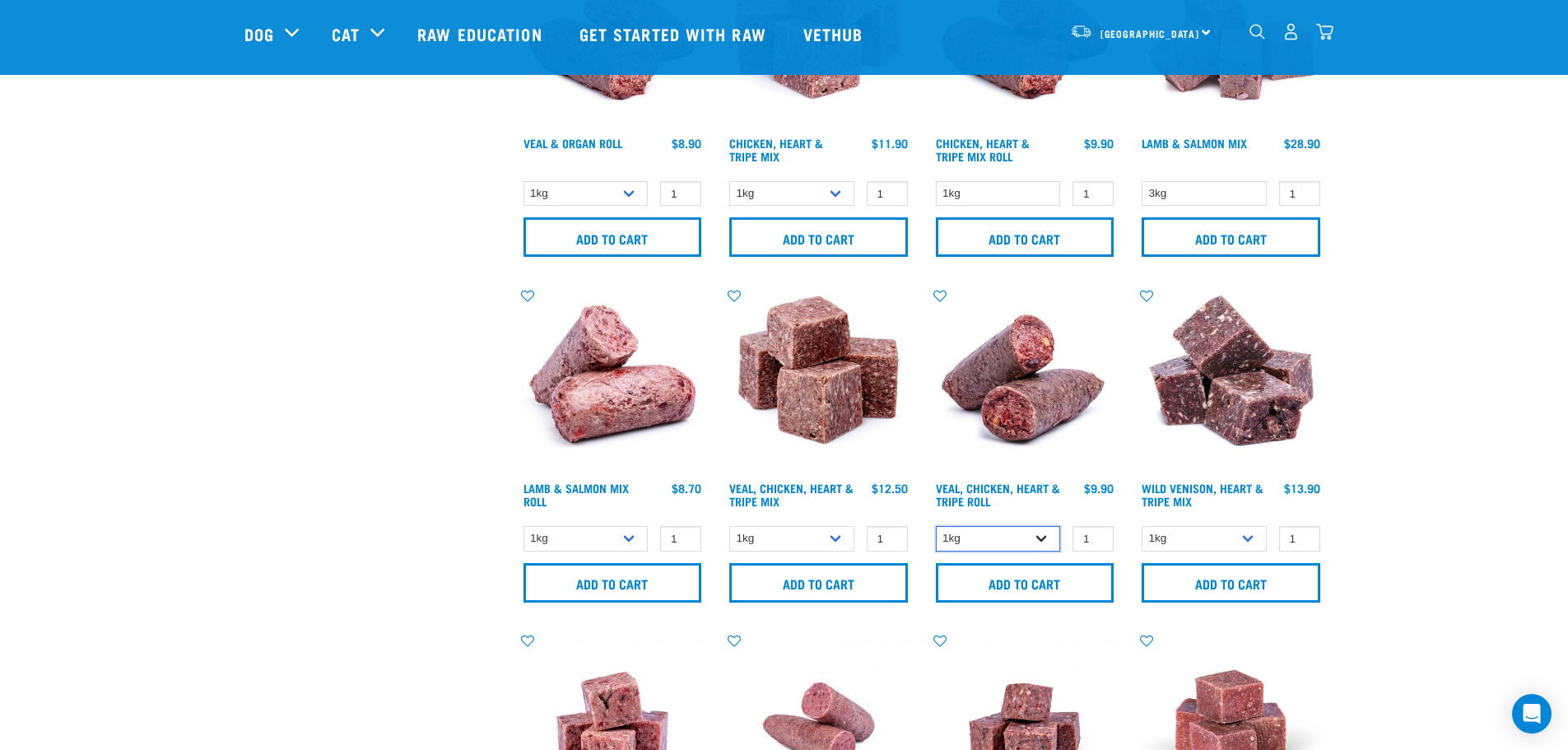
click at [1040, 539] on select "1kg Bulk (10kg)" at bounding box center [998, 539] width 125 height 25
select select "176976"
click at [936, 526] on select "1kg Bulk (10kg)" at bounding box center [998, 539] width 125 height 25
click at [1048, 590] on input "Add to cart" at bounding box center [1025, 582] width 178 height 40
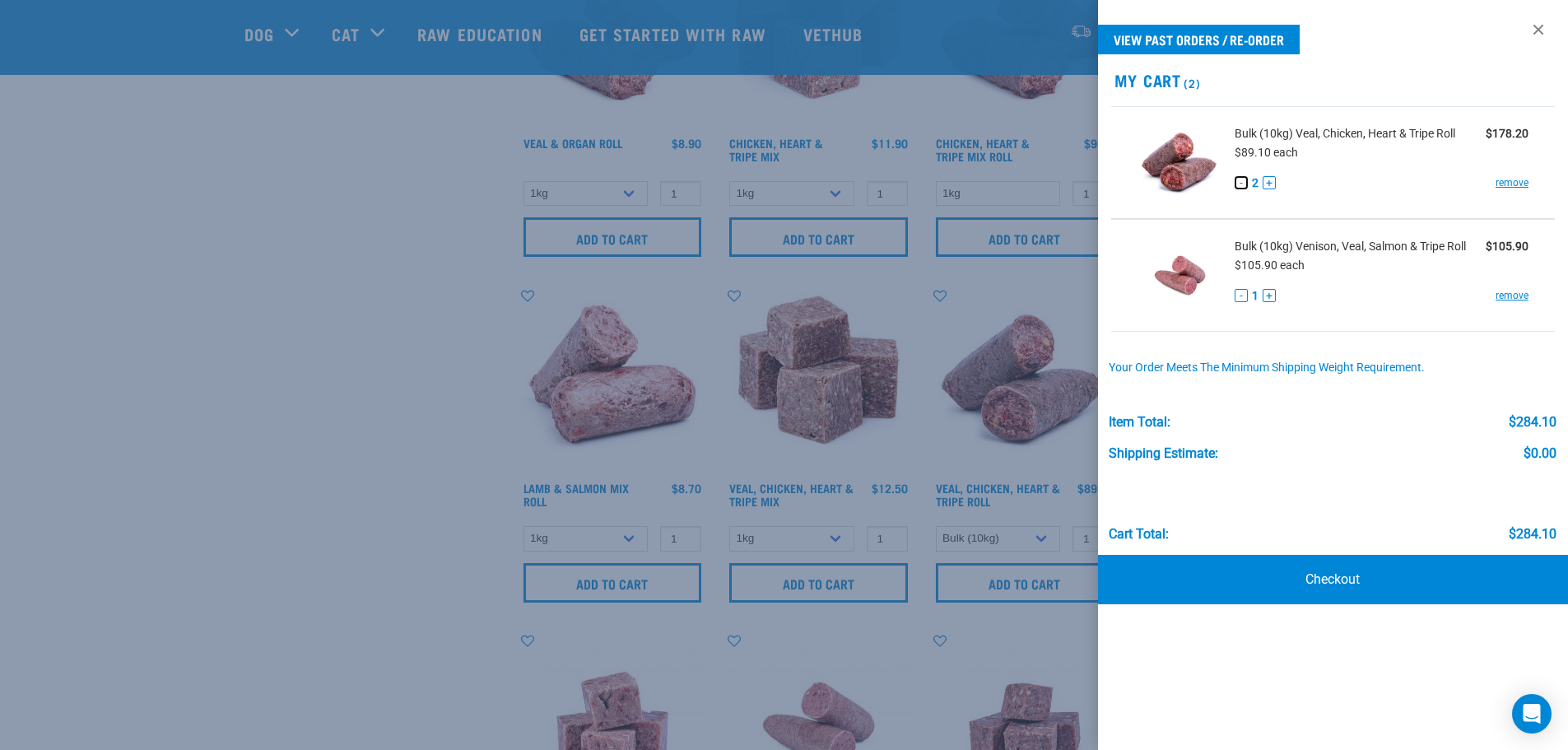
click at [1241, 182] on button "-" at bounding box center [1241, 183] width 14 height 14
click at [388, 356] on div at bounding box center [784, 375] width 1568 height 750
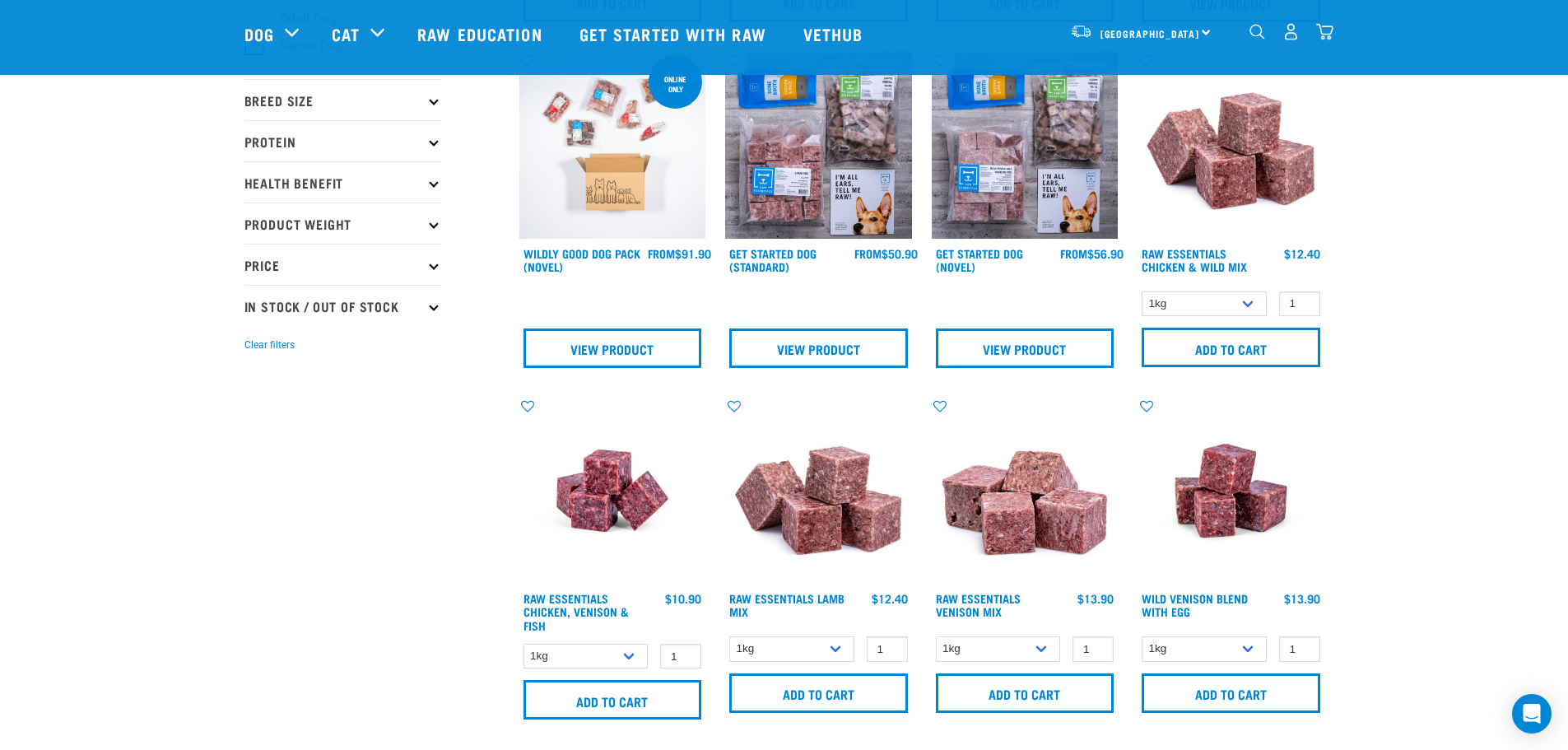
scroll to position [0, 0]
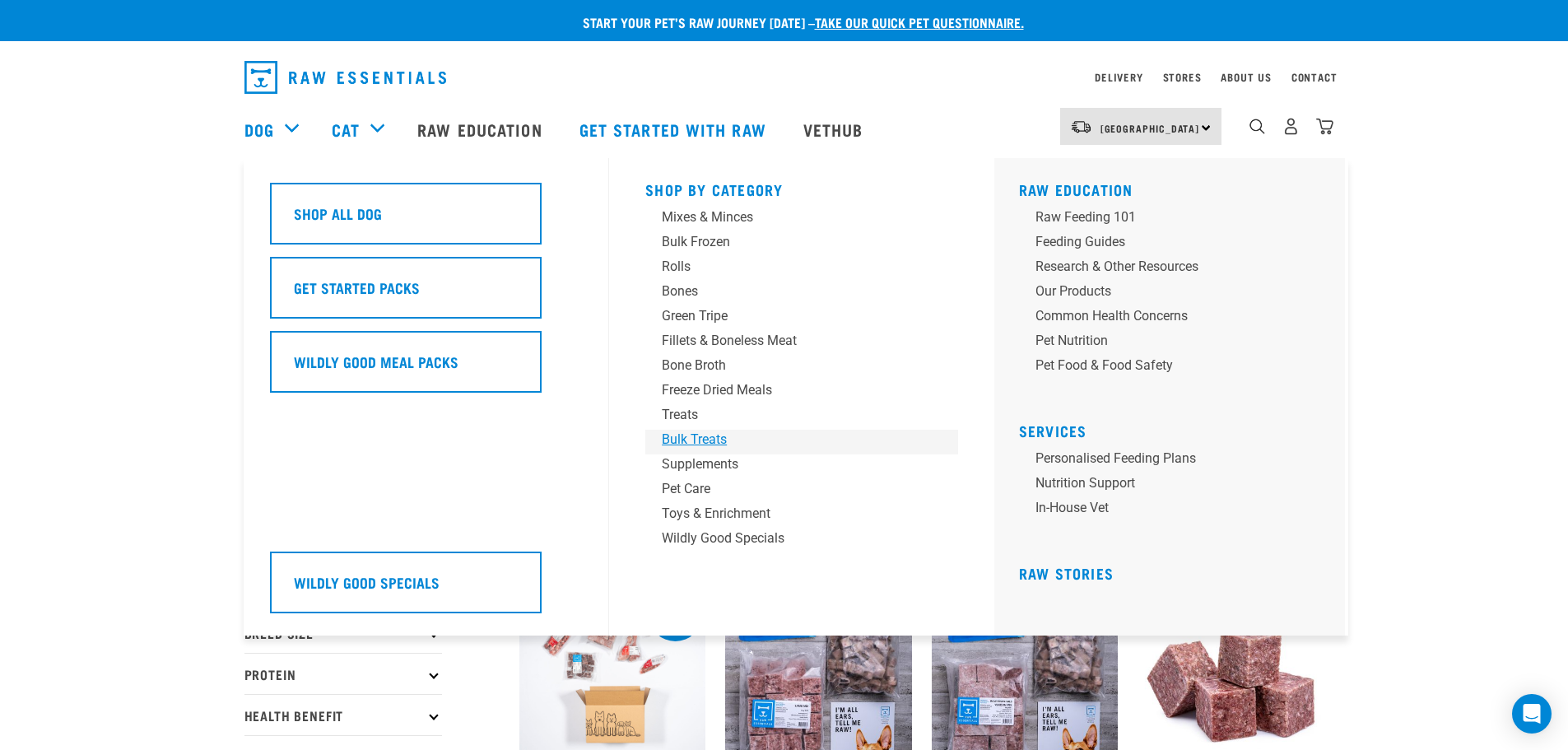
click at [704, 438] on div "Bulk Treats" at bounding box center [790, 439] width 257 height 20
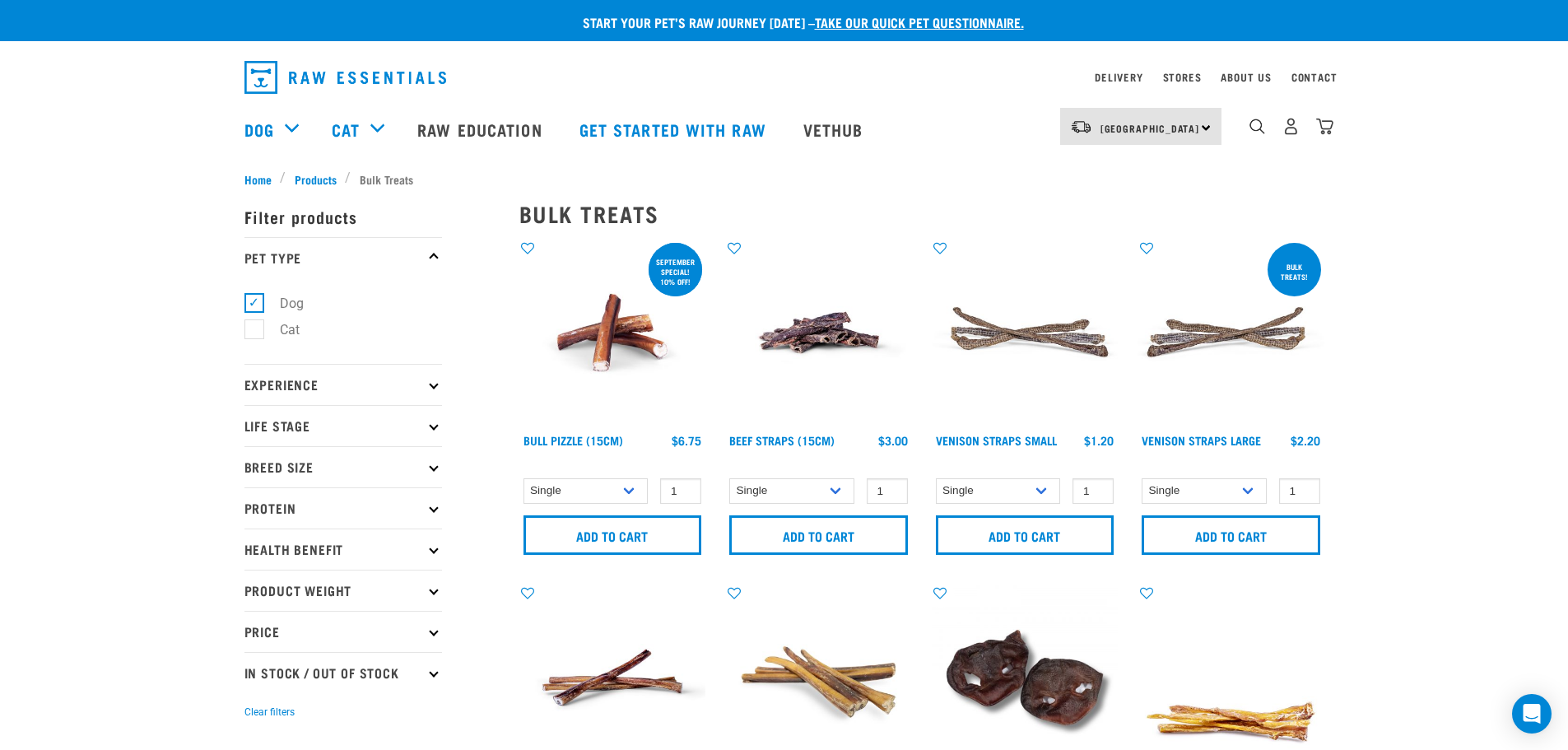
click at [246, 176] on span "Home" at bounding box center [258, 179] width 27 height 17
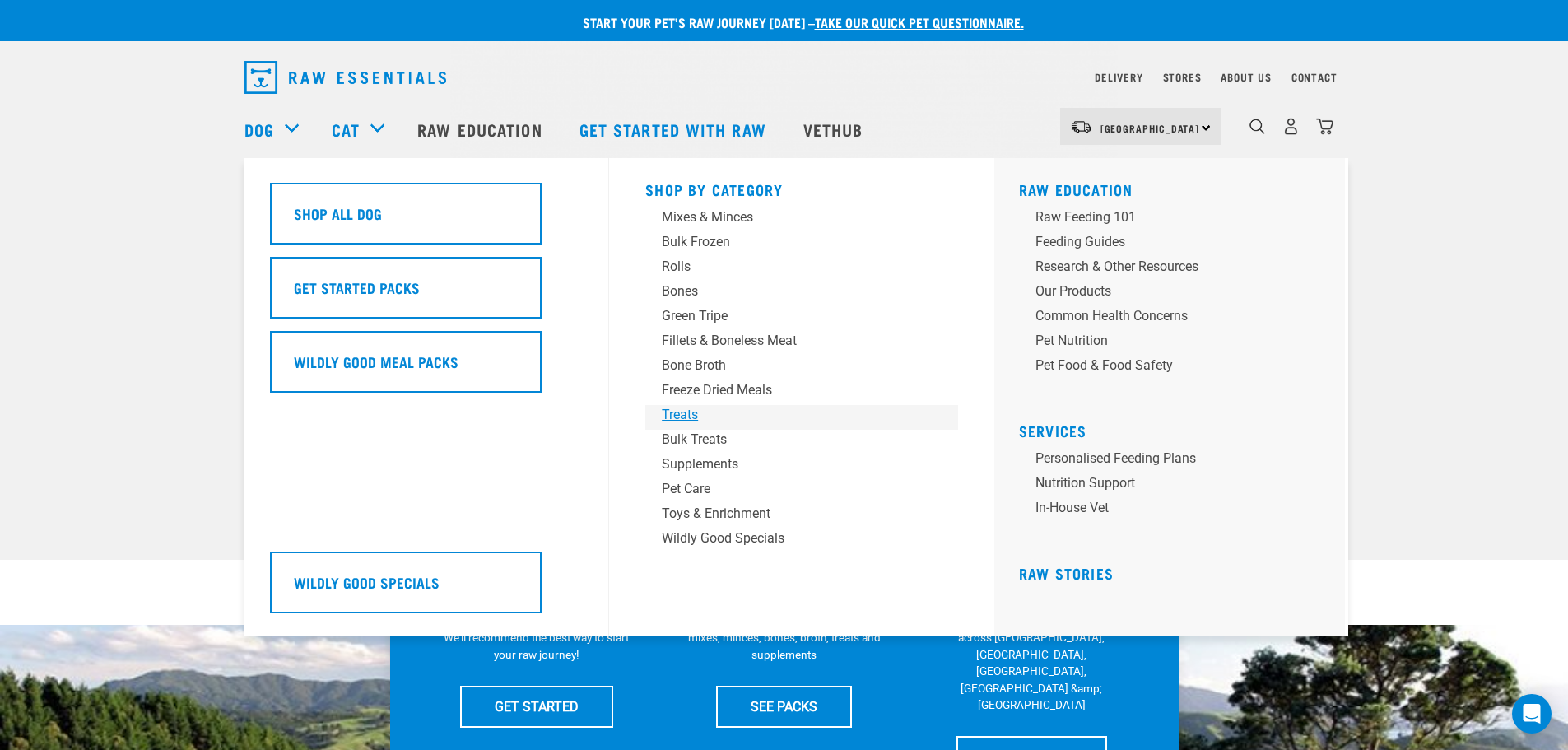
click at [677, 415] on div "Treats" at bounding box center [790, 414] width 257 height 20
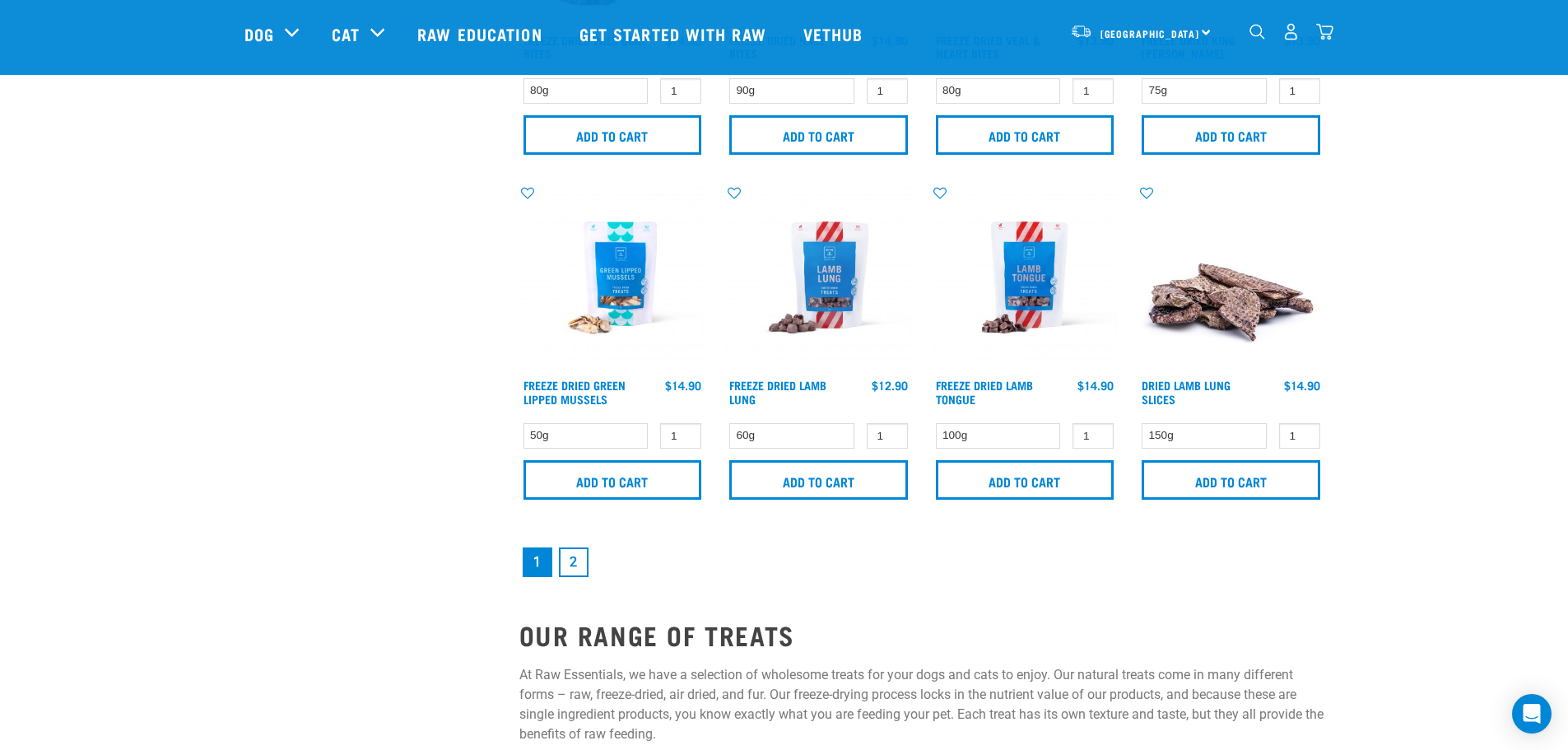
scroll to position [2387, 0]
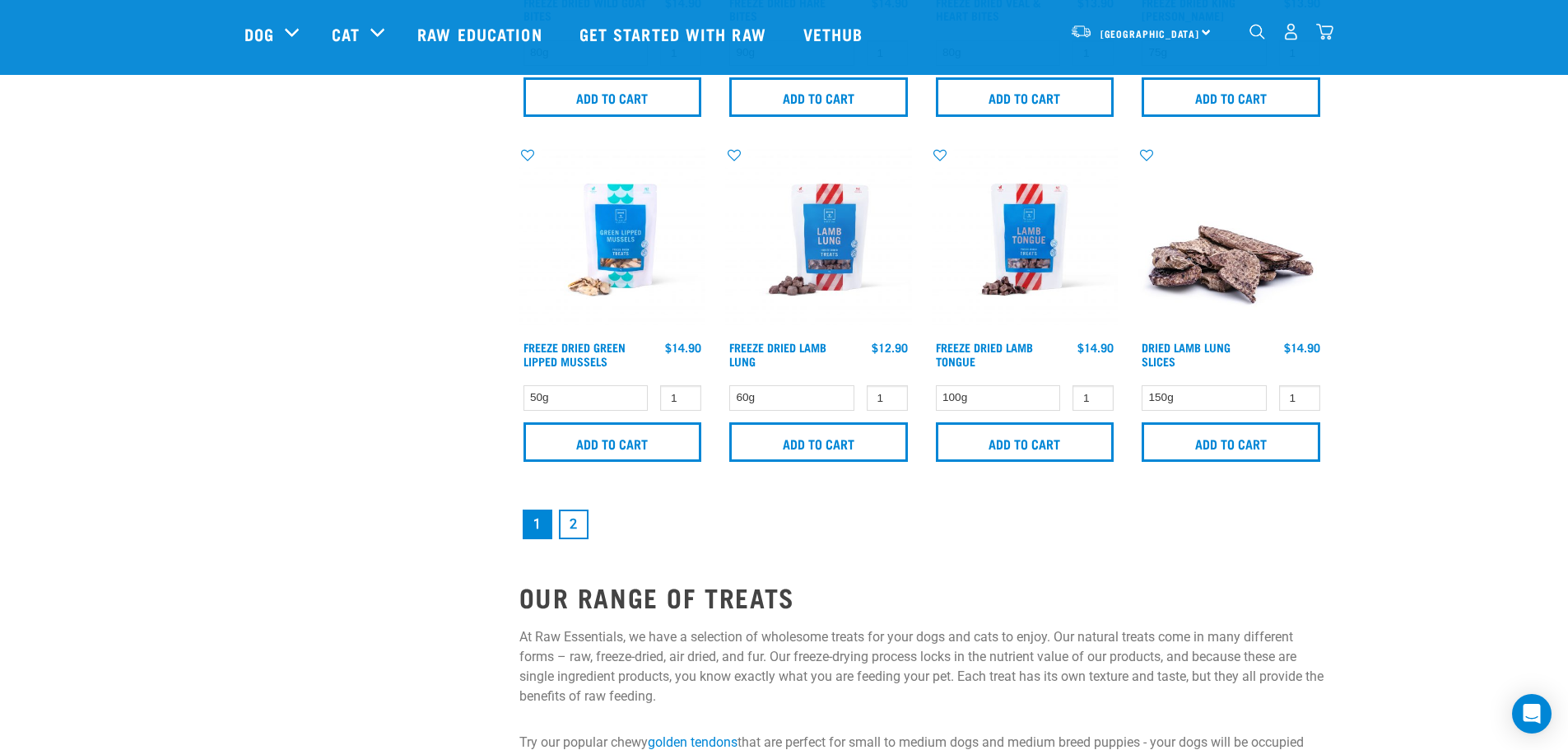
click at [574, 526] on link "2" at bounding box center [574, 523] width 30 height 30
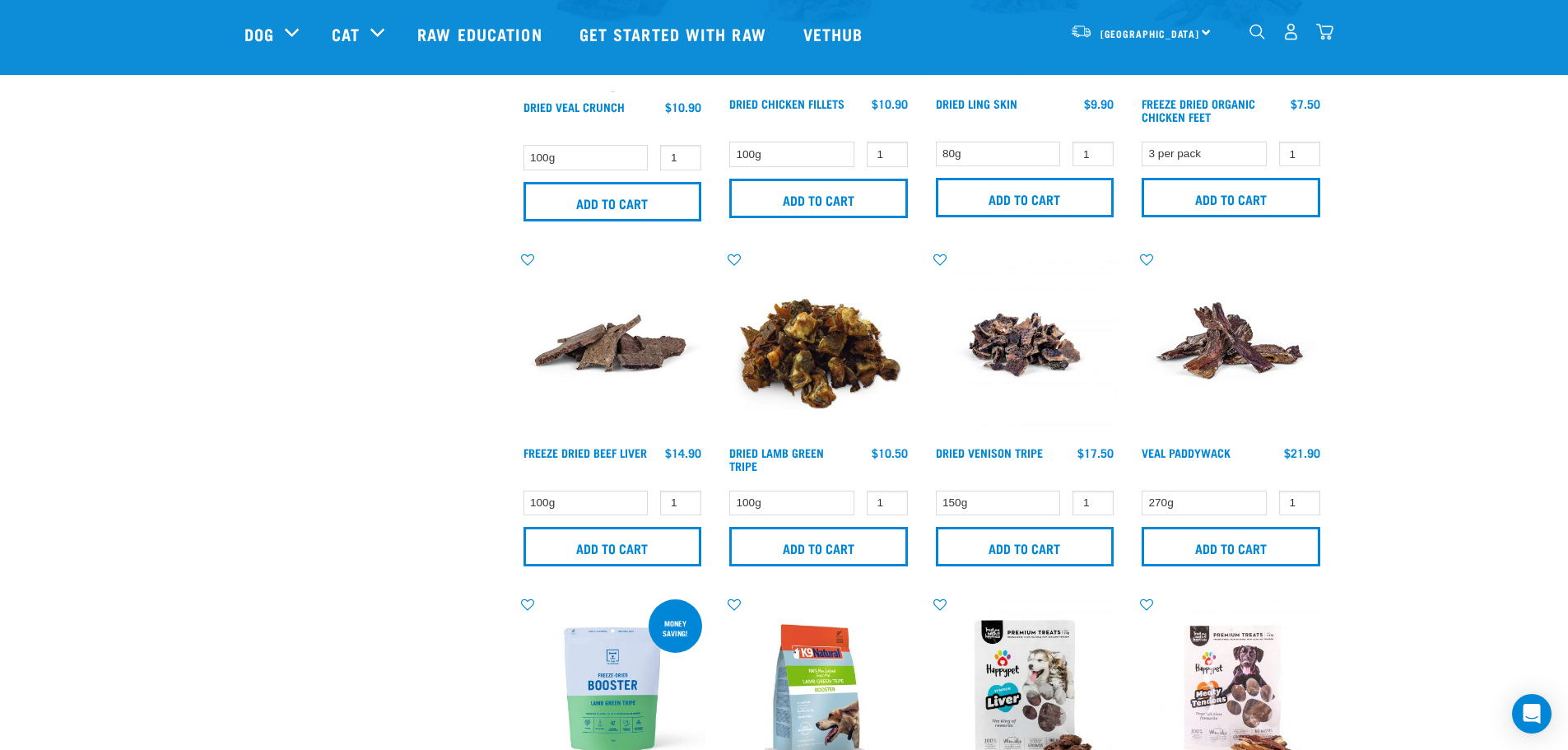
scroll to position [905, 0]
click at [1023, 451] on link "Dried Venison Tripe" at bounding box center [989, 453] width 107 height 6
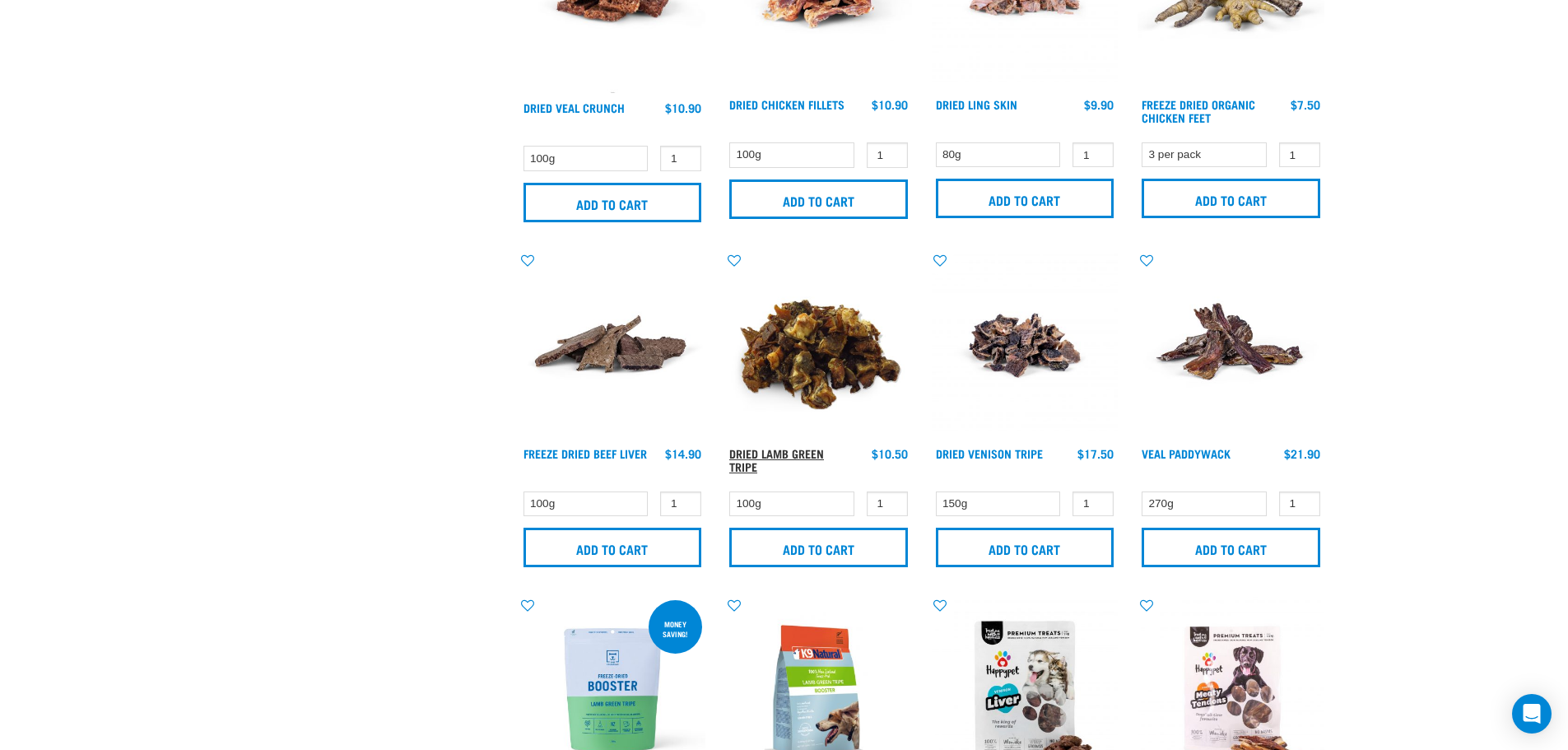
click at [791, 451] on link "Dried Lamb Green Tripe" at bounding box center [776, 460] width 95 height 19
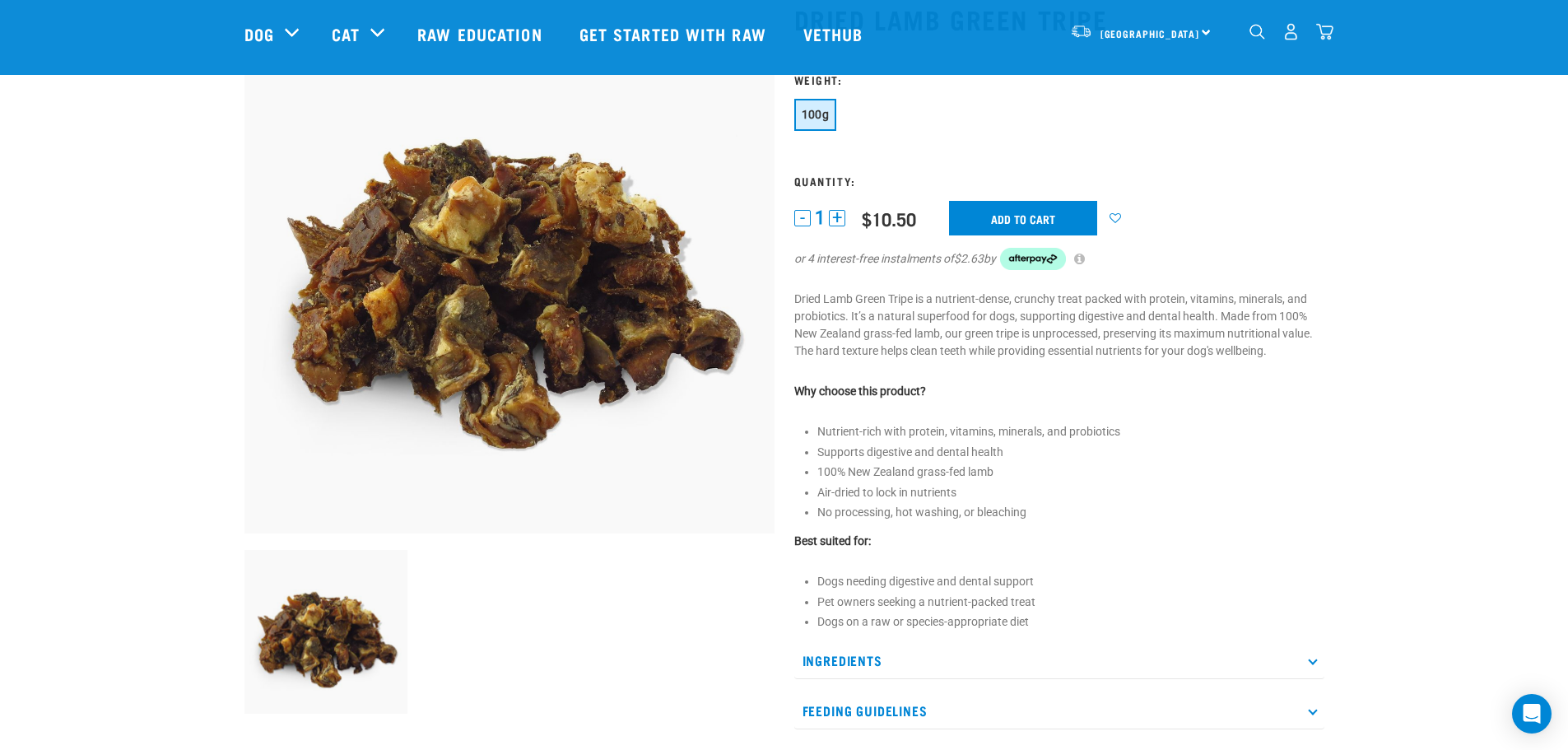
scroll to position [82, 0]
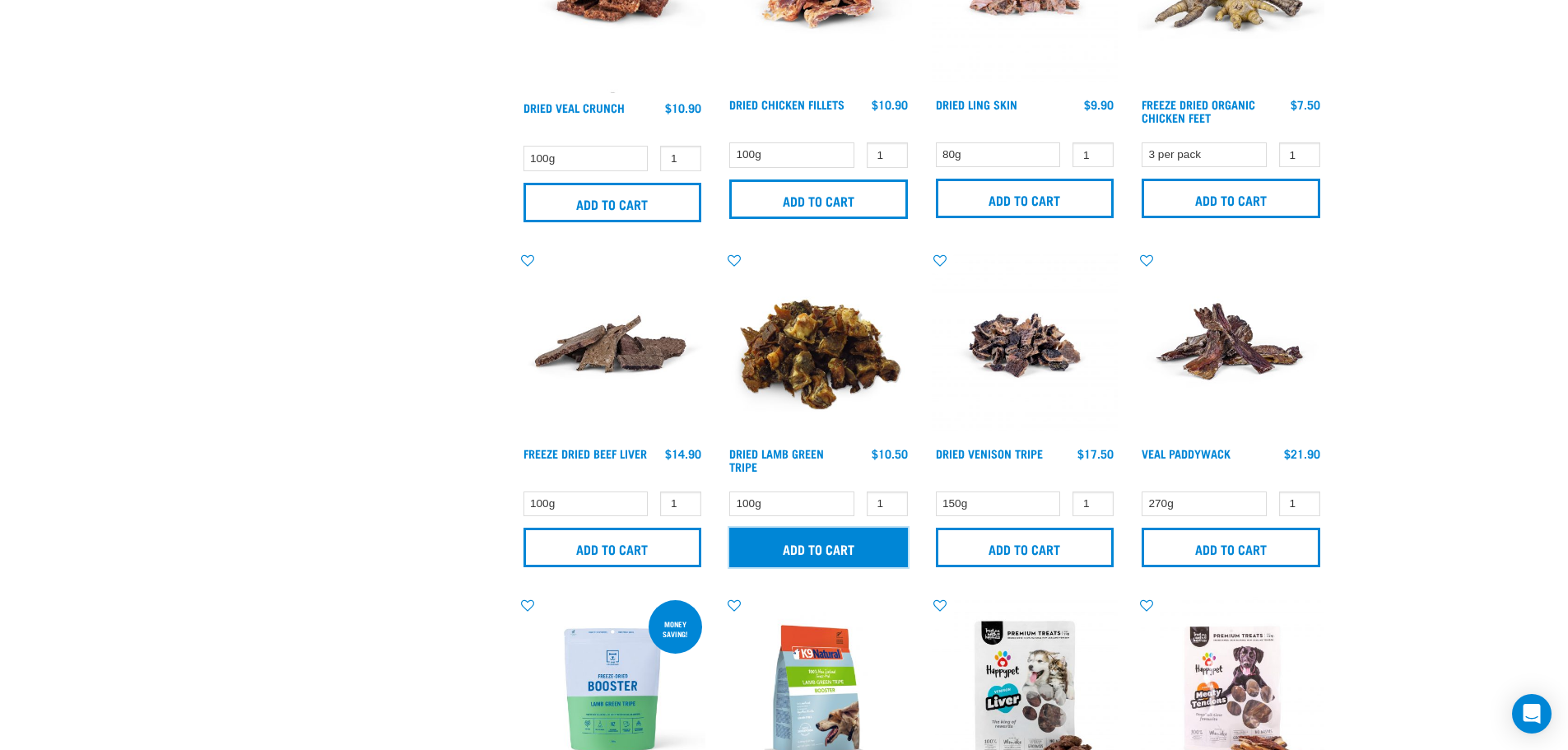
click at [868, 549] on input "Add to cart" at bounding box center [818, 547] width 178 height 40
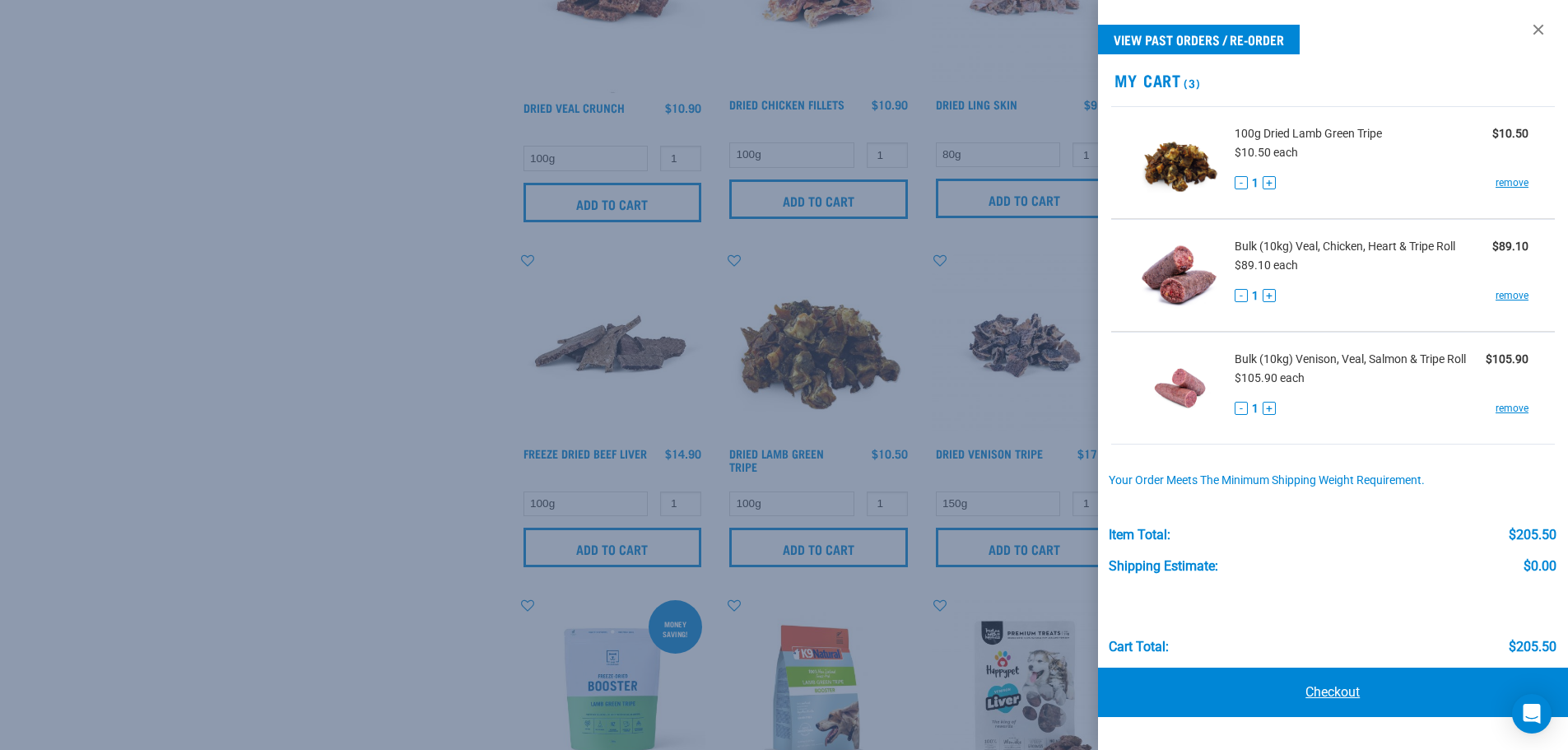
click at [1352, 691] on link "Checkout" at bounding box center [1333, 692] width 471 height 49
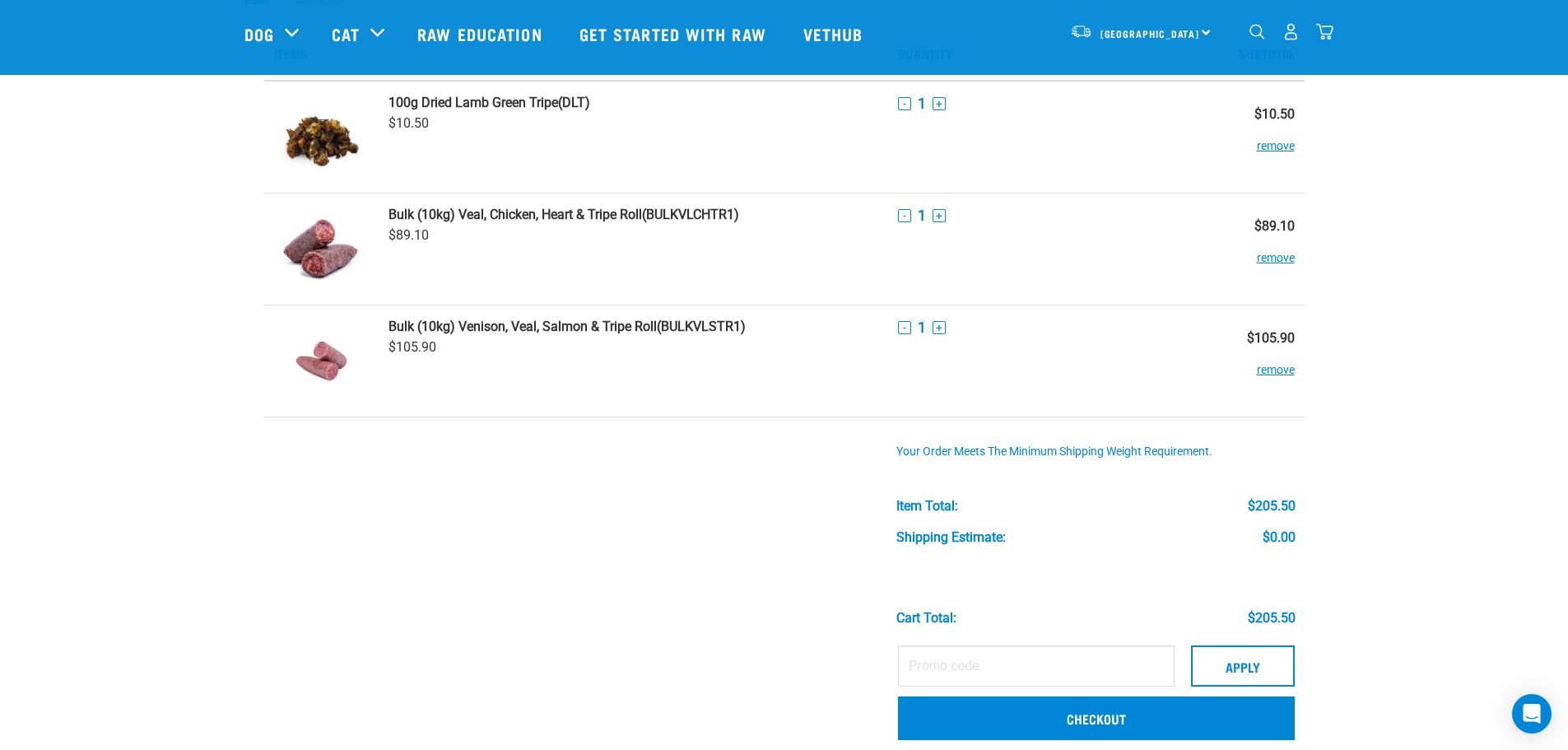
scroll to position [247, 0]
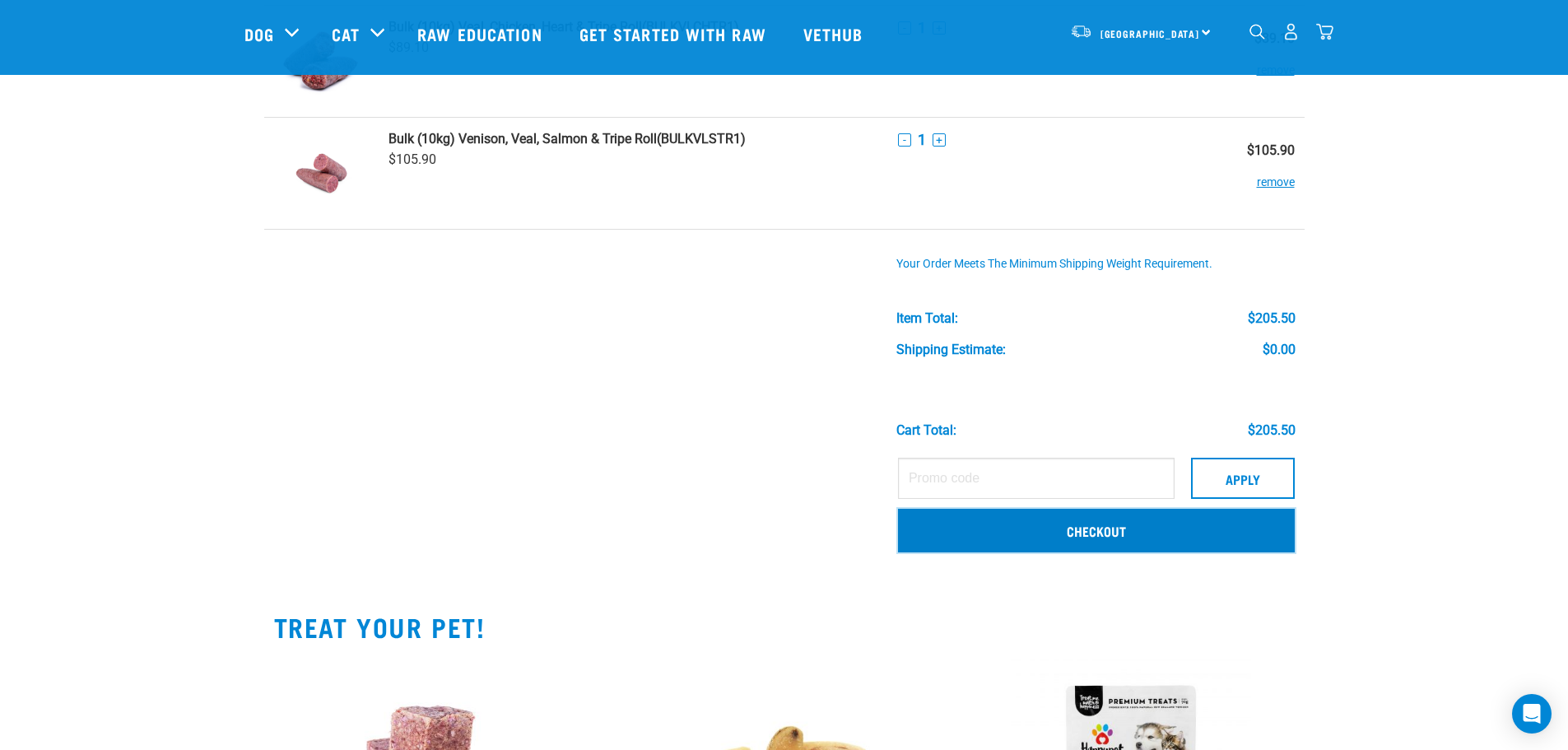
click at [1109, 536] on link "Checkout" at bounding box center [1095, 529] width 396 height 42
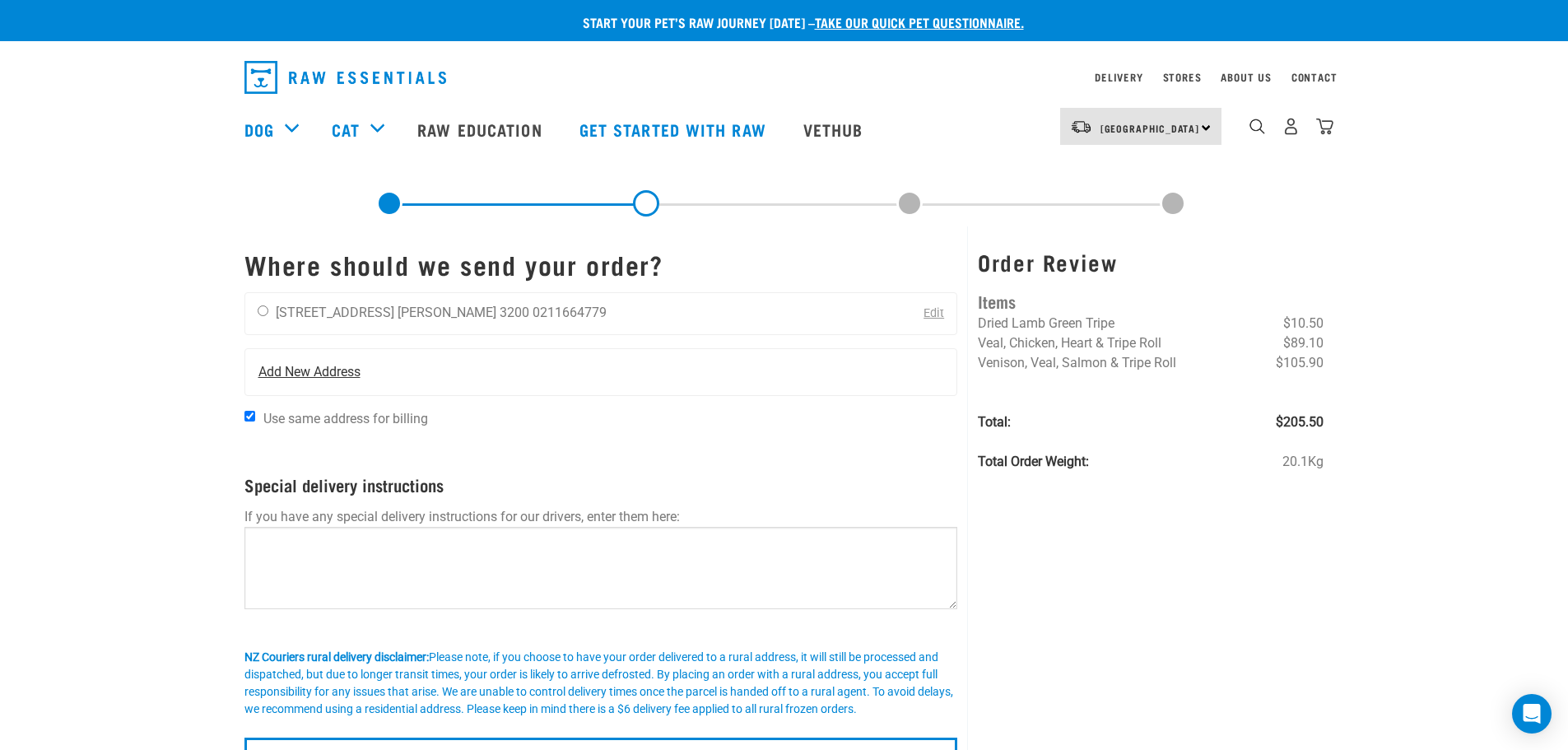
click at [292, 372] on span "Add New Address" at bounding box center [310, 372] width 102 height 20
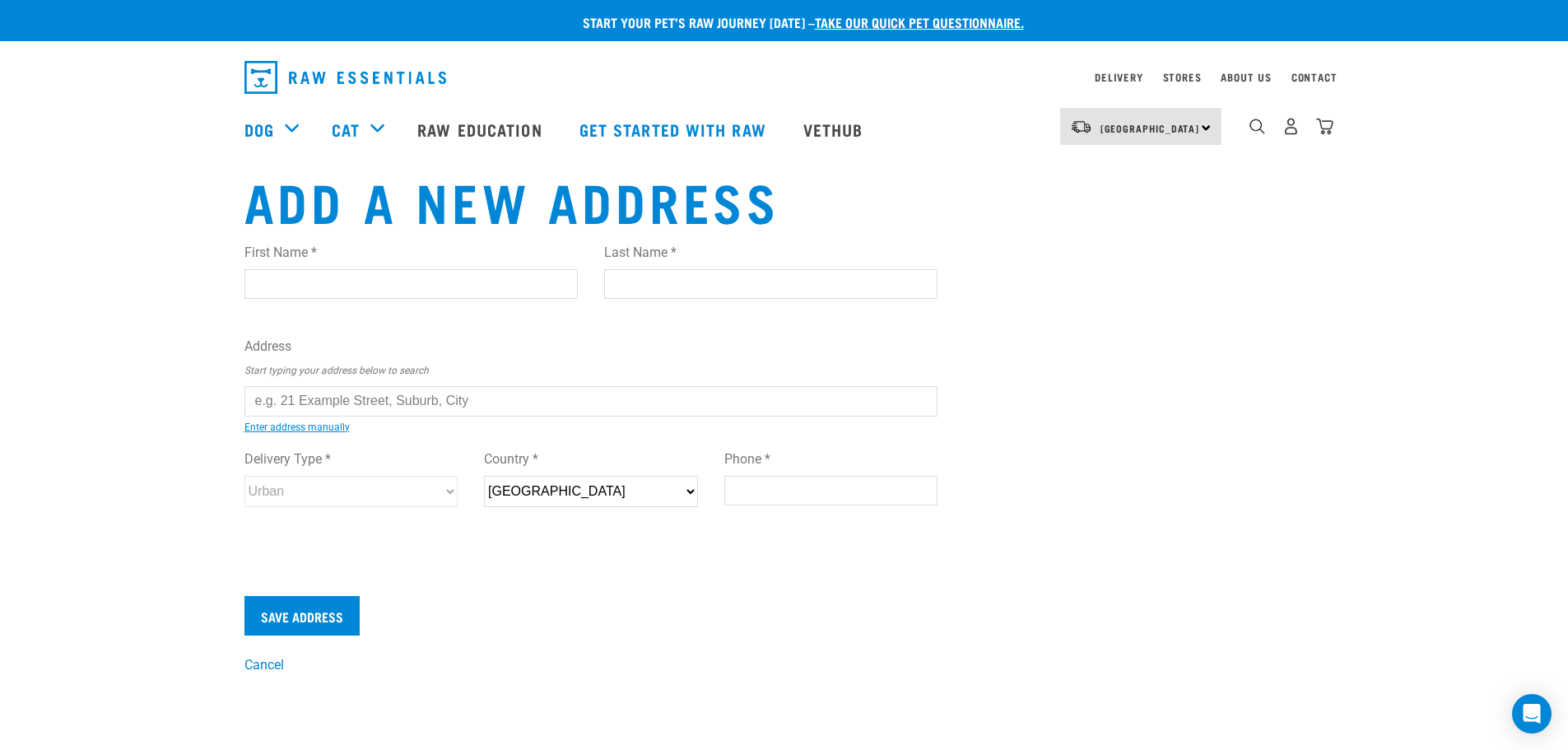
click at [421, 284] on input "First Name *" at bounding box center [411, 283] width 333 height 30
type input "[PERSON_NAME]"
click at [664, 286] on input "Last Name *" at bounding box center [770, 283] width 333 height 30
type input "Austen"
click at [568, 403] on input "text" at bounding box center [591, 400] width 694 height 30
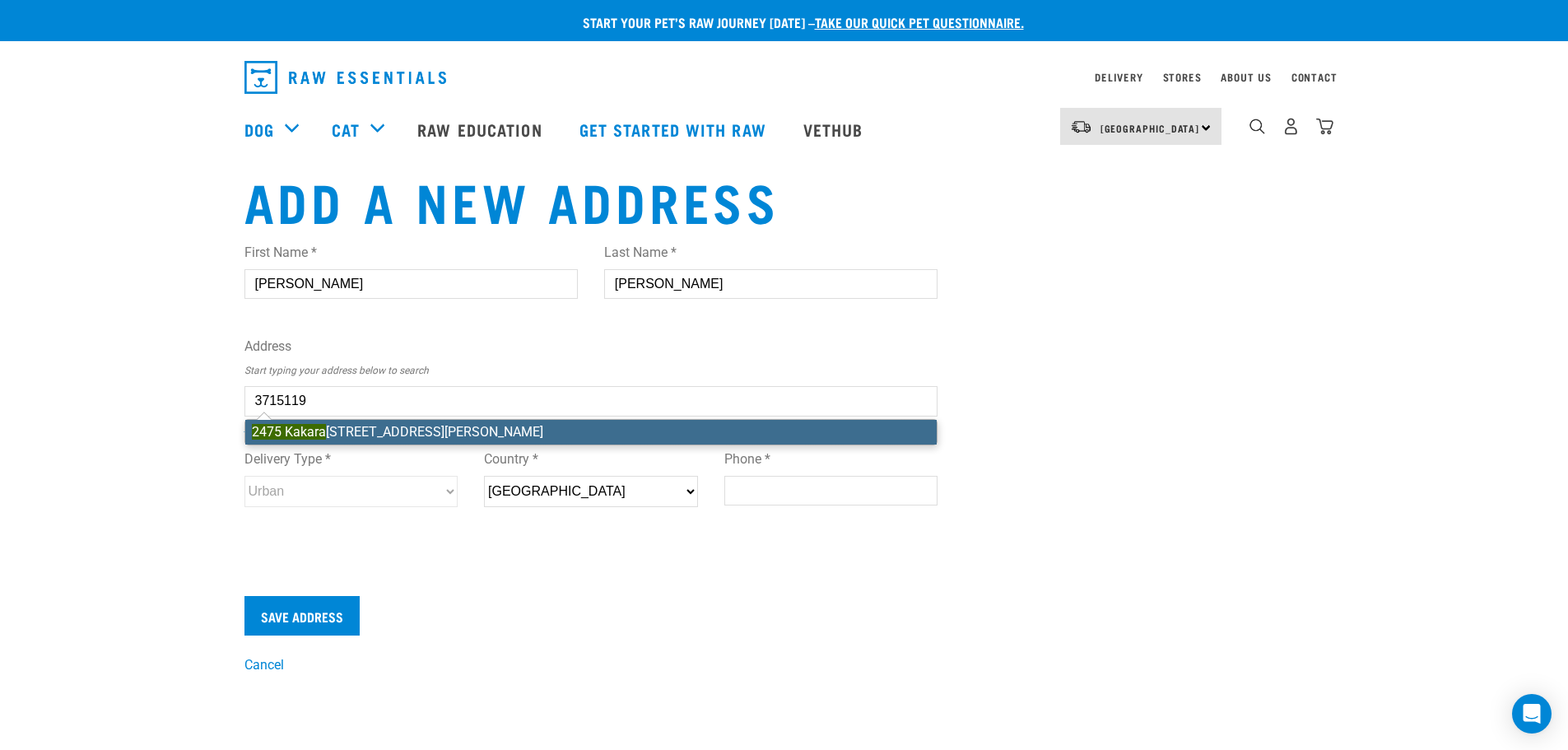
click at [525, 431] on li "2475 Kakara mea Road, RD 5, Hamilton 3285" at bounding box center [591, 432] width 692 height 25
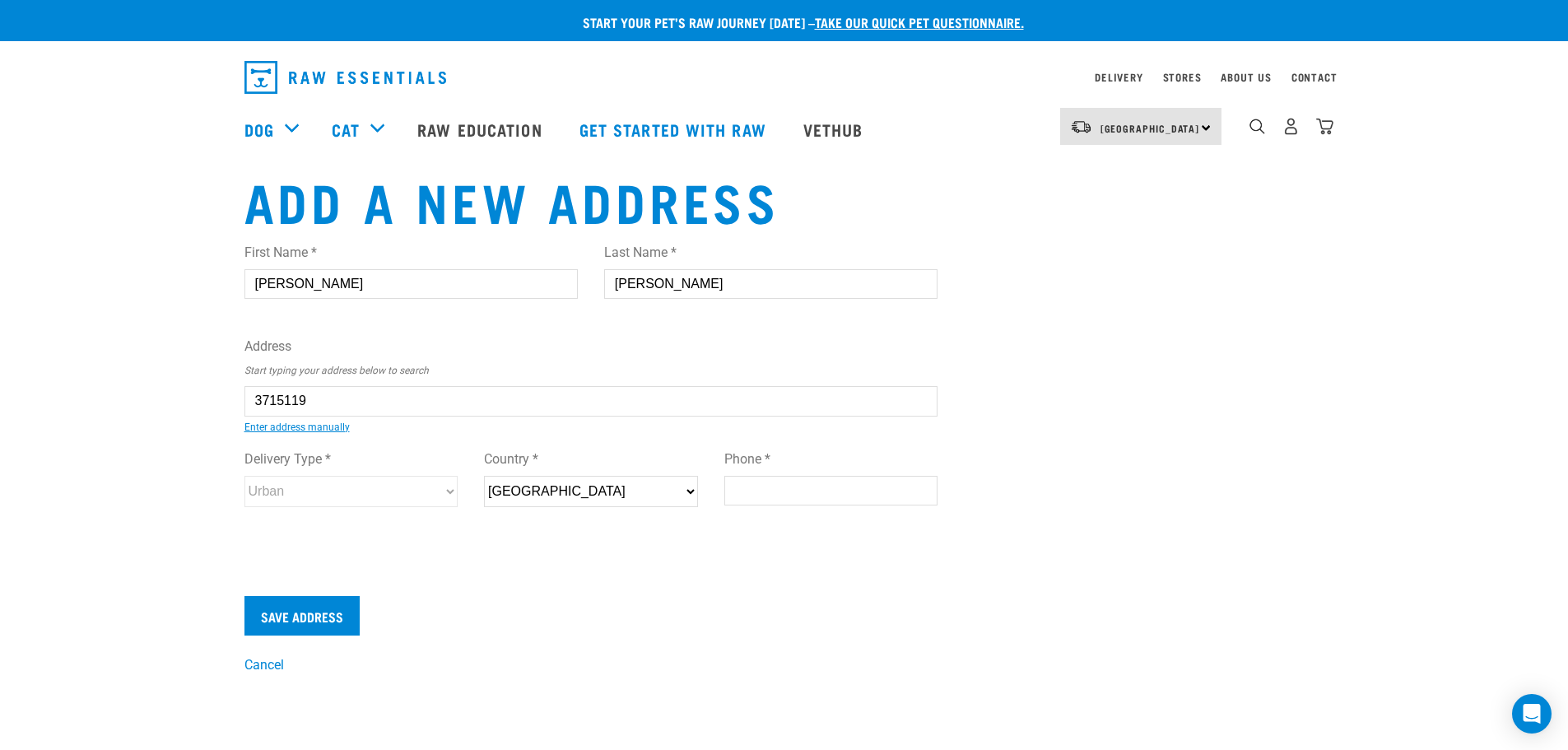
type input "2475 Kakaramea Road, RD 5, Hamilton 3285"
type input "2475 Kakaramea Road"
type input "RD 5"
type input "[PERSON_NAME]"
type input "[GEOGRAPHIC_DATA]"
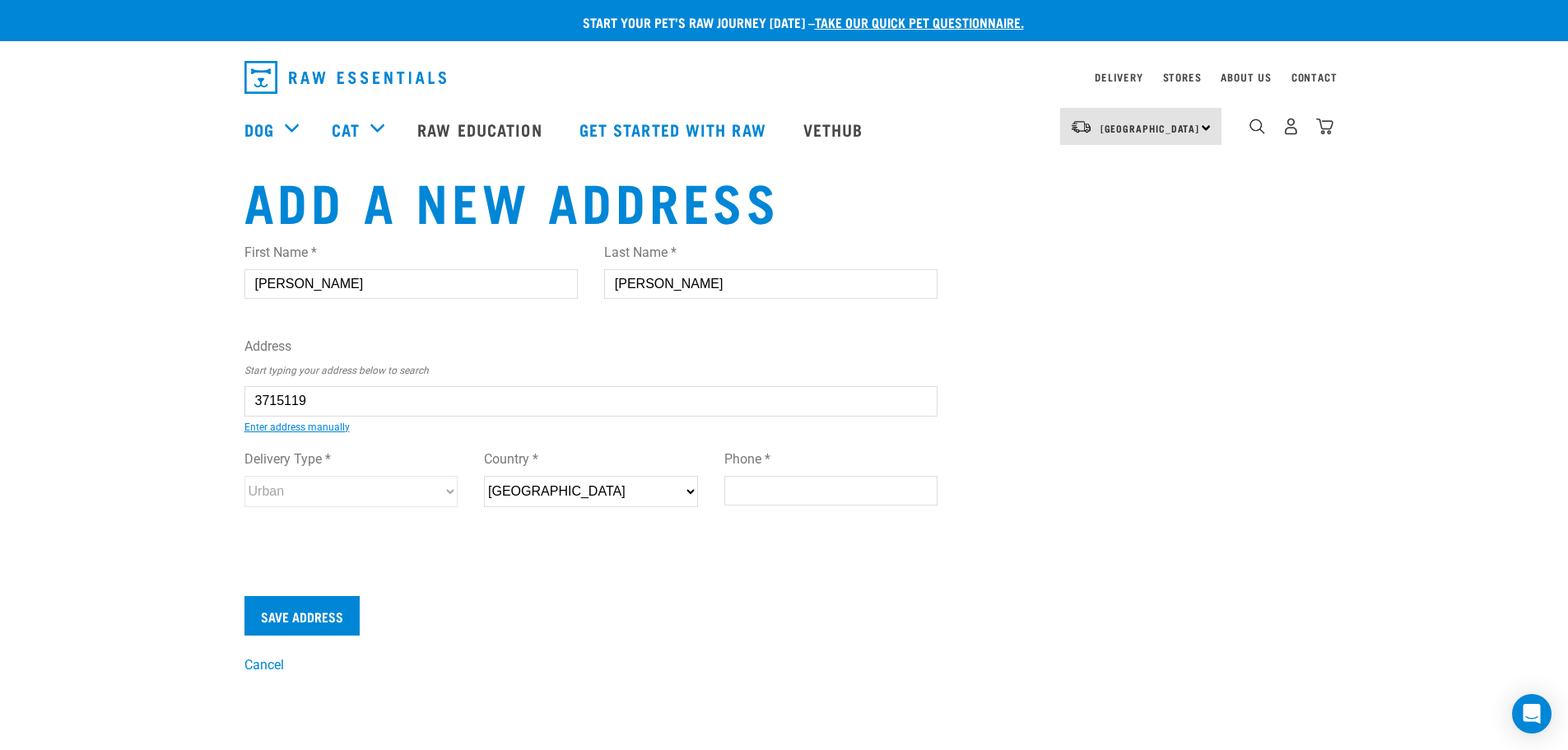
select select "WKO"
type input "3285"
select select "Rural"
type input "2475 Kakaramea Road, RD 5, Hamilton 3285"
click at [759, 484] on input "Phone *" at bounding box center [832, 490] width 214 height 30
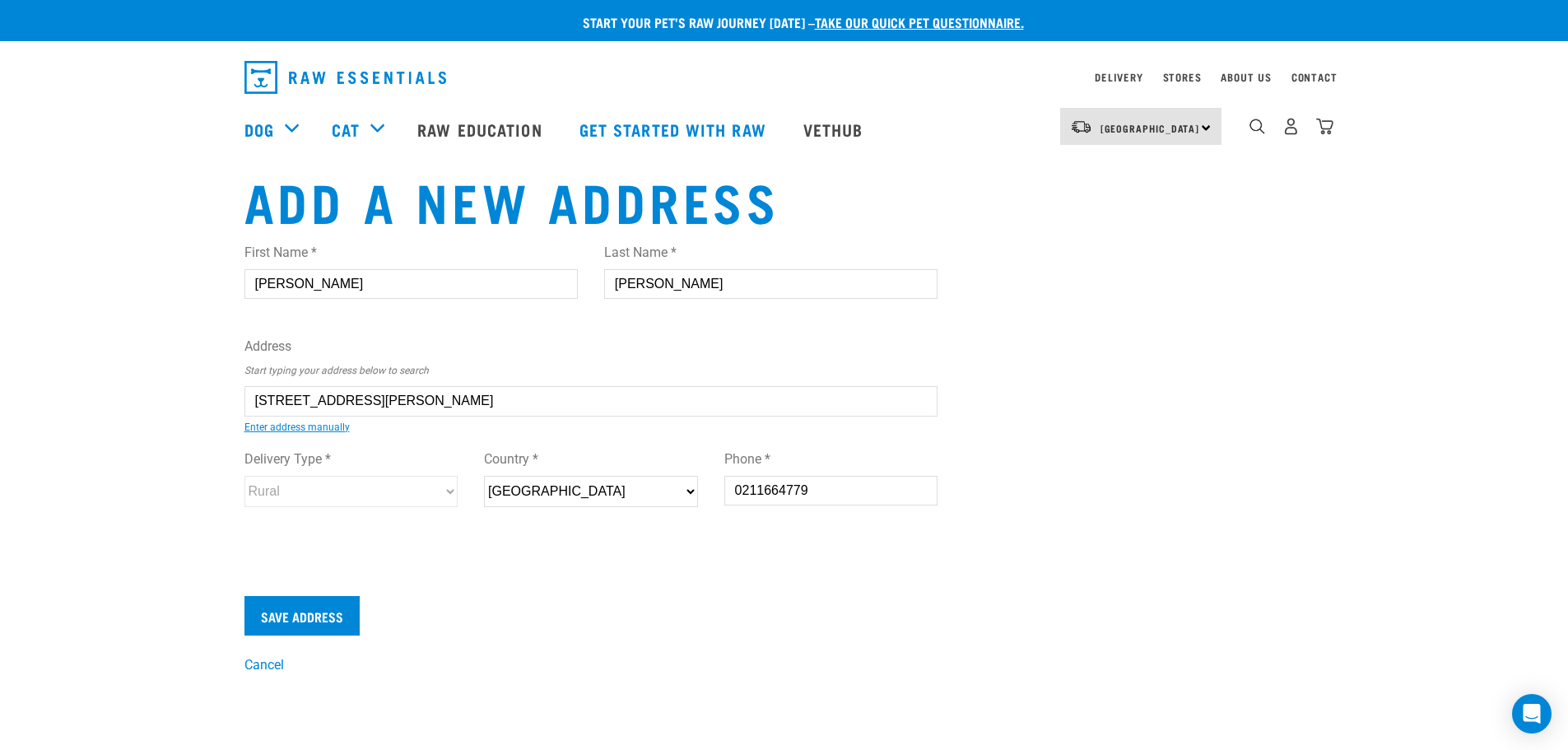
type input "0211664779"
click at [521, 621] on div "Save Address" at bounding box center [591, 615] width 694 height 40
click at [310, 607] on input "Save Address" at bounding box center [302, 615] width 115 height 40
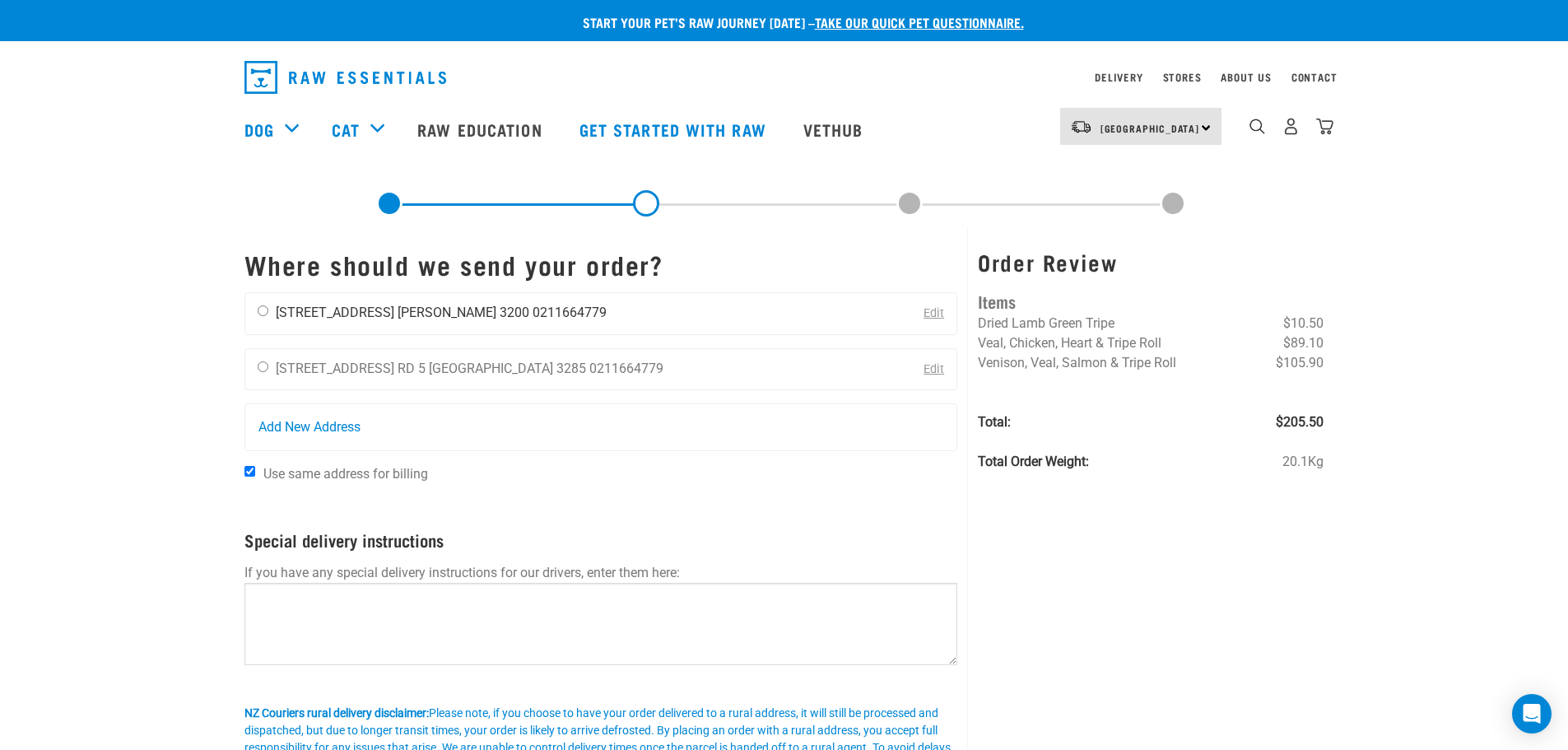
click at [262, 311] on input "radio" at bounding box center [263, 311] width 11 height 11
radio input "true"
click at [941, 315] on link "Edit" at bounding box center [933, 313] width 20 height 14
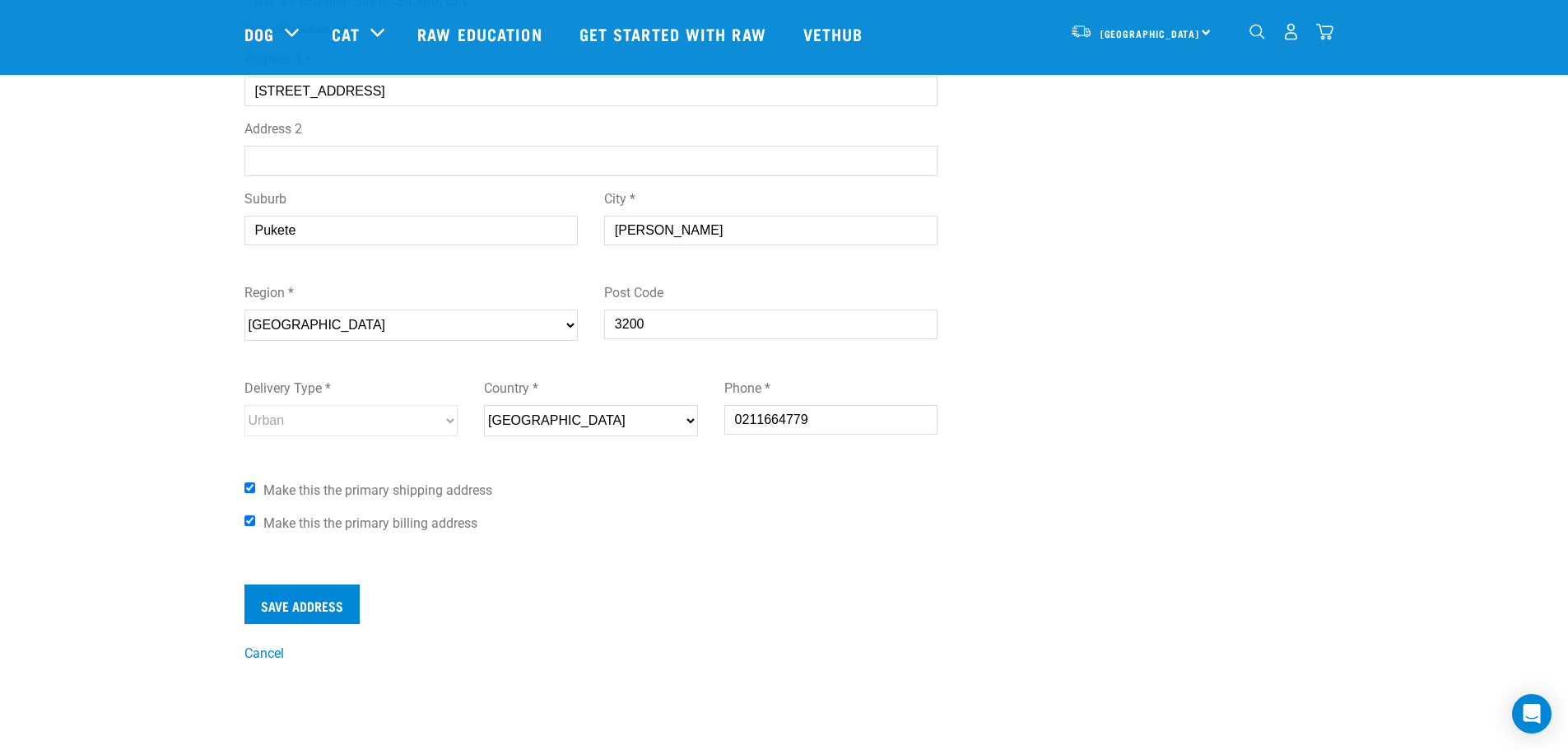
scroll to position [247, 0]
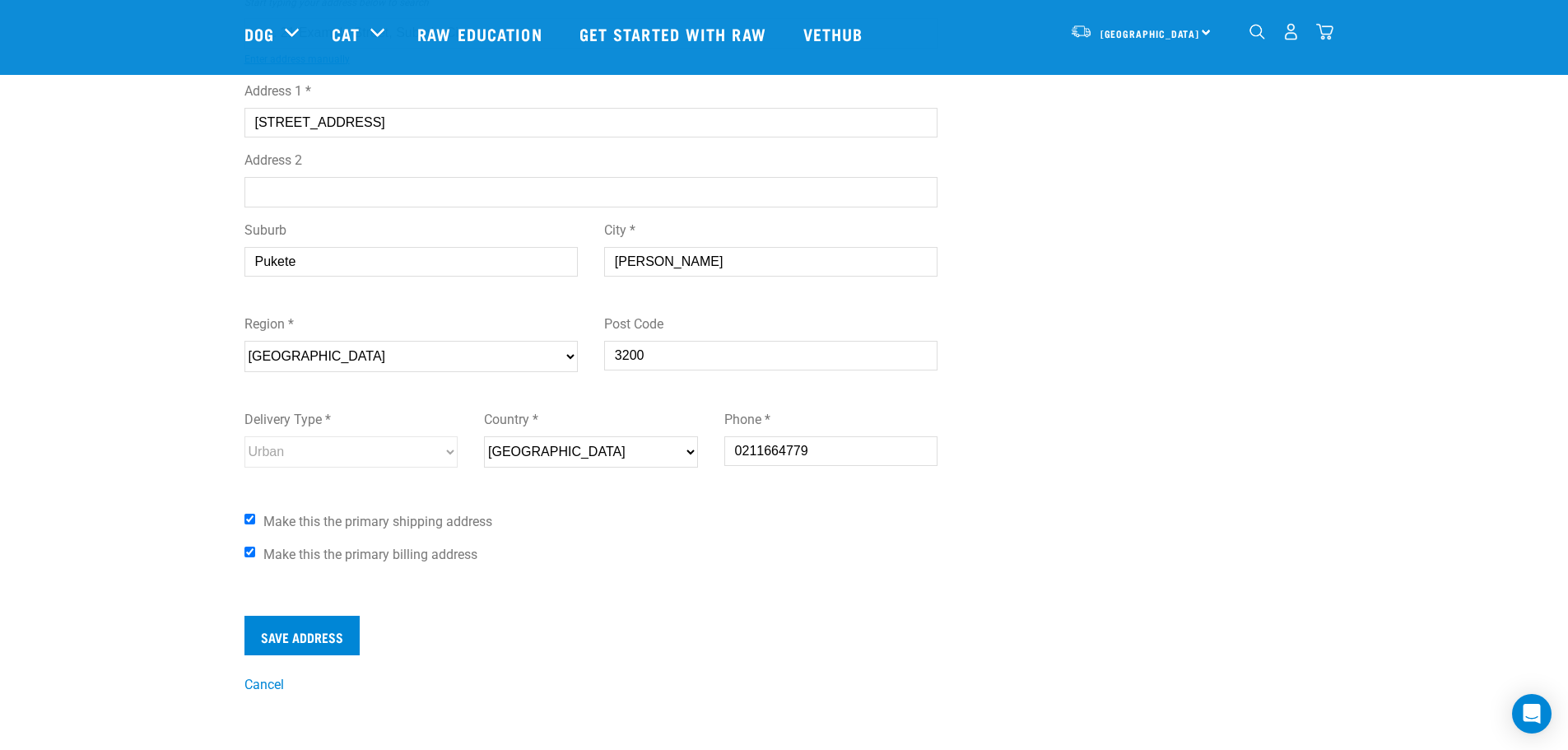
click at [250, 518] on input "Make this the primary shipping address" at bounding box center [249, 518] width 11 height 11
checkbox input "false"
click at [249, 552] on input "Make this the primary billing address" at bounding box center [249, 551] width 11 height 11
checkbox input "false"
click at [277, 643] on input "Save Address" at bounding box center [302, 635] width 115 height 40
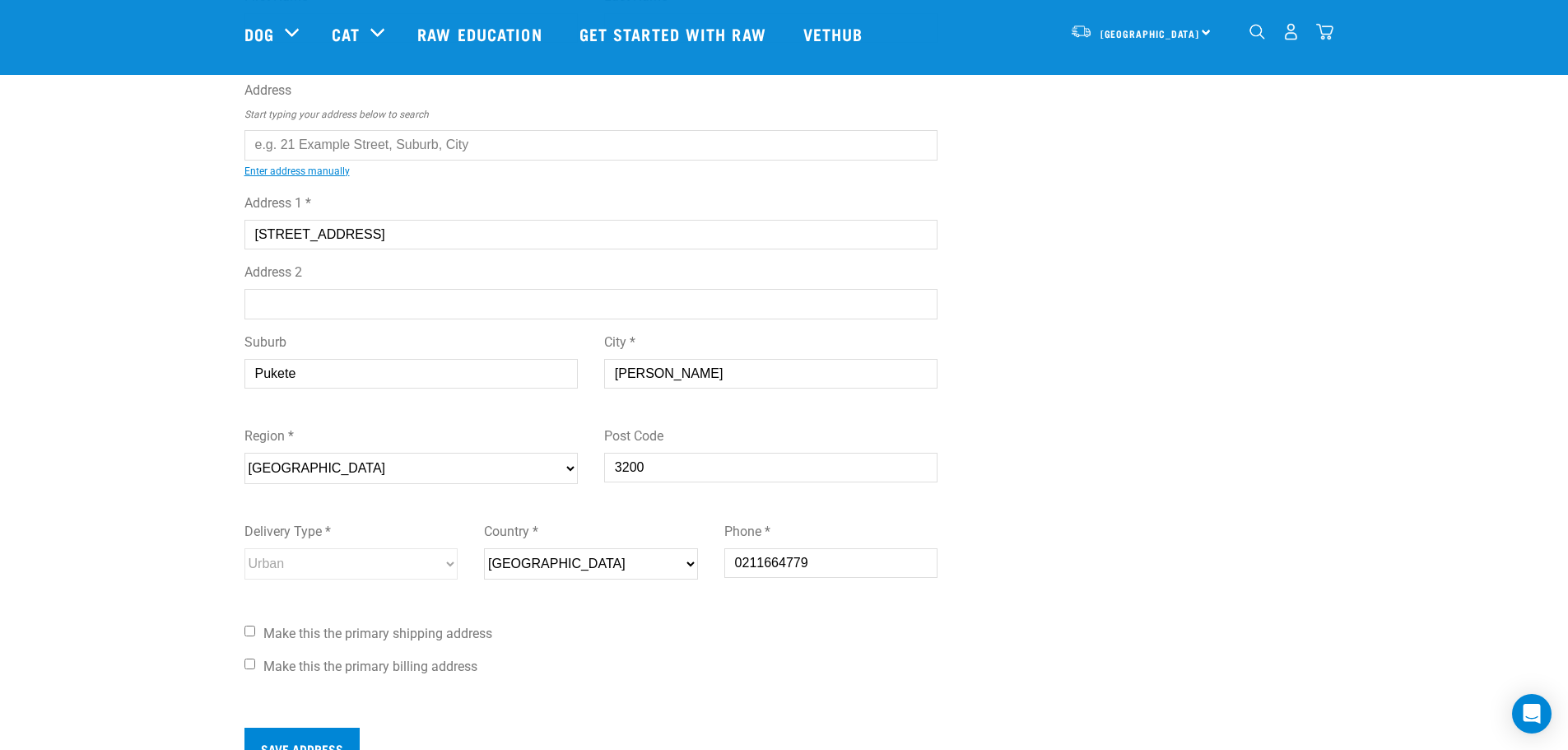
scroll to position [411, 0]
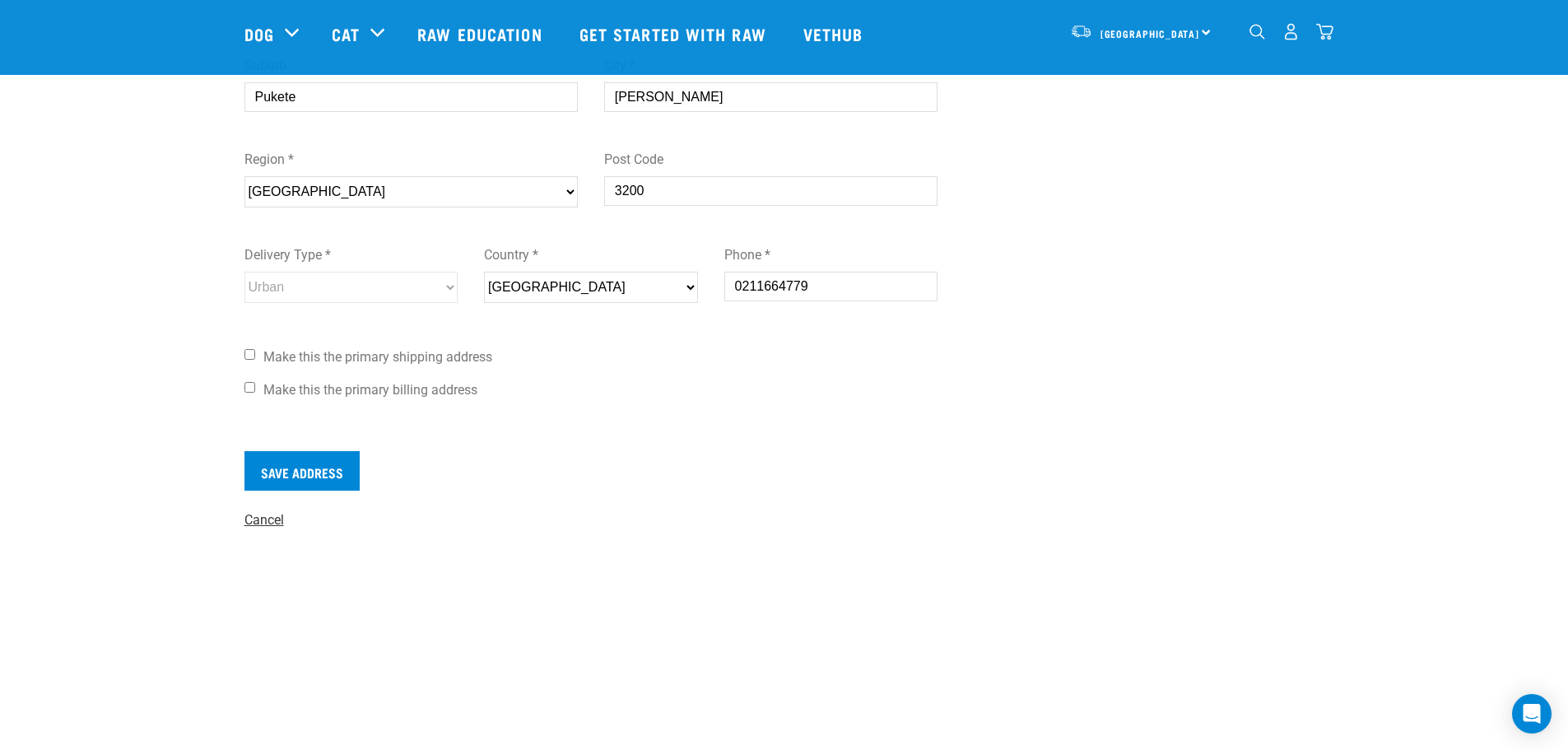
click at [262, 520] on link "Cancel" at bounding box center [264, 519] width 40 height 15
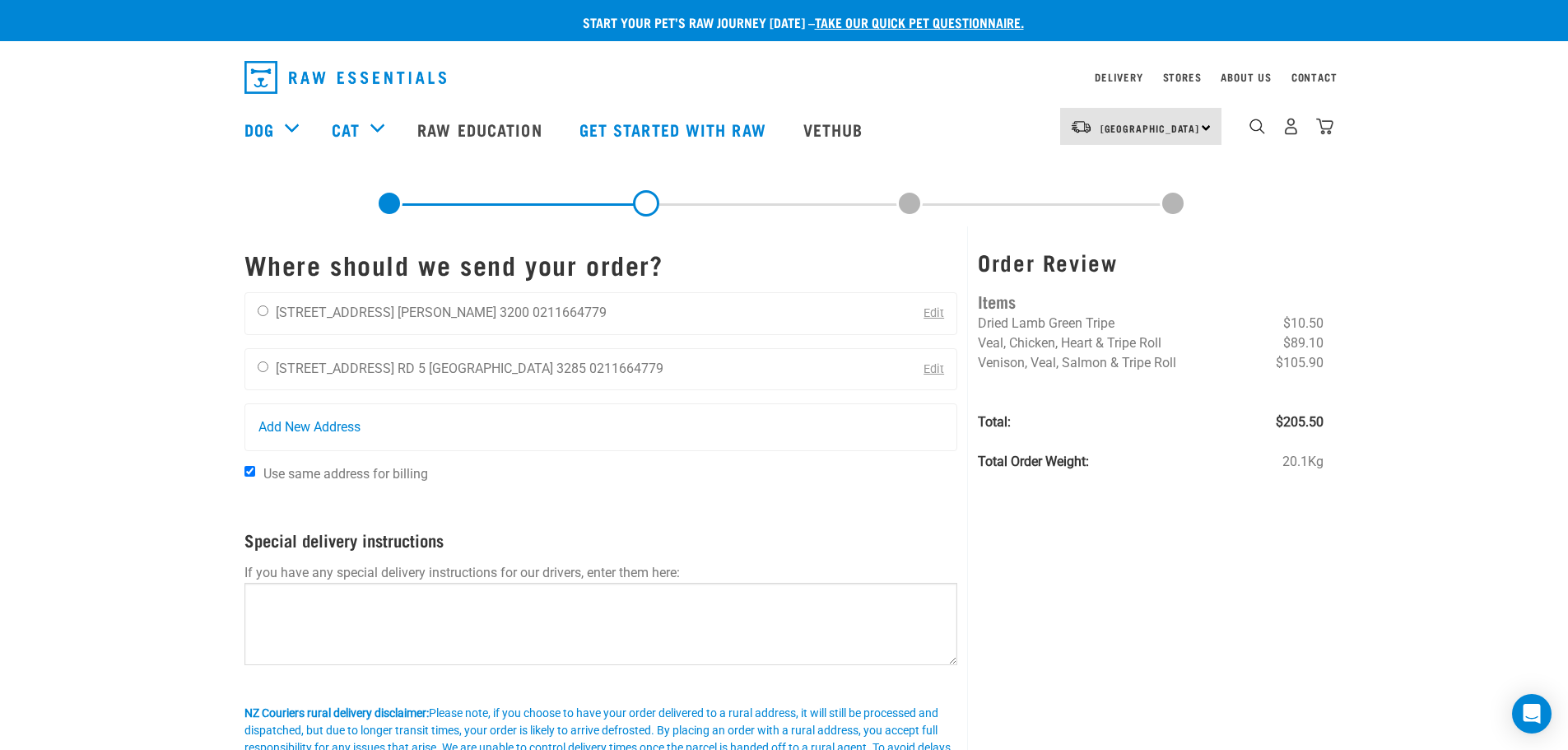
click at [928, 366] on link "Edit" at bounding box center [933, 369] width 20 height 14
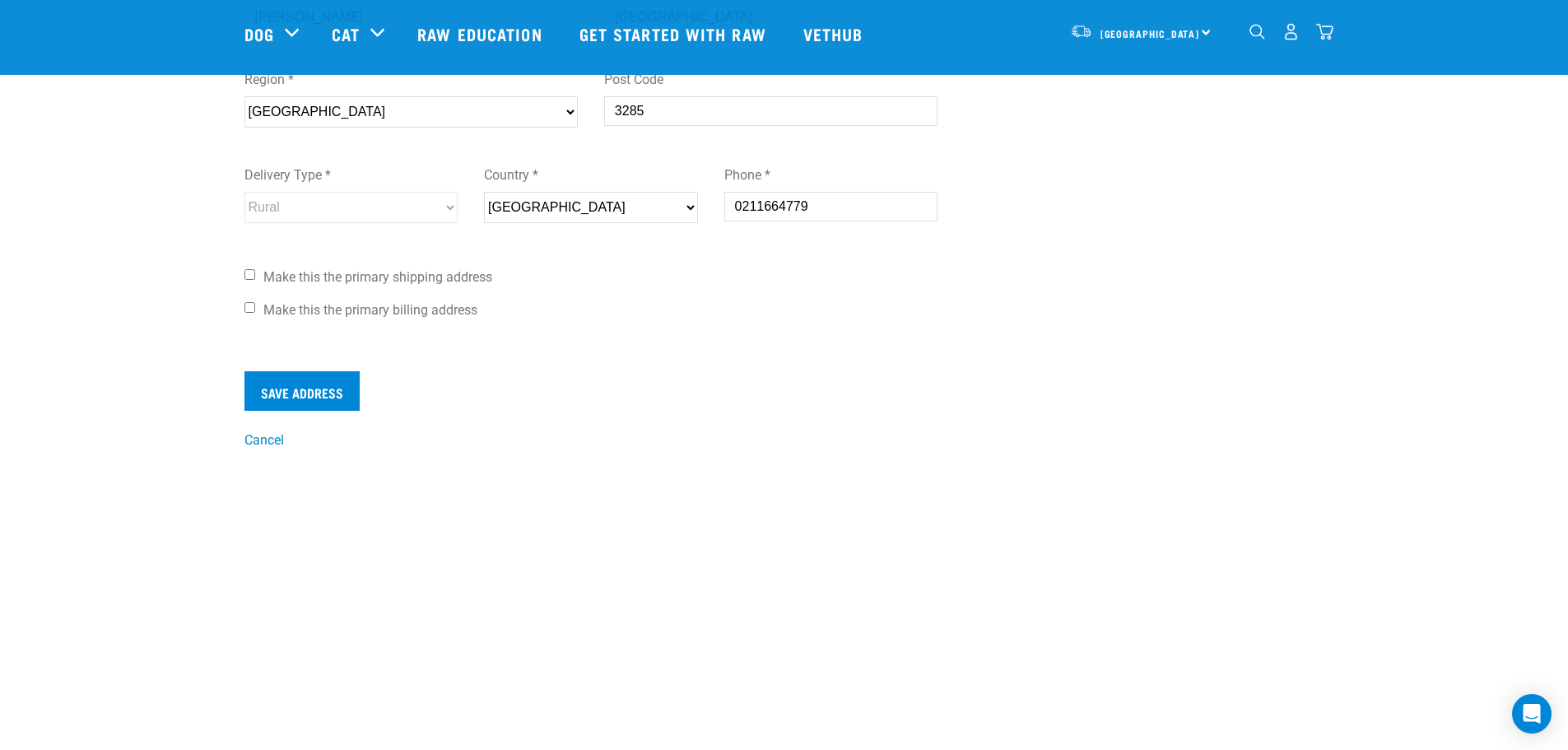
scroll to position [494, 0]
click at [406, 267] on span "Make this the primary shipping address" at bounding box center [378, 274] width 229 height 15
click at [255, 267] on input "Make this the primary shipping address" at bounding box center [249, 271] width 11 height 11
checkbox input "true"
click at [372, 307] on span "Make this the primary billing address" at bounding box center [370, 307] width 214 height 15
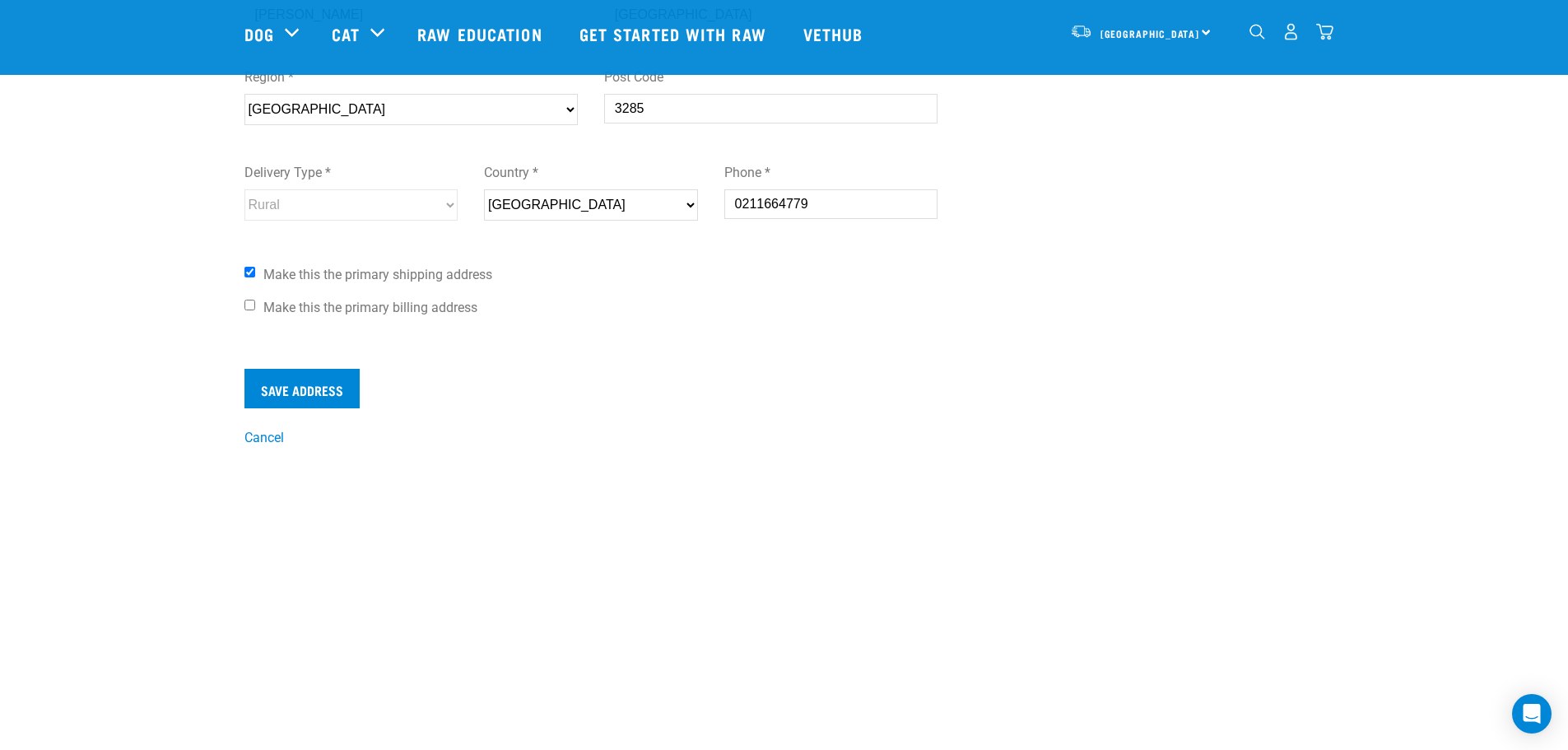
click at [255, 307] on input "Make this the primary billing address" at bounding box center [249, 305] width 11 height 11
checkbox input "true"
click at [311, 397] on input "Save Address" at bounding box center [302, 389] width 115 height 40
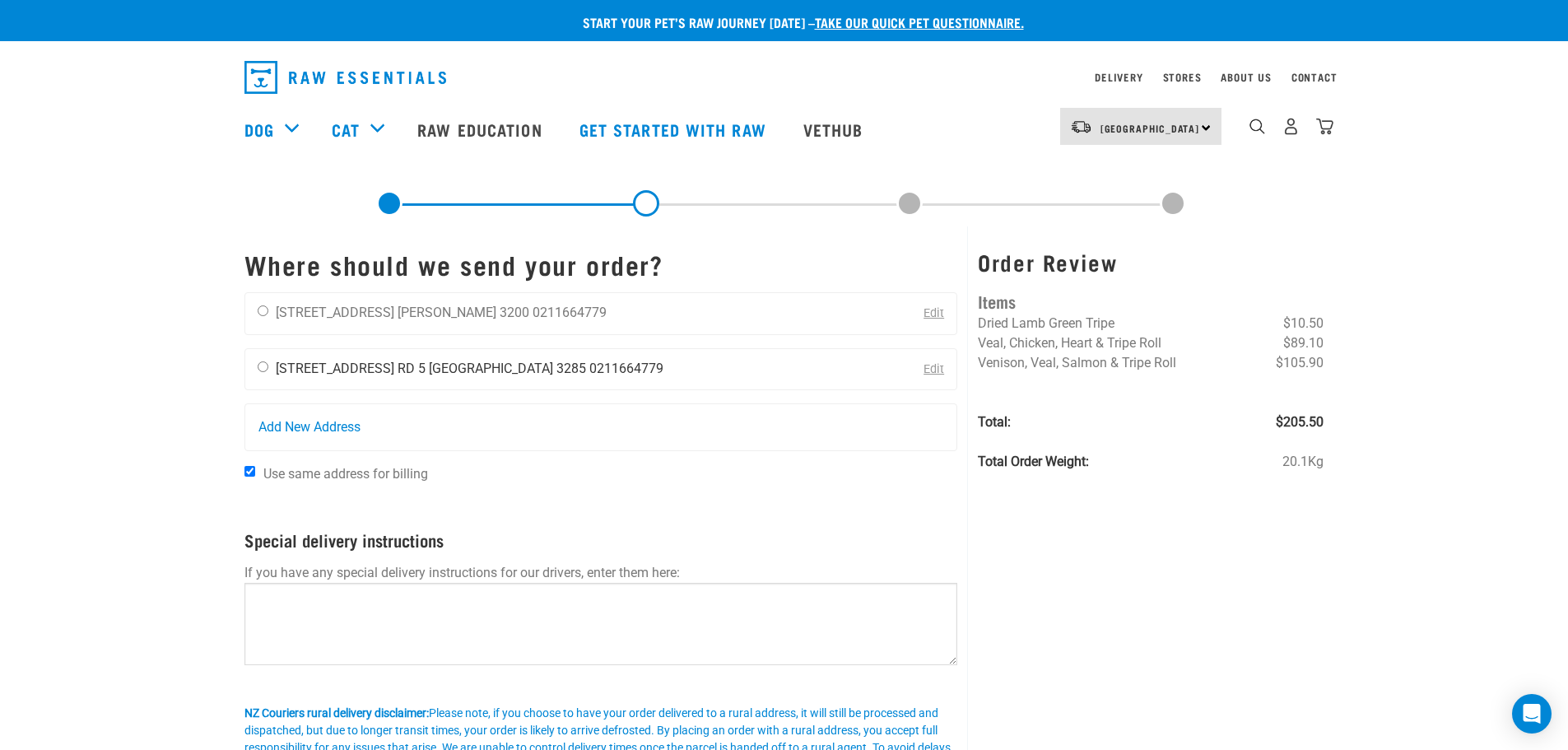
click at [462, 374] on li "[GEOGRAPHIC_DATA] 3285" at bounding box center [507, 368] width 157 height 15
click at [260, 367] on input "radio" at bounding box center [263, 367] width 11 height 11
radio input "true"
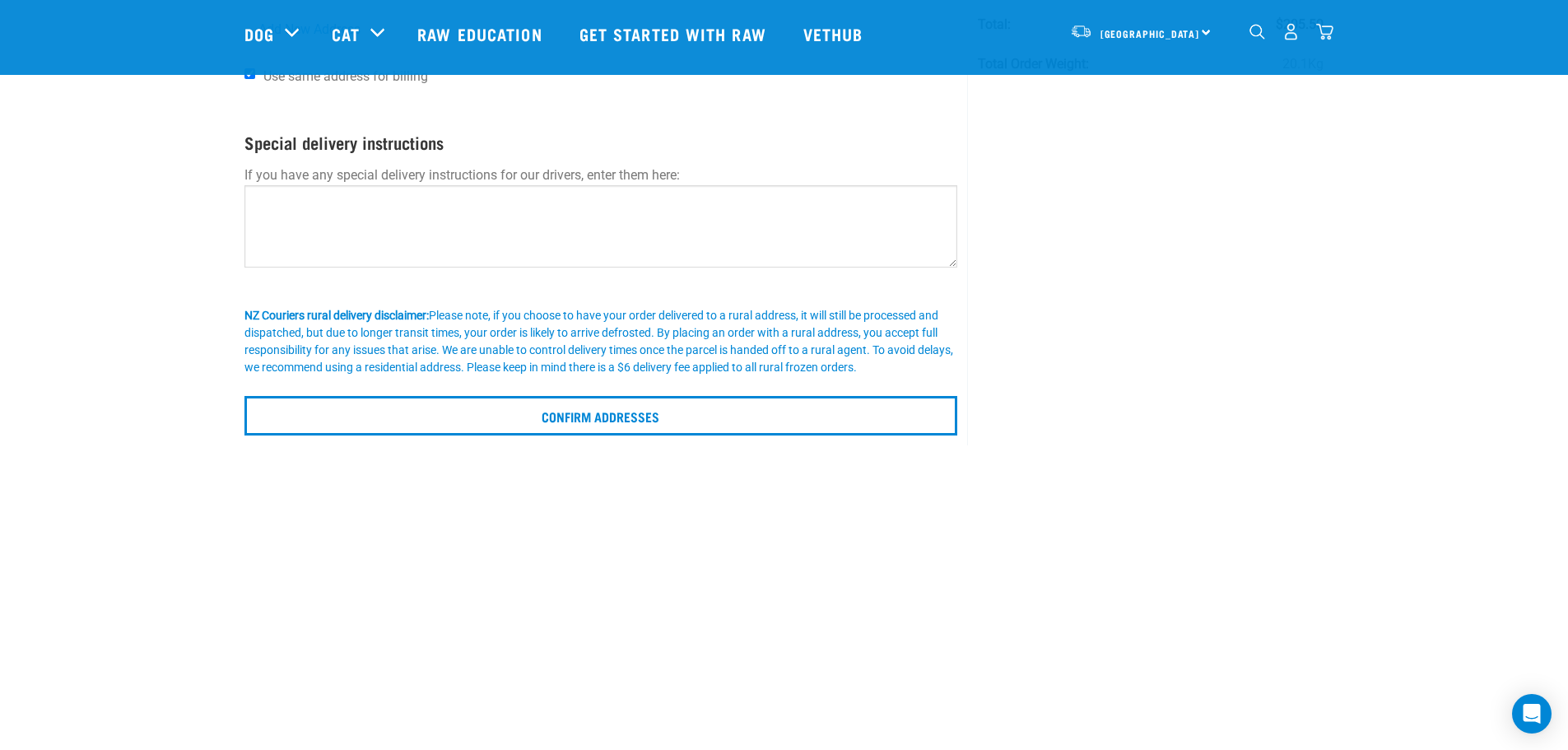
scroll to position [247, 0]
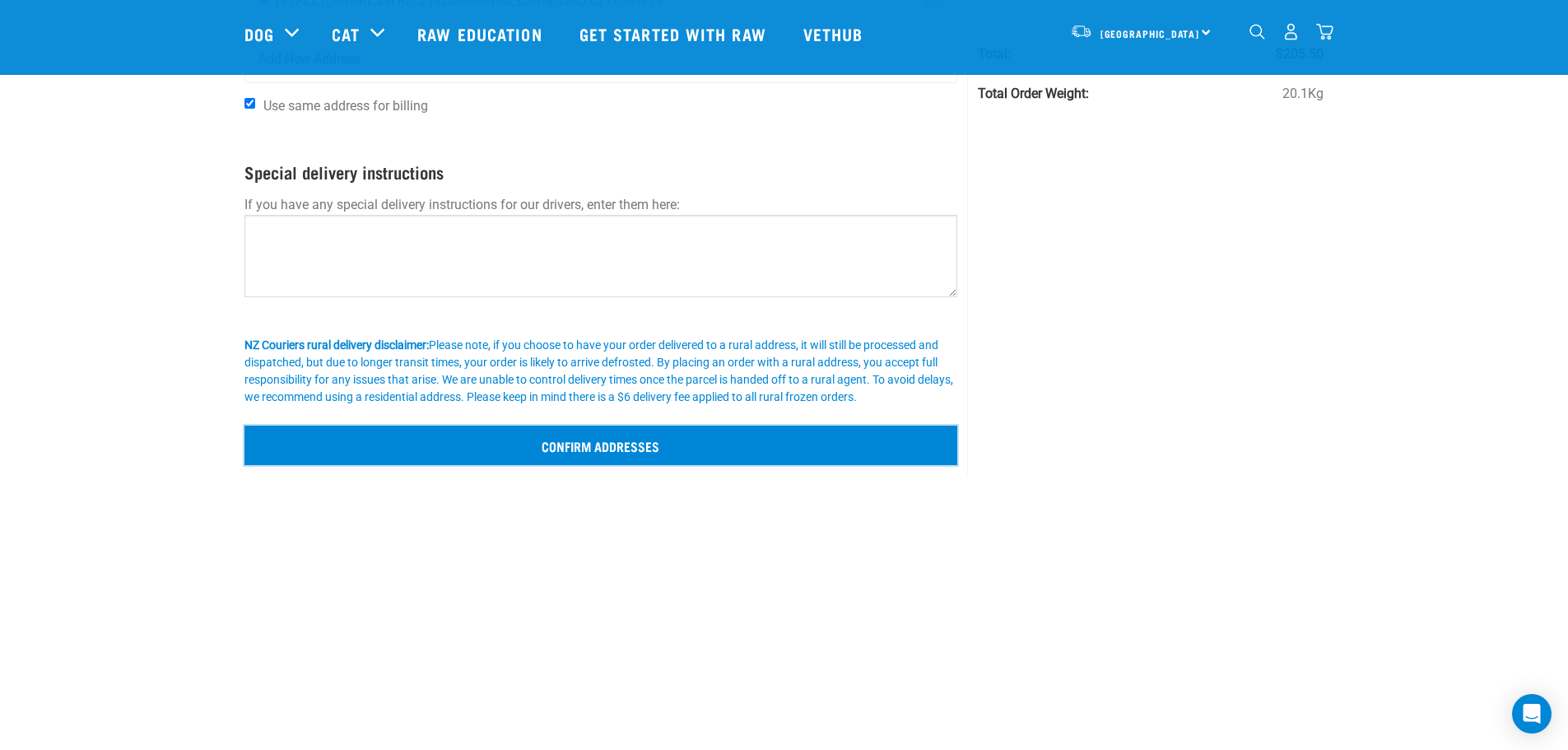
click at [524, 448] on input "Confirm addresses" at bounding box center [601, 445] width 714 height 40
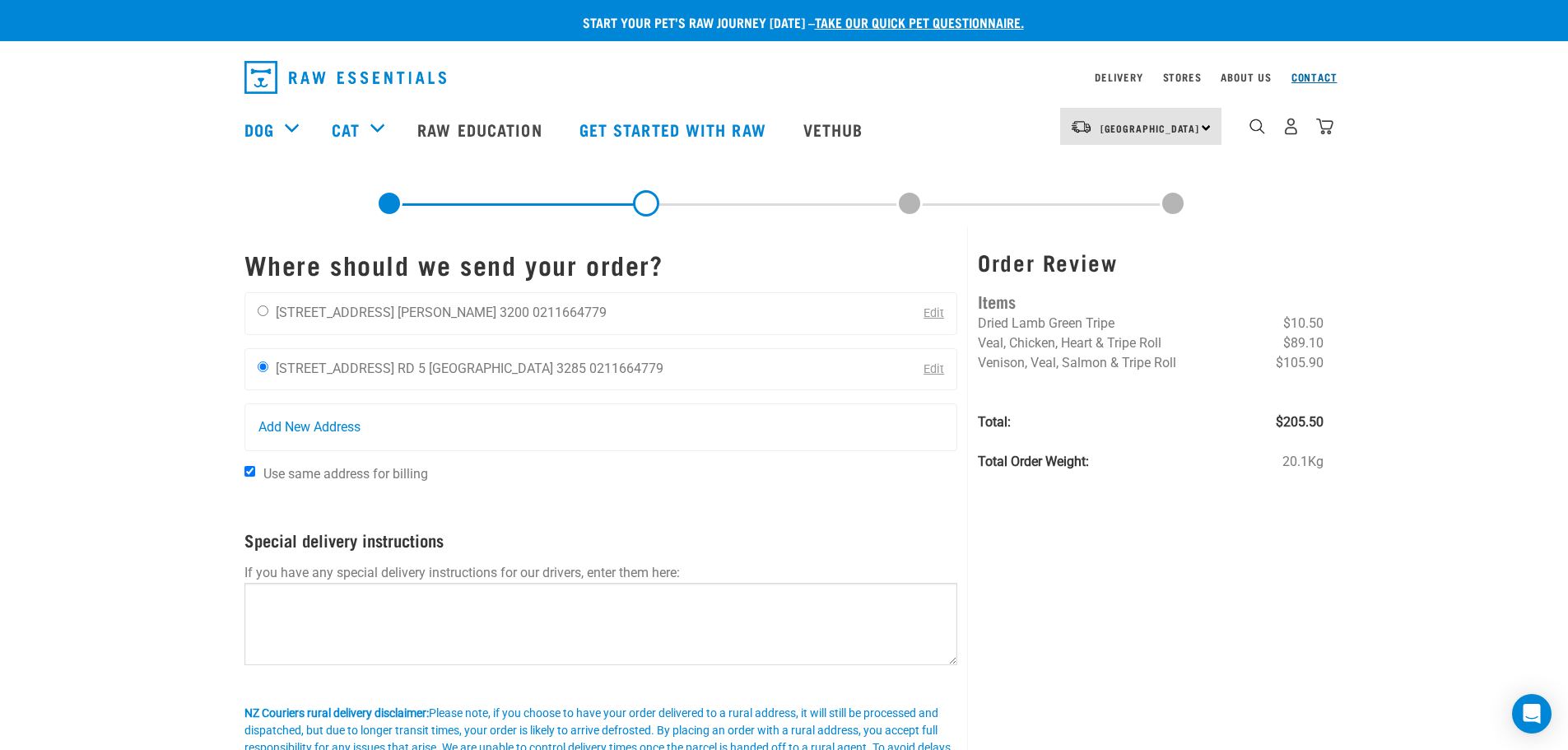
click at [1325, 76] on link "Contact" at bounding box center [1314, 76] width 46 height 6
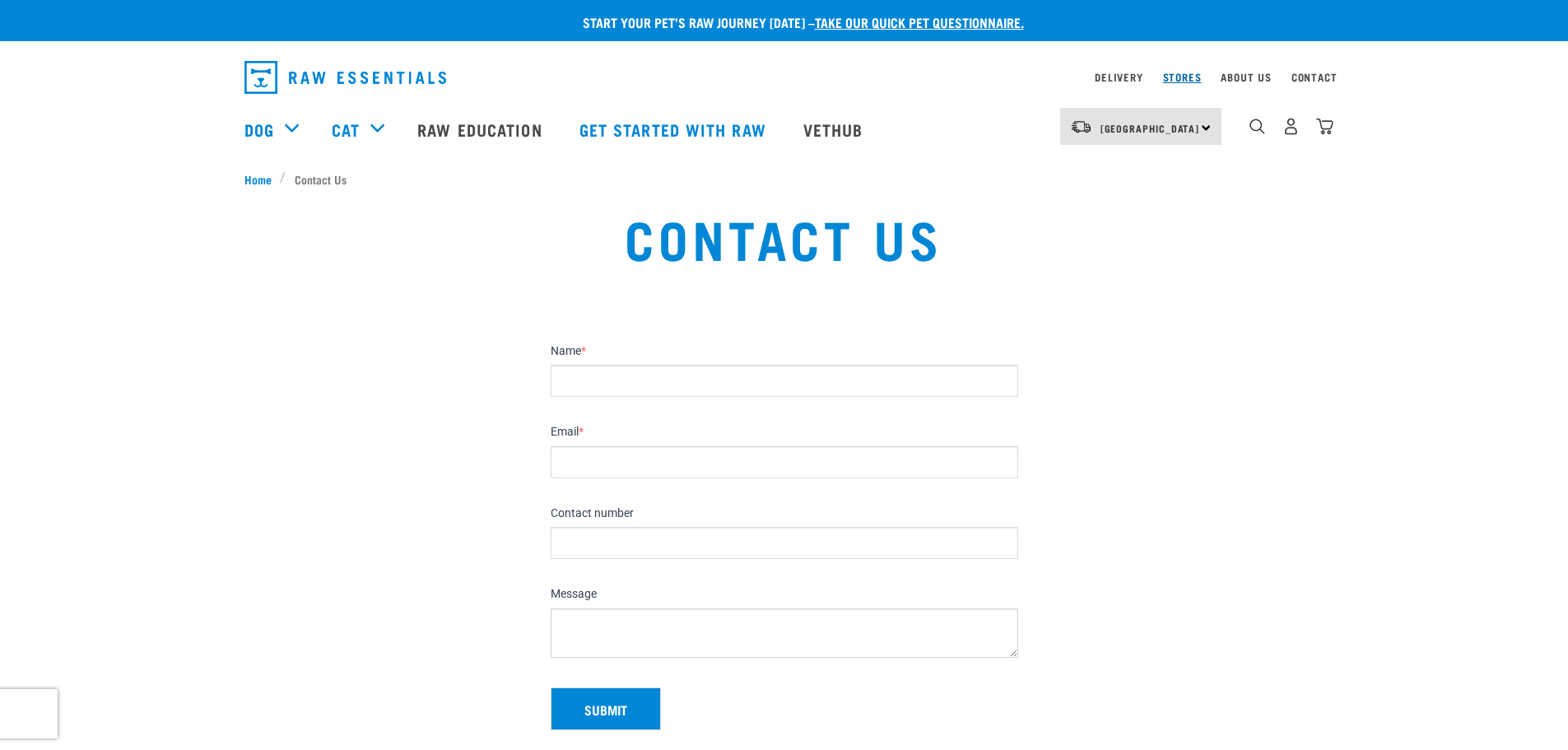
click at [1183, 78] on link "Stores" at bounding box center [1182, 76] width 39 height 6
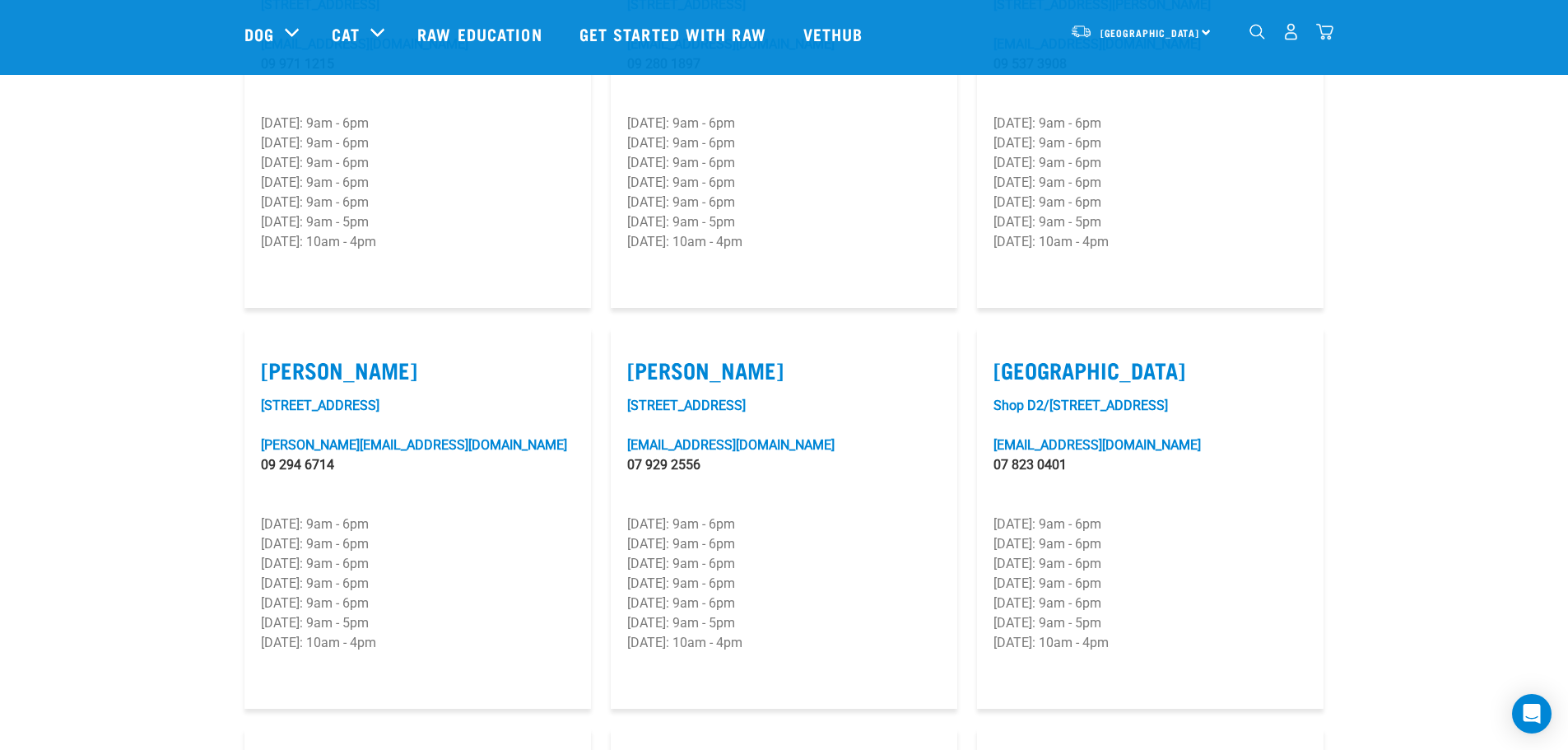
scroll to position [1481, 0]
